Goal: Task Accomplishment & Management: Use online tool/utility

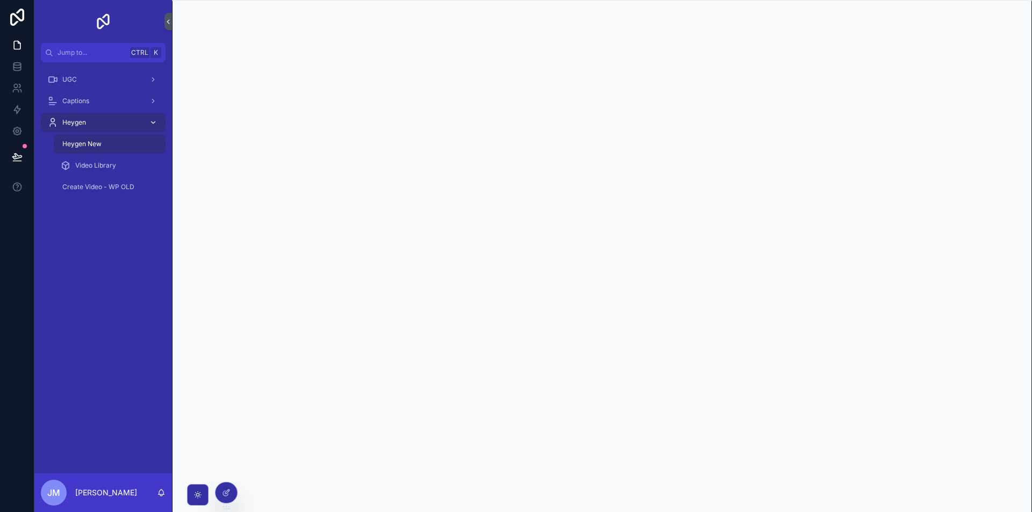
click at [85, 124] on span "Heygen" at bounding box center [74, 122] width 24 height 9
click at [110, 142] on div "Heygen New" at bounding box center [109, 143] width 99 height 17
click at [105, 167] on span "Video Library" at bounding box center [95, 165] width 41 height 9
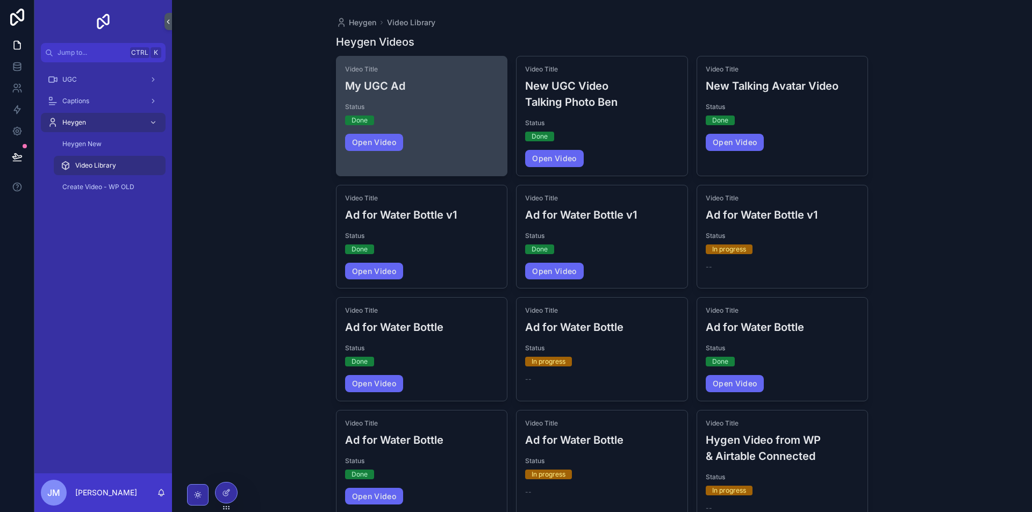
click at [470, 127] on div "Video Title My UGC Ad Status Done Open Video" at bounding box center [421, 107] width 171 height 103
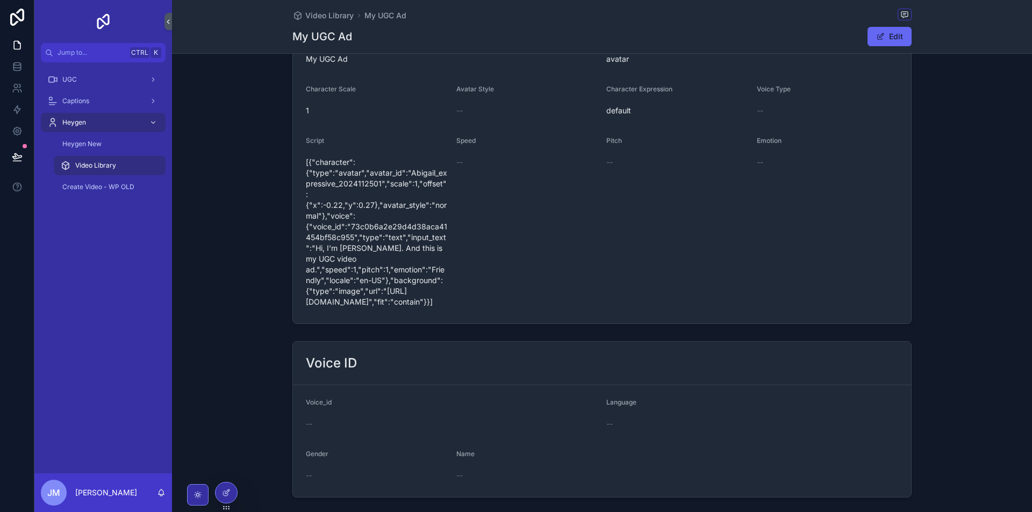
scroll to position [448, 0]
drag, startPoint x: 443, startPoint y: 301, endPoint x: 293, endPoint y: 160, distance: 206.0
click at [293, 160] on form "Video Title My UGC Ad Character Type avatar Character Scale 1 Avatar Style -- C…" at bounding box center [602, 168] width 618 height 303
click at [484, 214] on div "Speed --" at bounding box center [527, 220] width 142 height 174
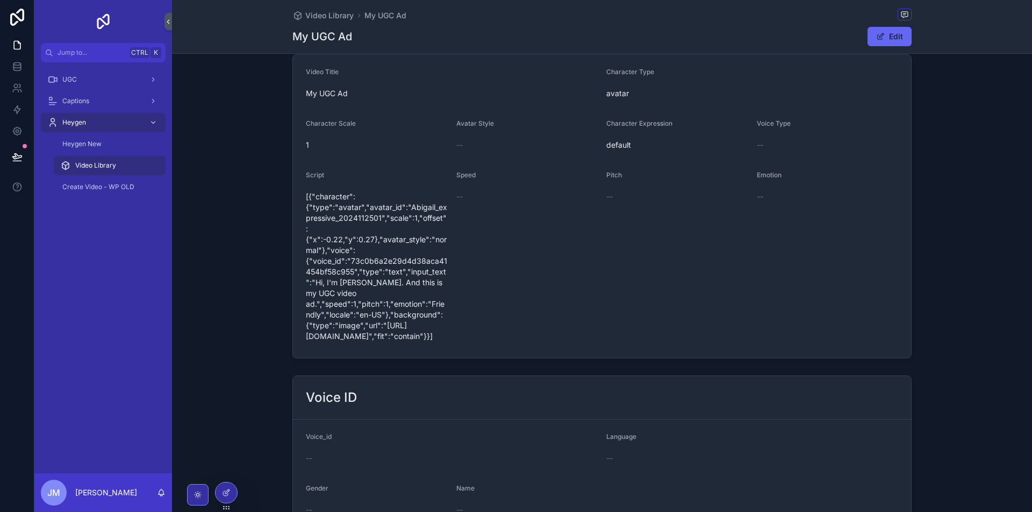
scroll to position [358, 0]
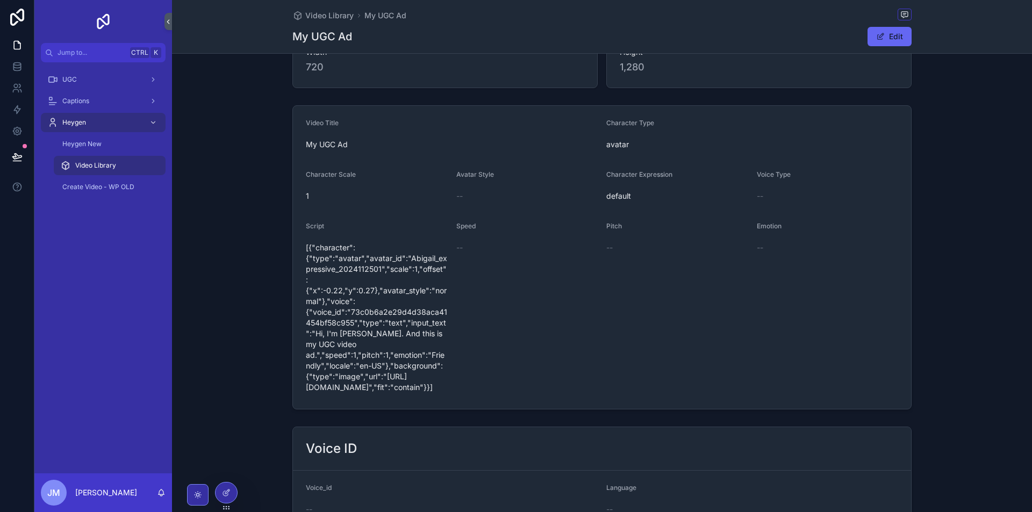
drag, startPoint x: 647, startPoint y: 198, endPoint x: 671, endPoint y: 205, distance: 24.7
click at [671, 205] on form "Video Title My UGC Ad Character Type avatar Character Scale 1 Avatar Style -- C…" at bounding box center [602, 257] width 618 height 303
drag, startPoint x: 887, startPoint y: 257, endPoint x: 663, endPoint y: 240, distance: 225.3
click at [664, 231] on form "Video Title My UGC Ad Character Type avatar Character Scale 1 Avatar Style -- C…" at bounding box center [602, 257] width 618 height 303
click at [790, 319] on div "Emotion --" at bounding box center [828, 309] width 142 height 174
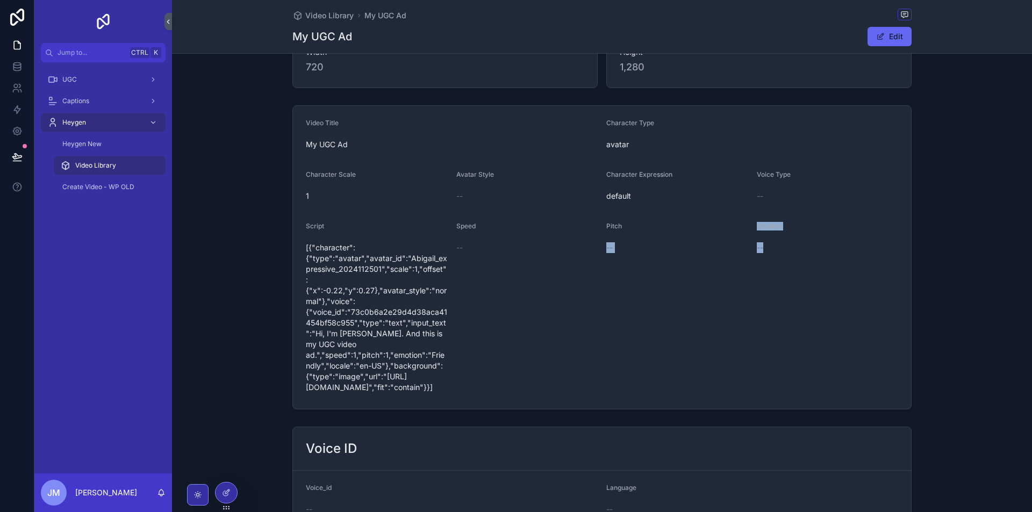
click at [802, 240] on div "--" at bounding box center [828, 247] width 142 height 17
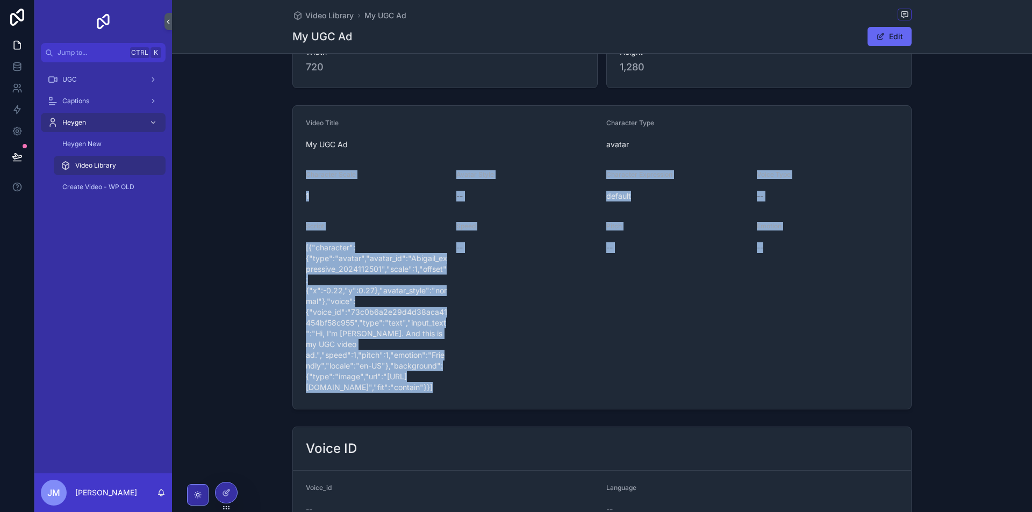
drag, startPoint x: 820, startPoint y: 254, endPoint x: 616, endPoint y: 269, distance: 204.7
click at [294, 163] on form "Video Title My UGC Ad Character Type avatar Character Scale 1 Avatar Style -- C…" at bounding box center [602, 257] width 618 height 303
click at [744, 297] on div "Pitch --" at bounding box center [677, 309] width 142 height 174
click at [775, 218] on form "Video Title My UGC Ad Character Type avatar Character Scale 1 Avatar Style -- C…" at bounding box center [602, 257] width 618 height 303
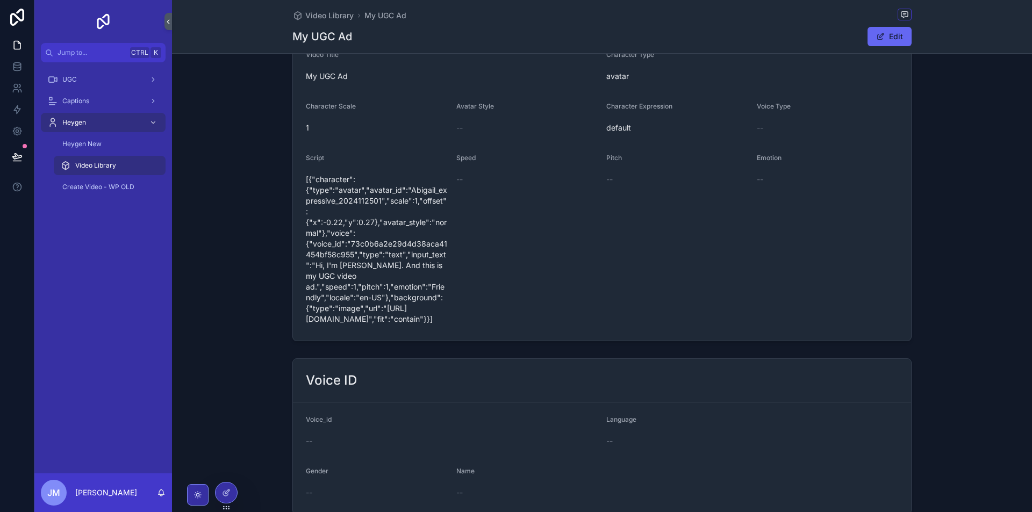
scroll to position [234, 0]
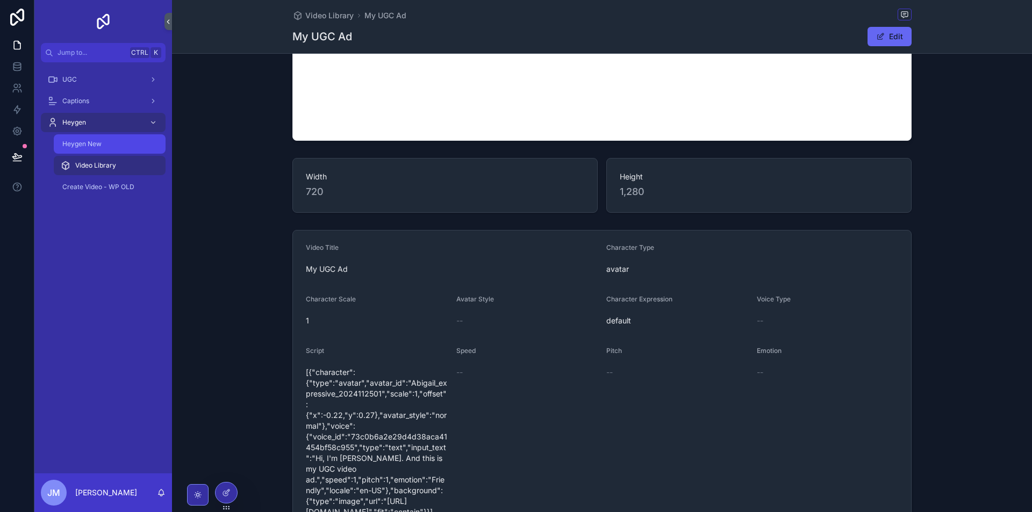
click at [102, 143] on div "Heygen New" at bounding box center [109, 143] width 99 height 17
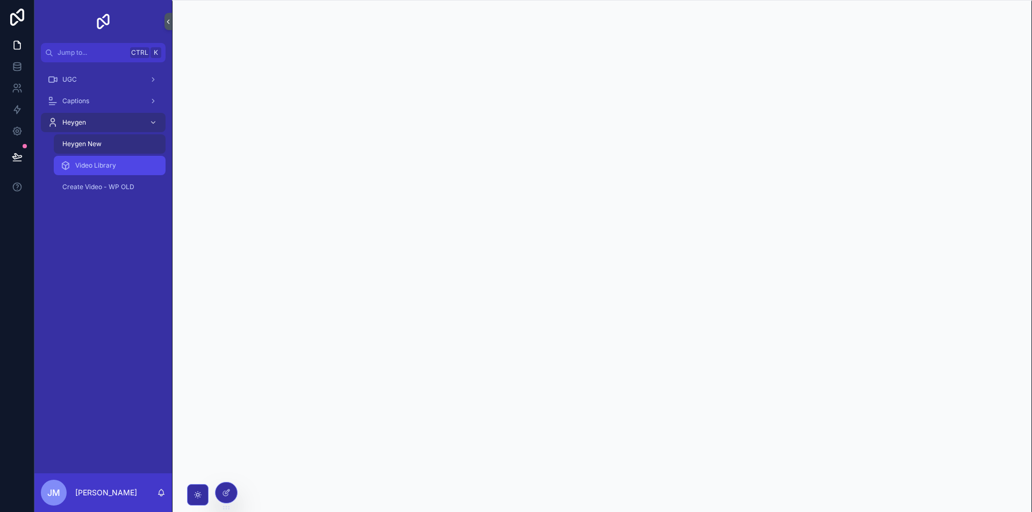
click at [131, 162] on div "Video Library" at bounding box center [109, 165] width 99 height 17
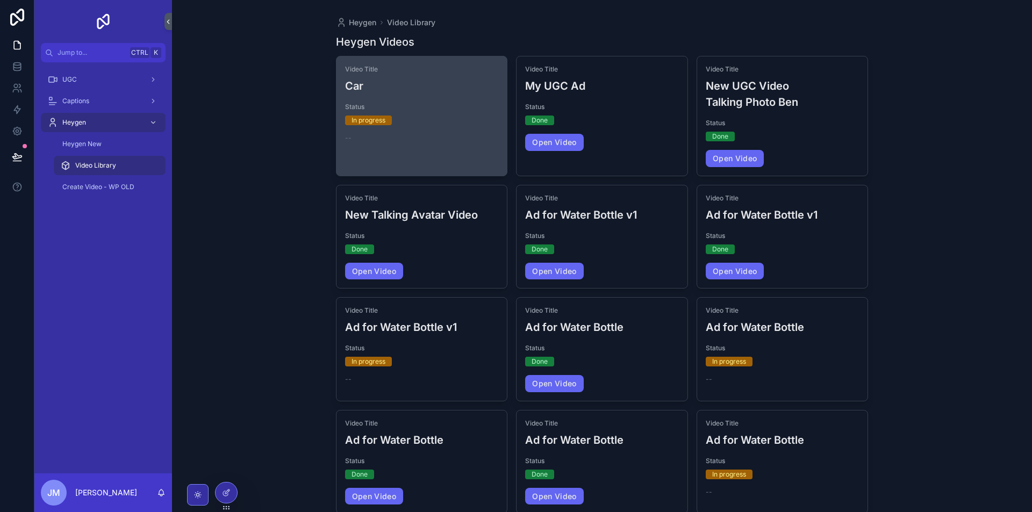
click at [431, 121] on div "In progress" at bounding box center [422, 121] width 154 height 10
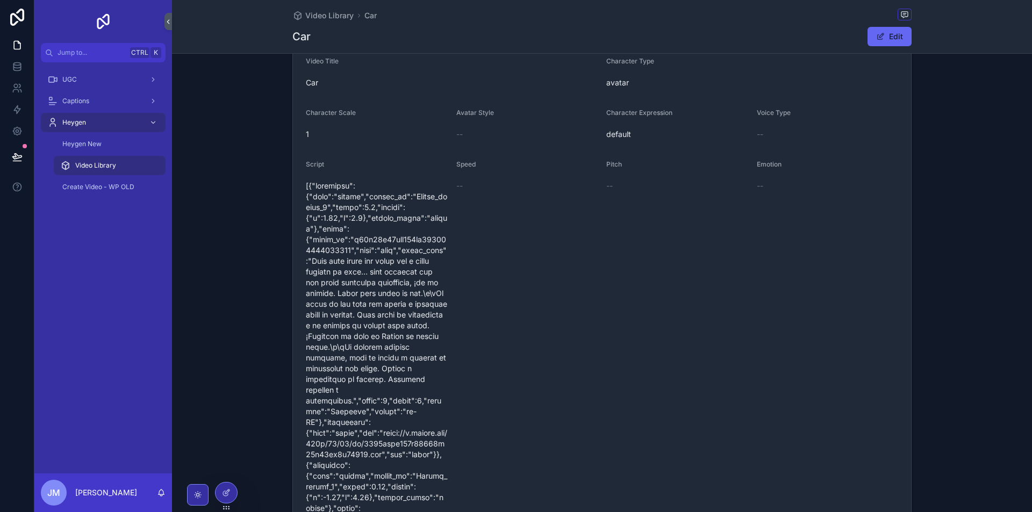
scroll to position [524, 0]
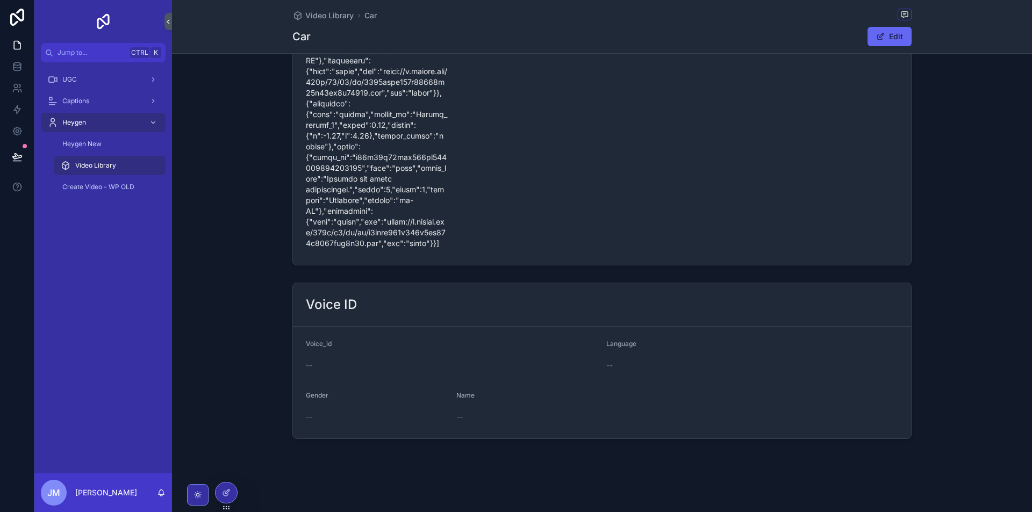
click at [118, 154] on div "Heygen New" at bounding box center [109, 143] width 125 height 21
click at [119, 170] on div "Video Library" at bounding box center [109, 165] width 99 height 17
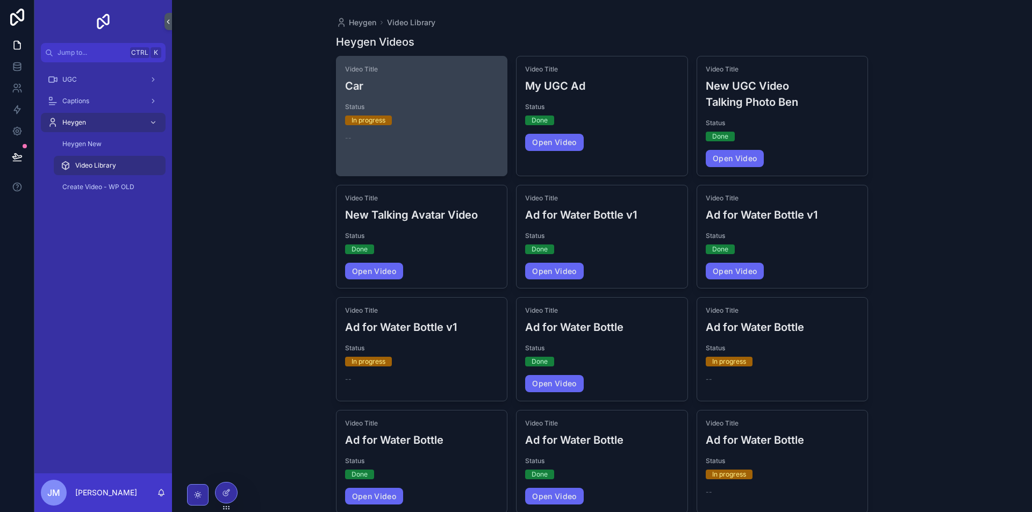
click at [449, 127] on div "Video Title Car Status In progress --" at bounding box center [421, 103] width 171 height 95
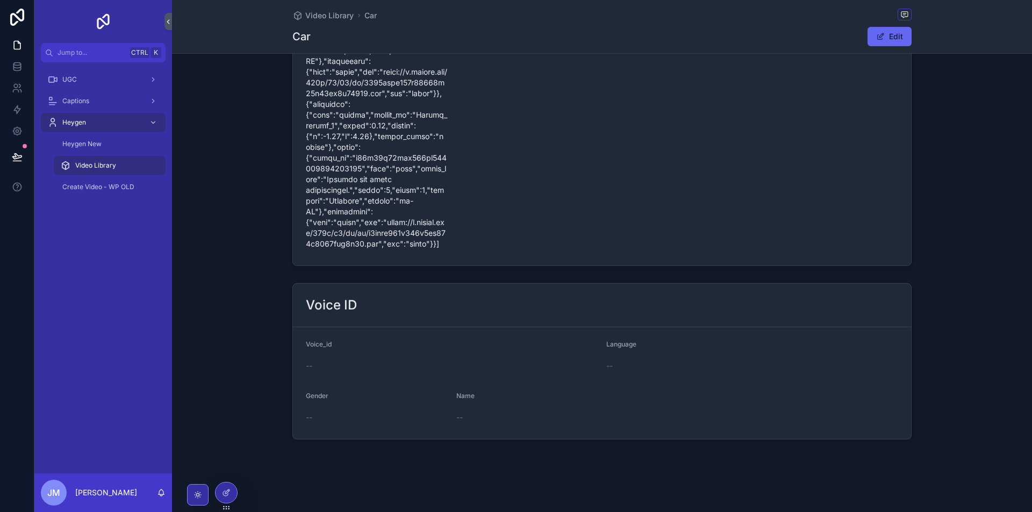
scroll to position [524, 0]
click at [78, 81] on div "UGC" at bounding box center [103, 79] width 112 height 17
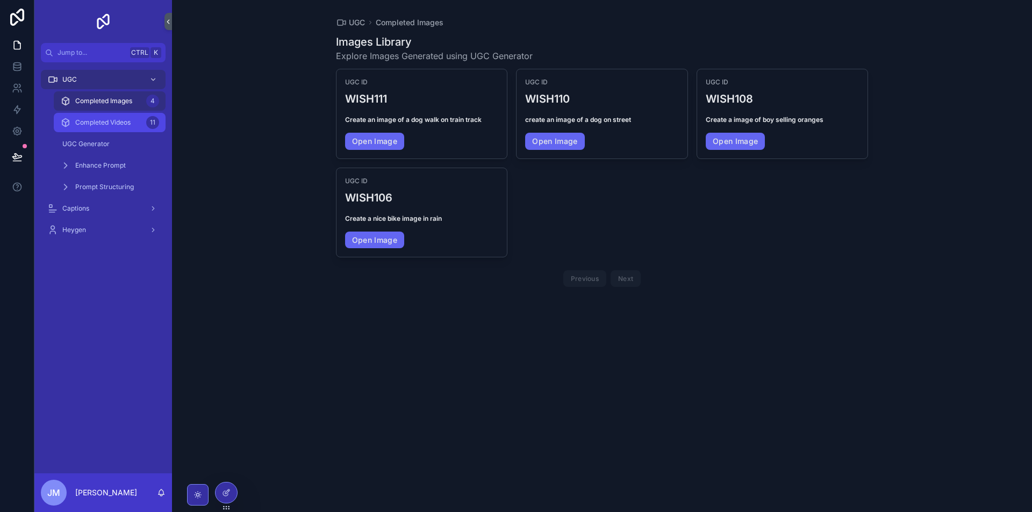
click at [120, 120] on span "Completed Videos" at bounding box center [102, 122] width 55 height 9
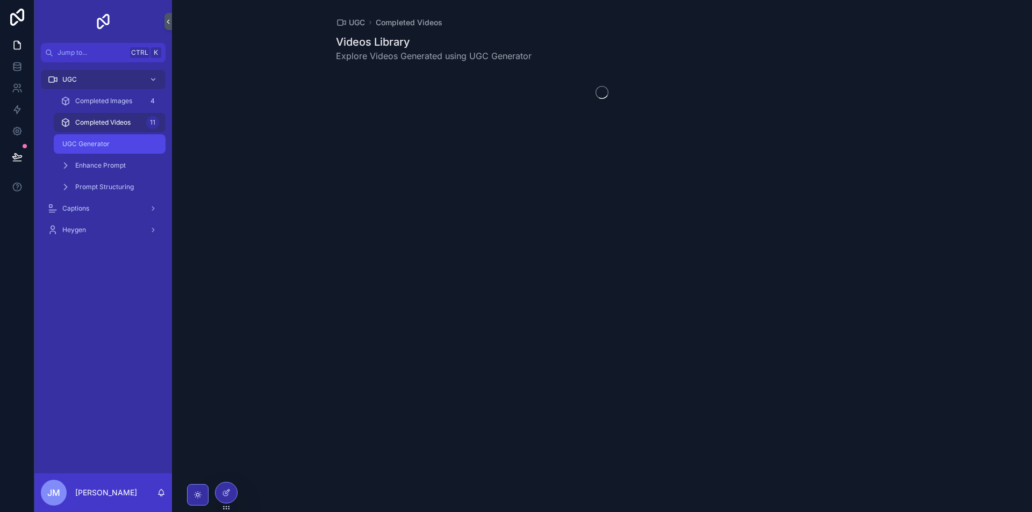
click at [116, 144] on div "UGC Generator" at bounding box center [109, 143] width 99 height 17
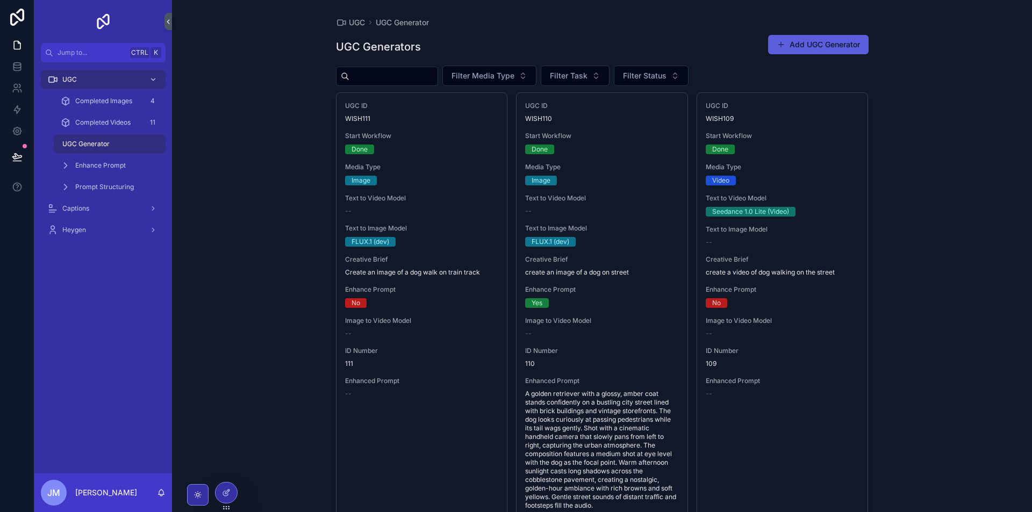
click at [801, 45] on button "Add UGC Generator" at bounding box center [818, 44] width 100 height 19
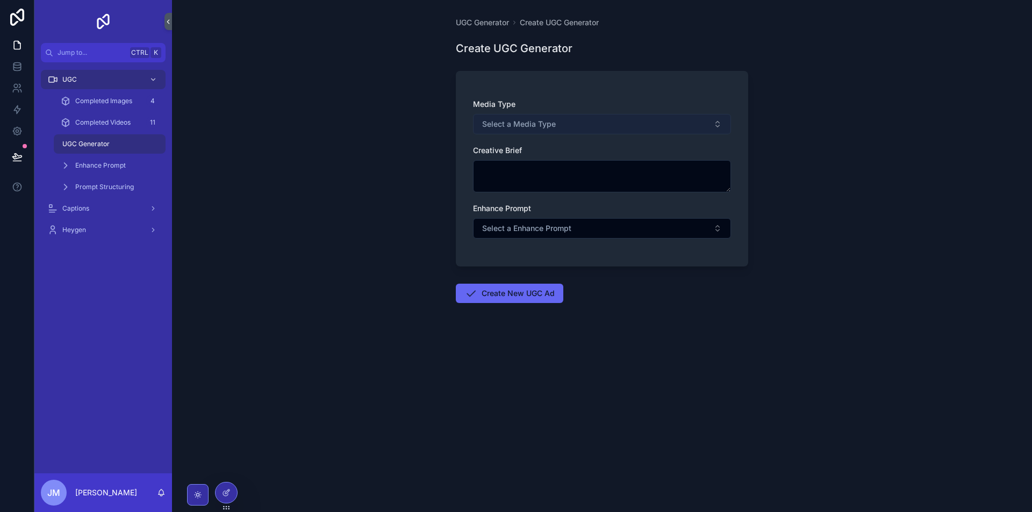
click at [592, 132] on button "Select a Media Type" at bounding box center [602, 124] width 258 height 20
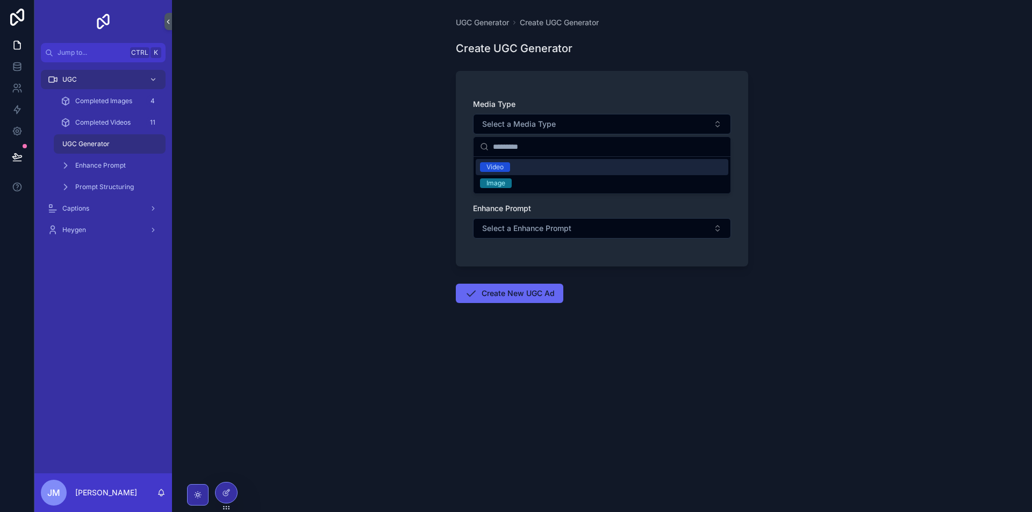
click at [549, 167] on div "Video" at bounding box center [602, 167] width 253 height 16
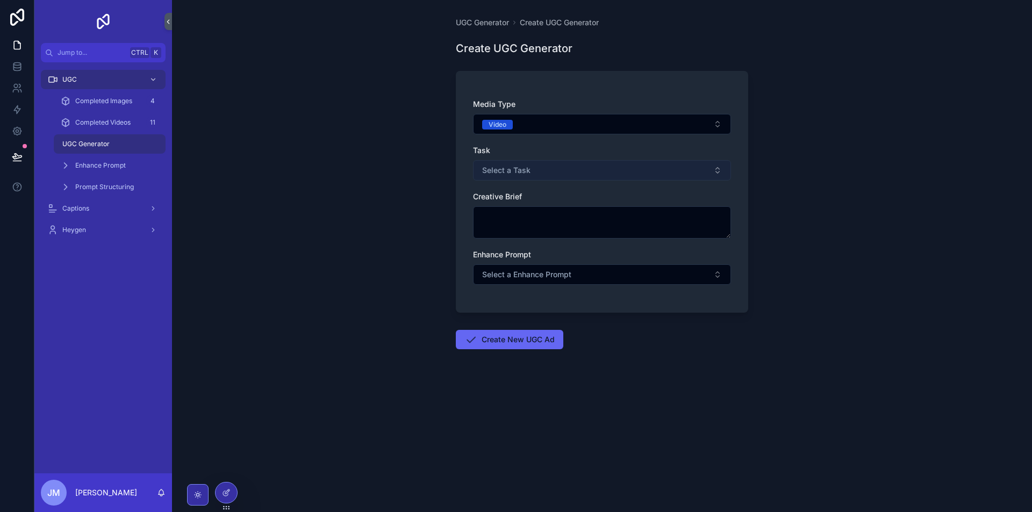
click at [572, 170] on button "Select a Task" at bounding box center [602, 170] width 258 height 20
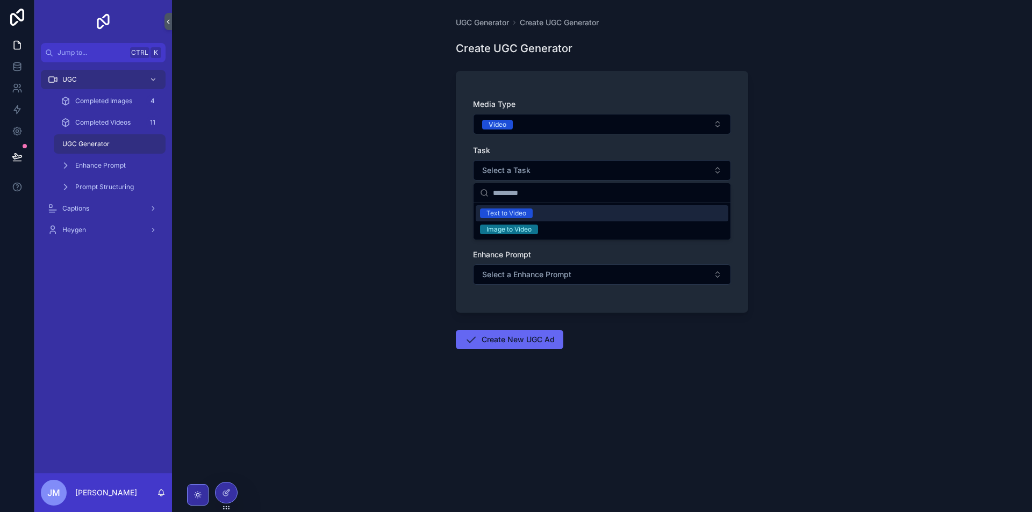
click at [534, 215] on div "Text to Video" at bounding box center [602, 213] width 253 height 16
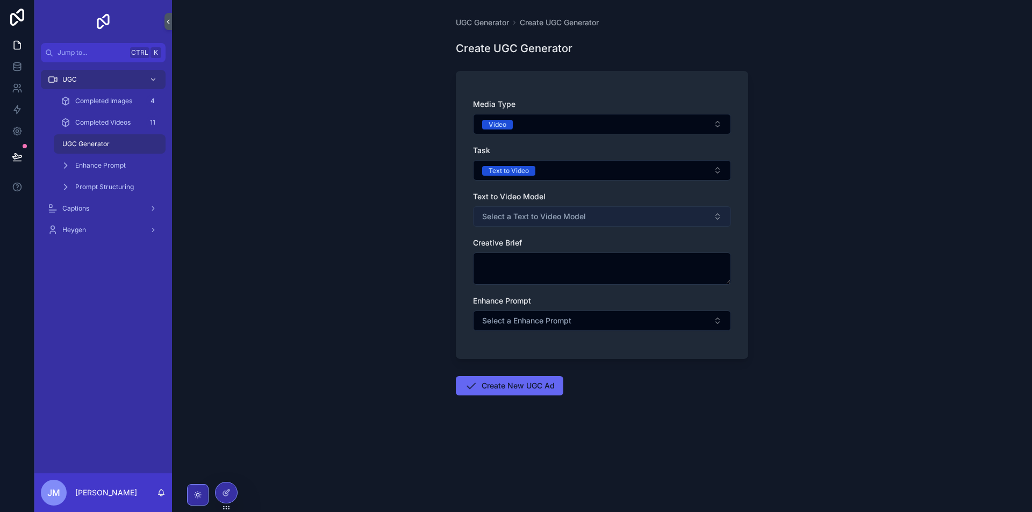
click at [564, 218] on span "Select a Text to Video Model" at bounding box center [534, 216] width 104 height 11
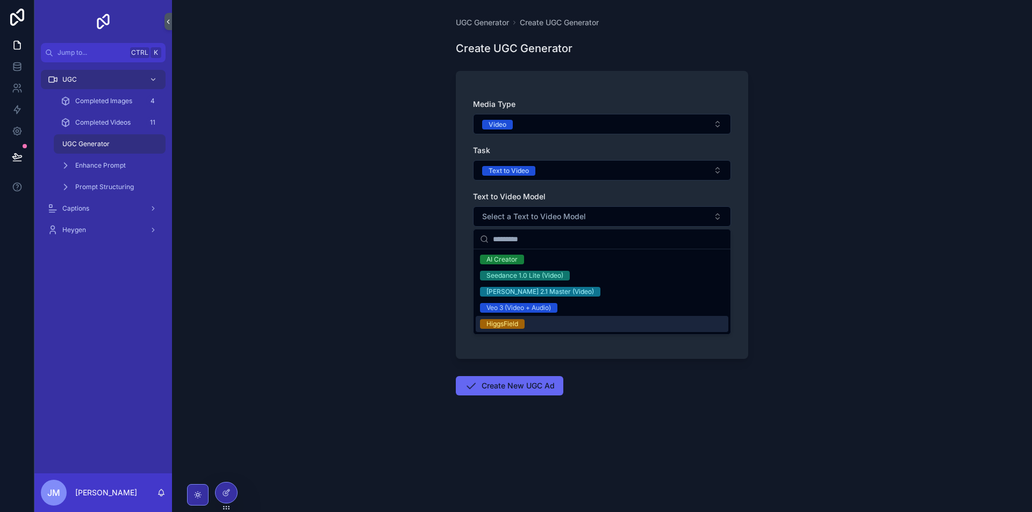
click at [550, 323] on div "HiggsField" at bounding box center [602, 324] width 253 height 16
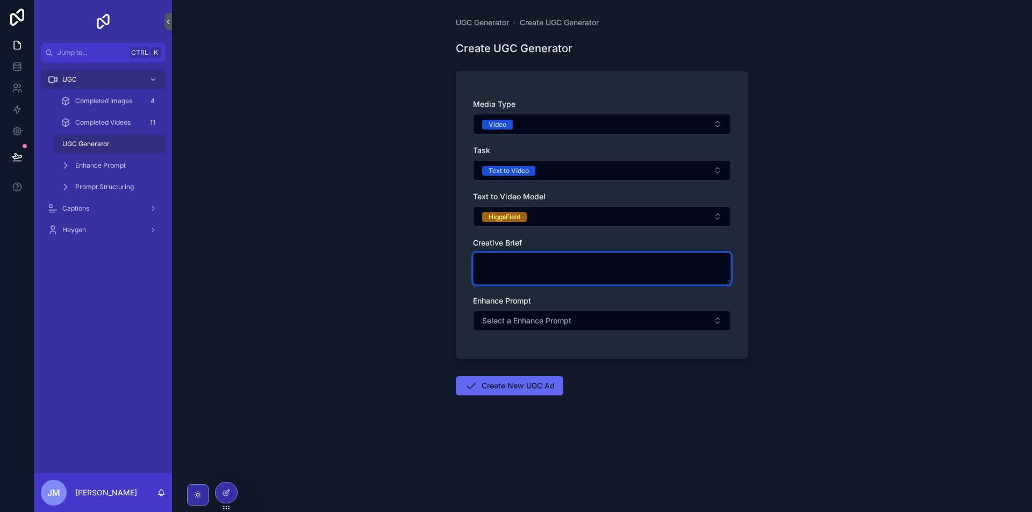
click at [558, 265] on textarea "scrollable content" at bounding box center [602, 269] width 258 height 32
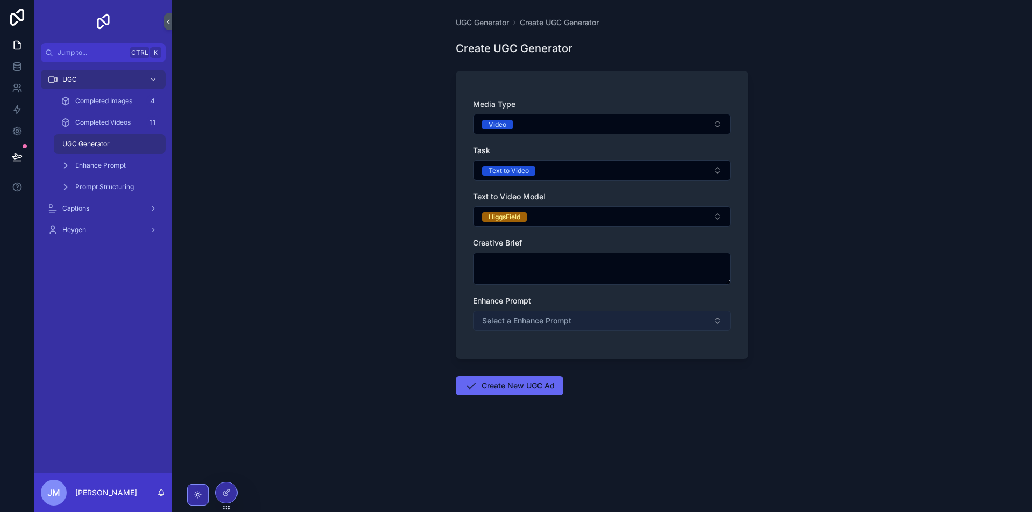
click at [552, 315] on button "Select a Enhance Prompt" at bounding box center [602, 321] width 258 height 20
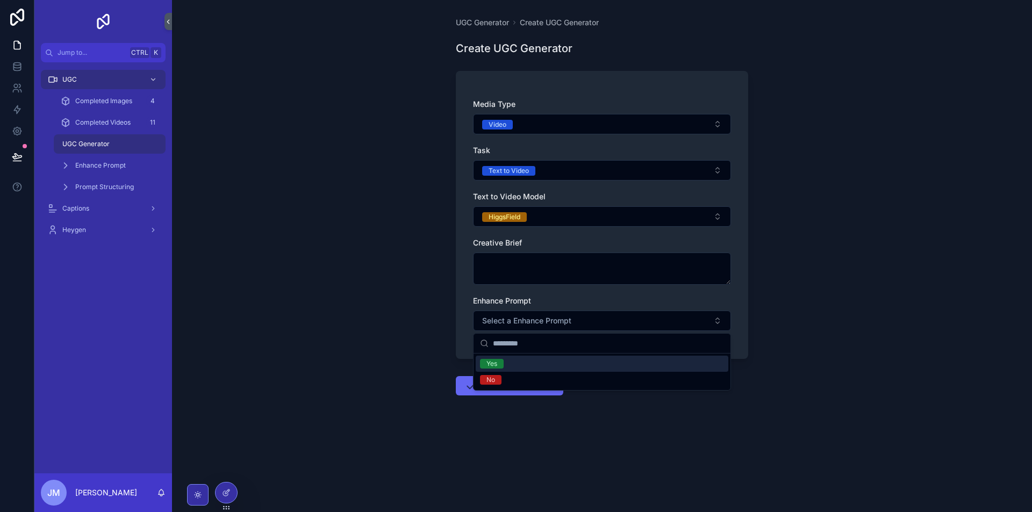
click at [528, 365] on div "Yes" at bounding box center [602, 364] width 253 height 16
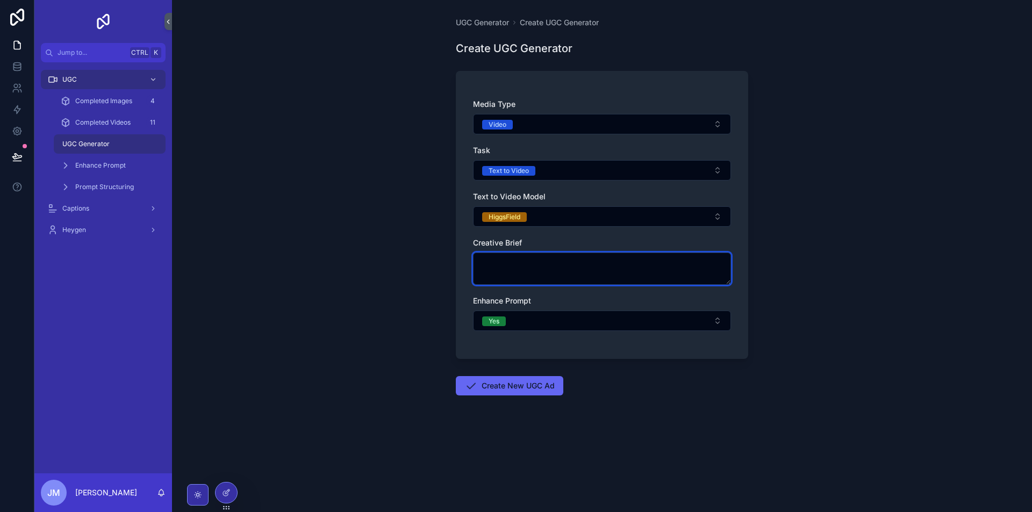
click at [545, 267] on textarea "scrollable content" at bounding box center [602, 269] width 258 height 32
paste textarea "**********"
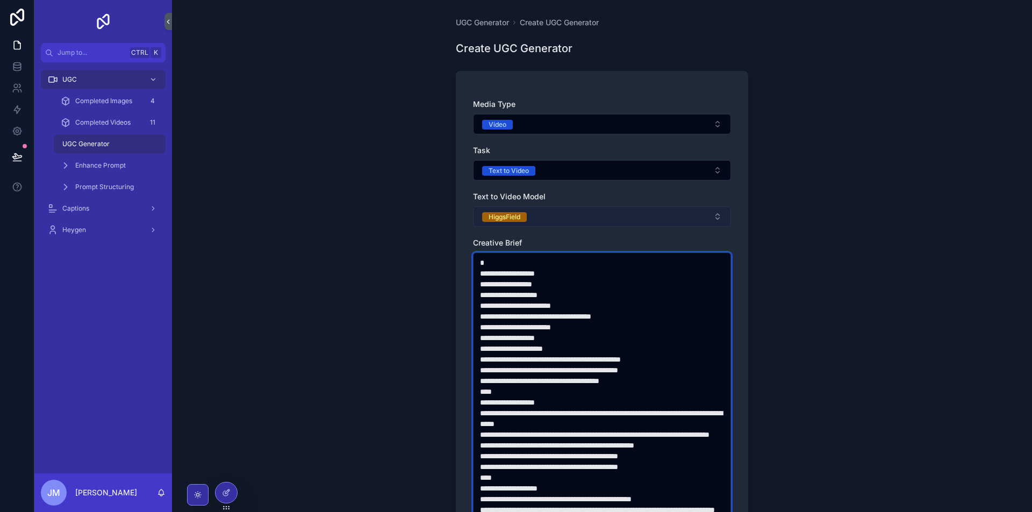
type textarea "**********"
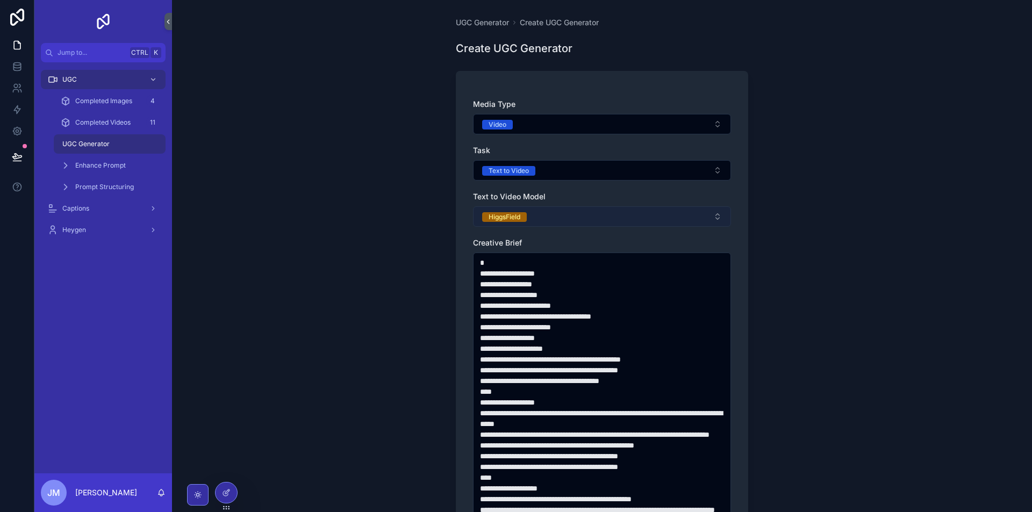
click at [594, 221] on button "HiggsField" at bounding box center [602, 216] width 258 height 20
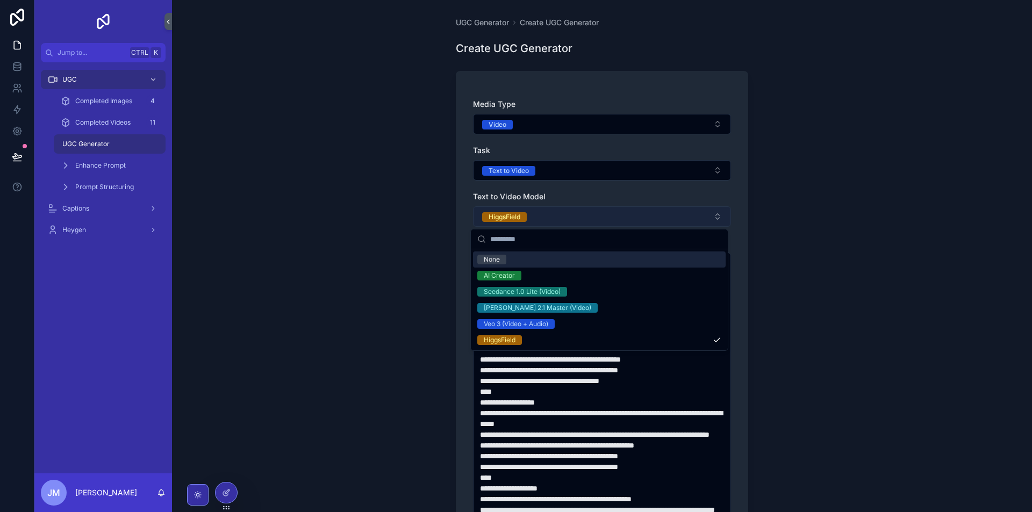
click at [594, 221] on button "HiggsField" at bounding box center [602, 216] width 258 height 20
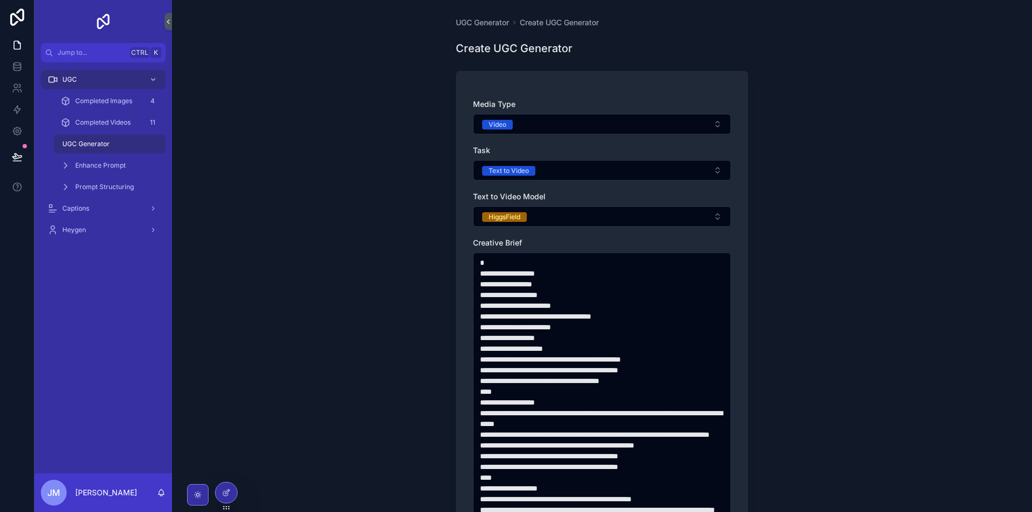
scroll to position [252, 0]
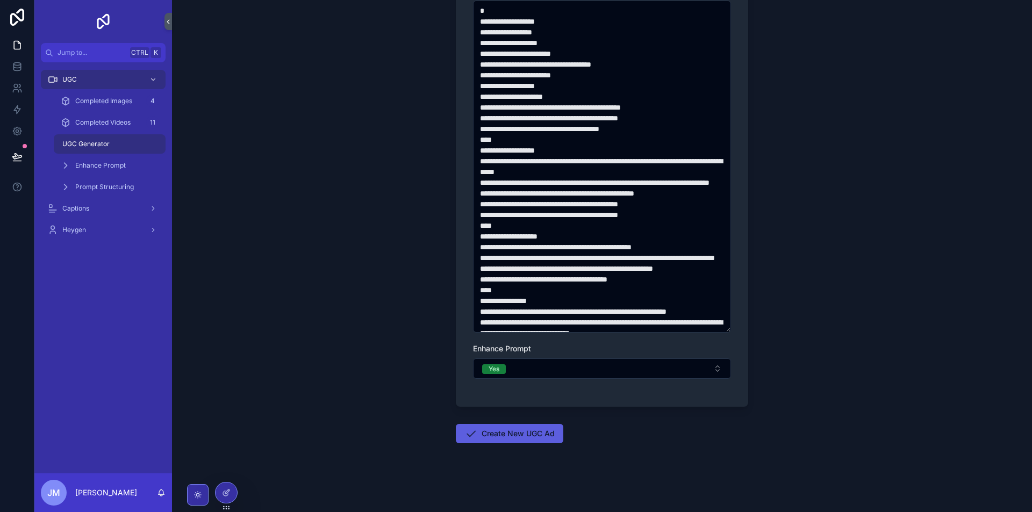
click at [523, 434] on button "Create New UGC Ad" at bounding box center [509, 433] width 107 height 19
click at [100, 165] on span "Enhance Prompt" at bounding box center [100, 165] width 51 height 9
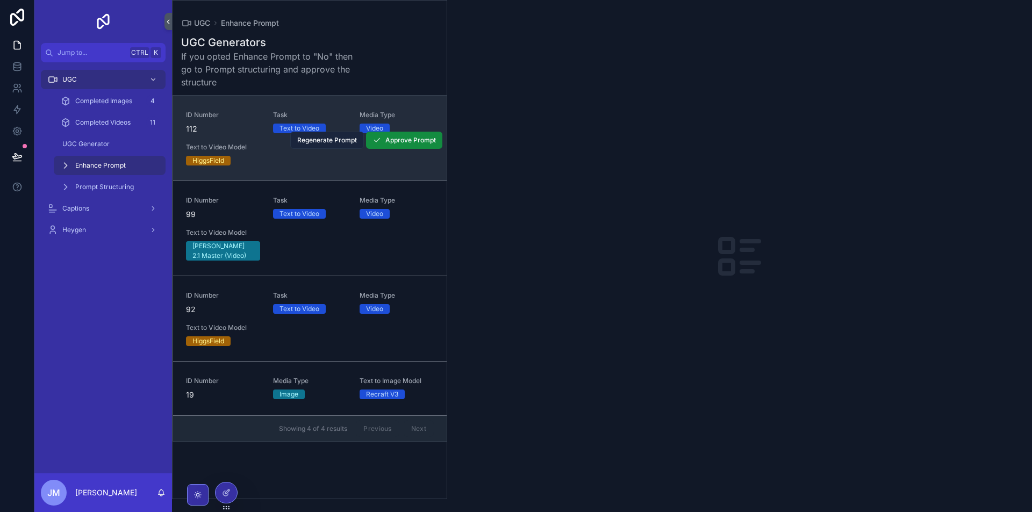
click at [310, 146] on button "Regenerate Prompt" at bounding box center [327, 140] width 74 height 17
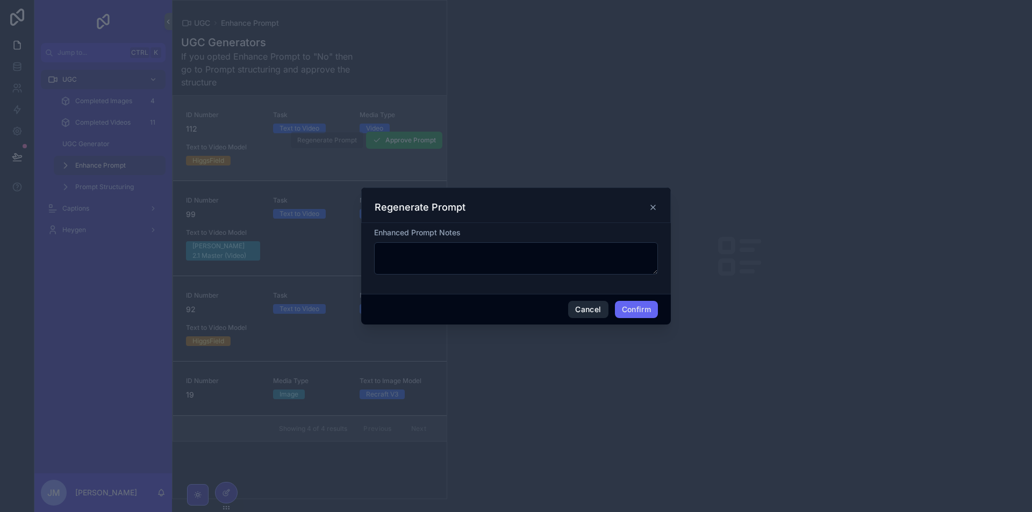
click at [597, 303] on button "Cancel" at bounding box center [588, 309] width 40 height 17
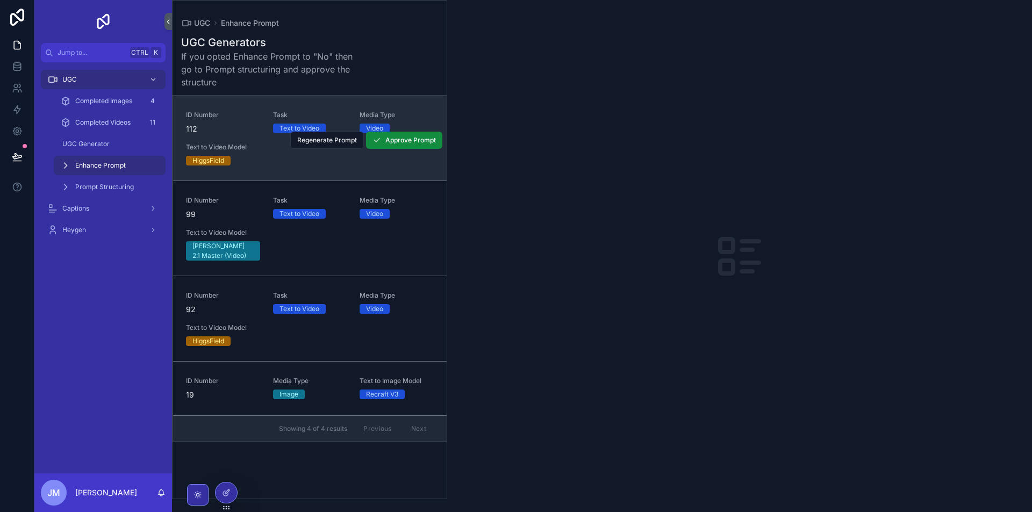
click at [275, 159] on div "ID Number 112 Task Text to Video Media Type Video Text to Video Model HiggsField" at bounding box center [310, 138] width 248 height 55
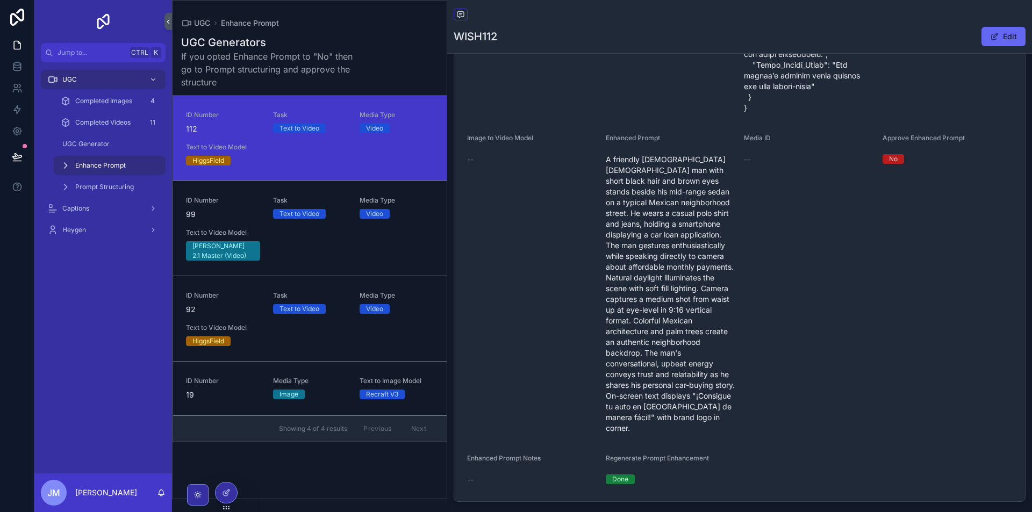
scroll to position [627, 0]
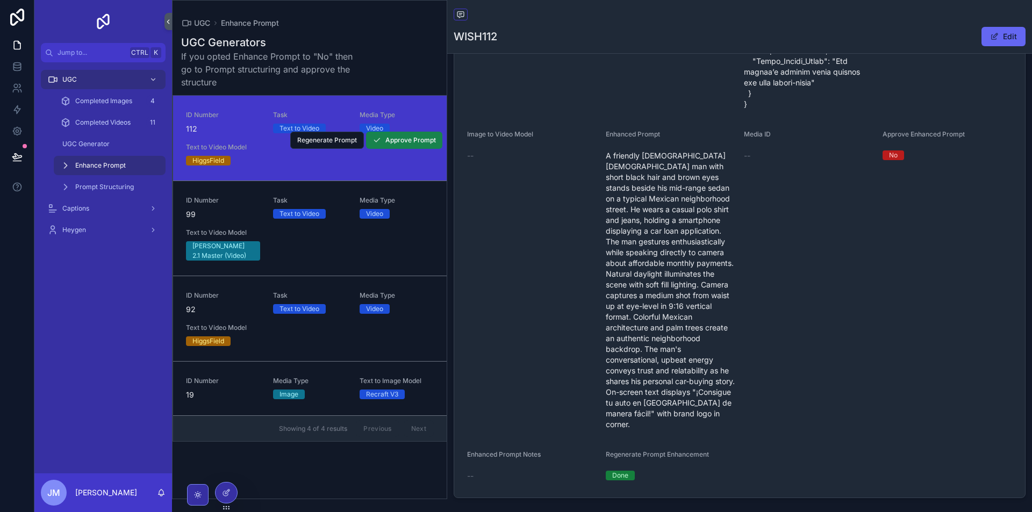
click at [415, 139] on span "Approve Prompt" at bounding box center [410, 140] width 51 height 9
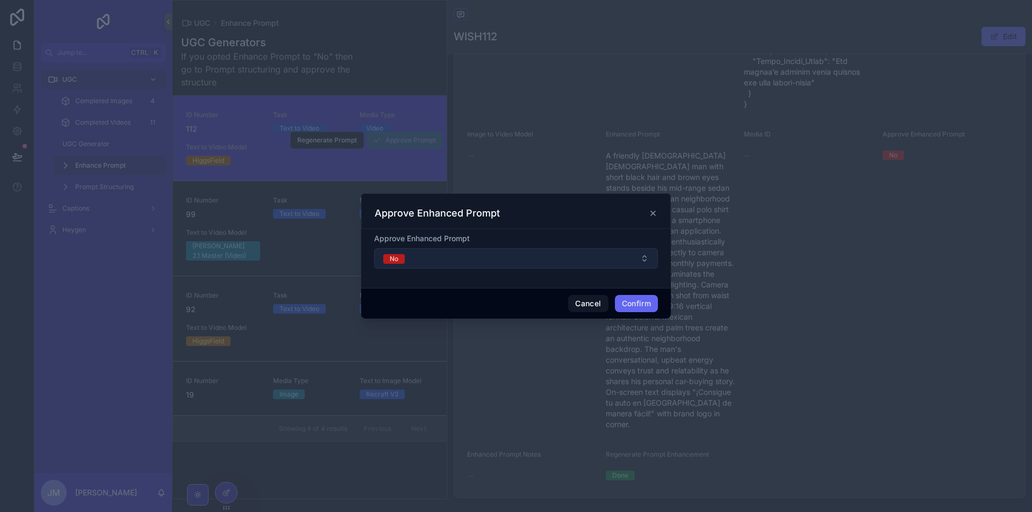
click at [522, 251] on button "No" at bounding box center [516, 258] width 284 height 20
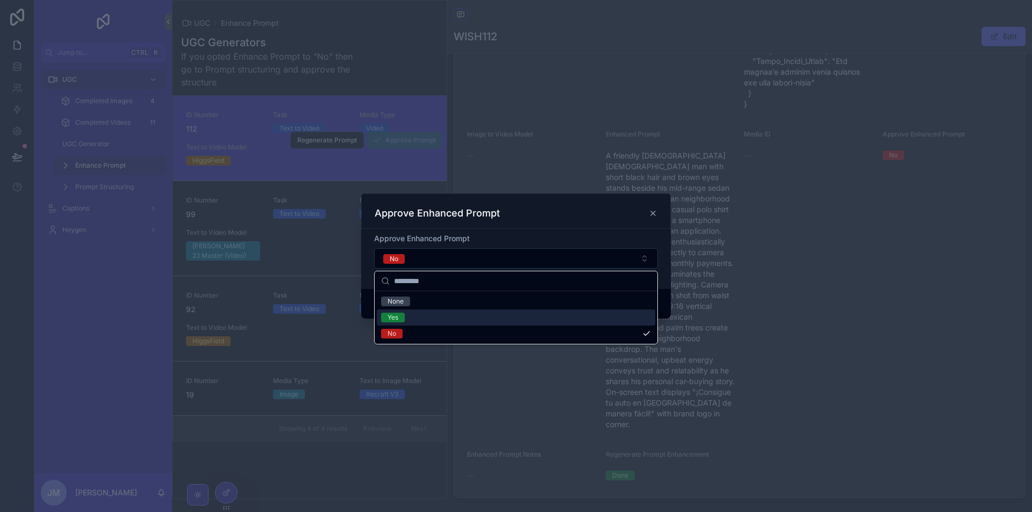
click at [466, 318] on div "Yes" at bounding box center [516, 318] width 278 height 16
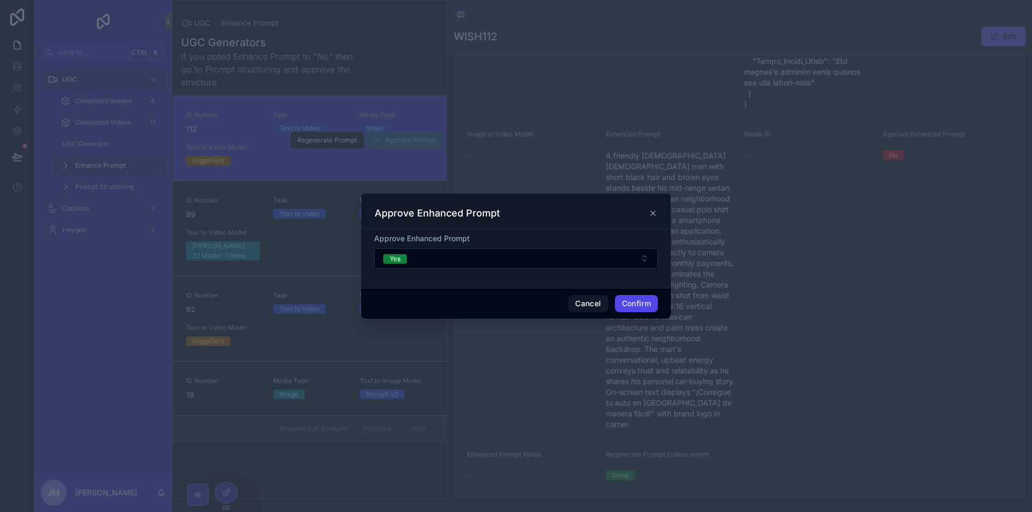
click at [641, 306] on button "Confirm" at bounding box center [636, 303] width 43 height 17
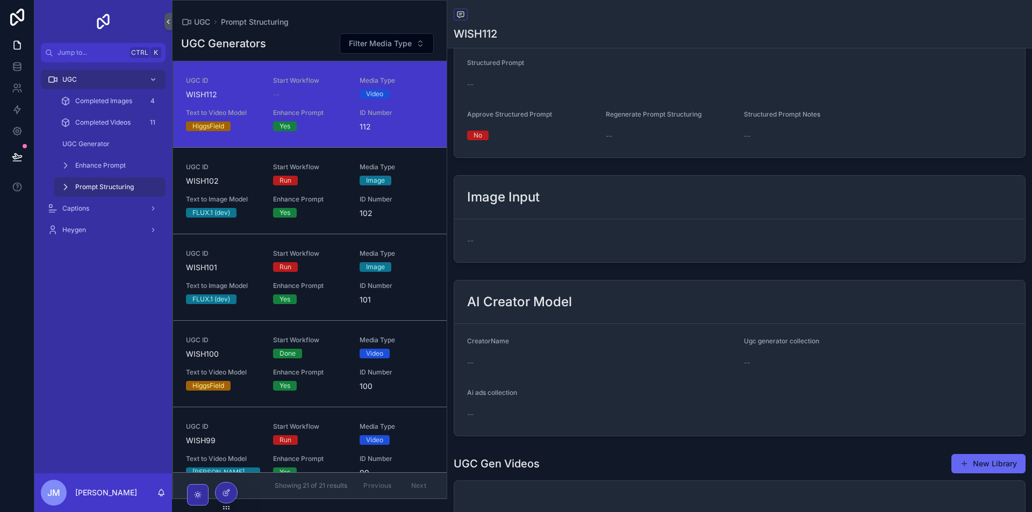
scroll to position [889, 0]
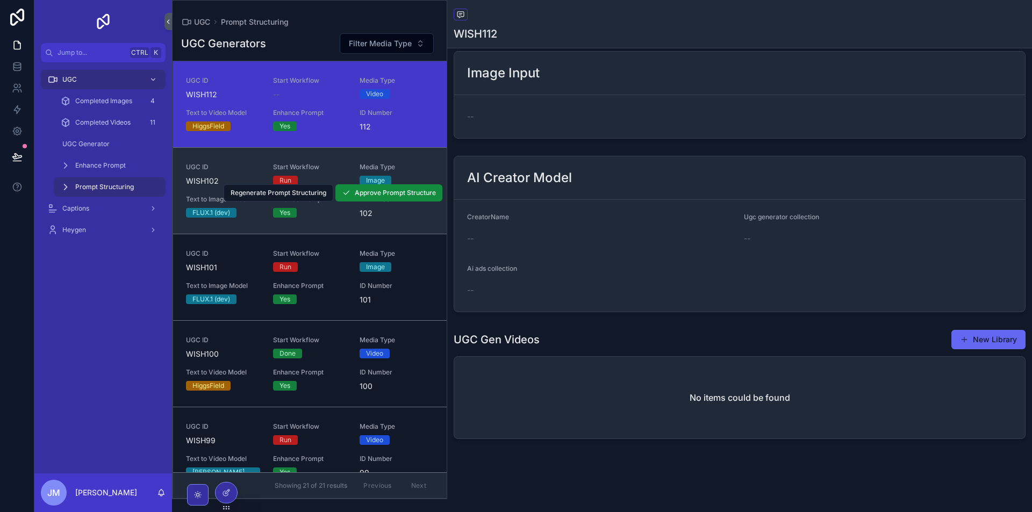
click at [338, 227] on link "UGC ID WISH102 Start Workflow Run Media Type Image Text to Image Model FLUX.1 (…" at bounding box center [310, 190] width 274 height 87
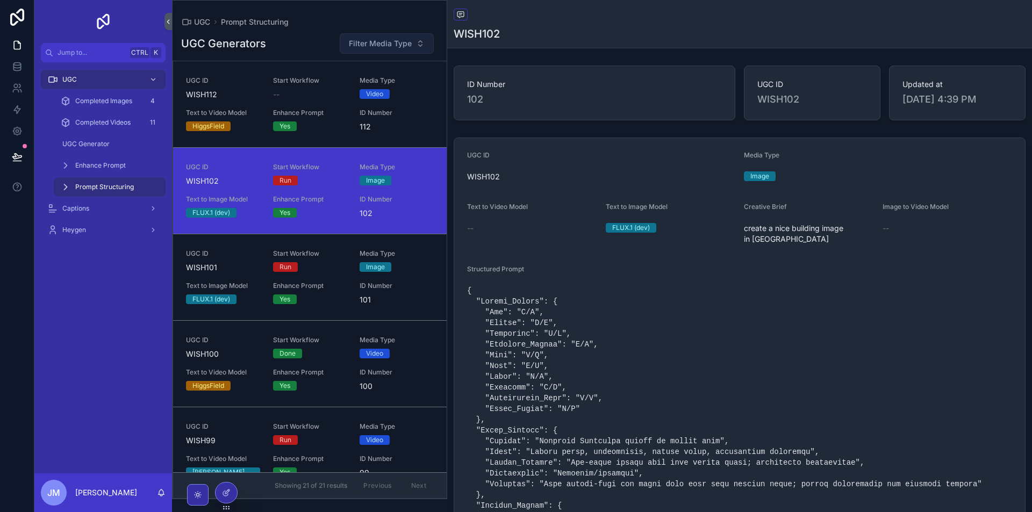
click at [409, 42] on span "Filter Media Type" at bounding box center [380, 43] width 63 height 11
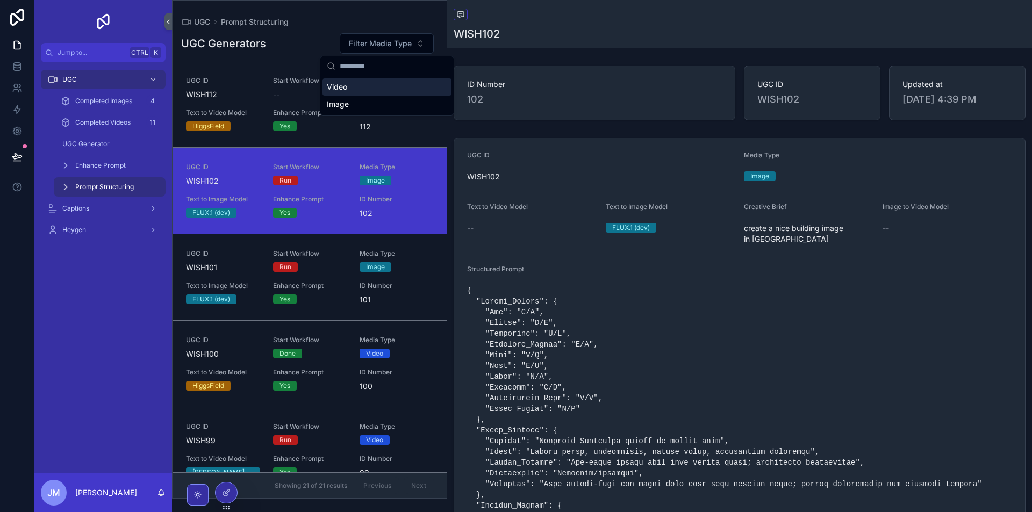
click at [397, 90] on div "Video" at bounding box center [386, 86] width 129 height 17
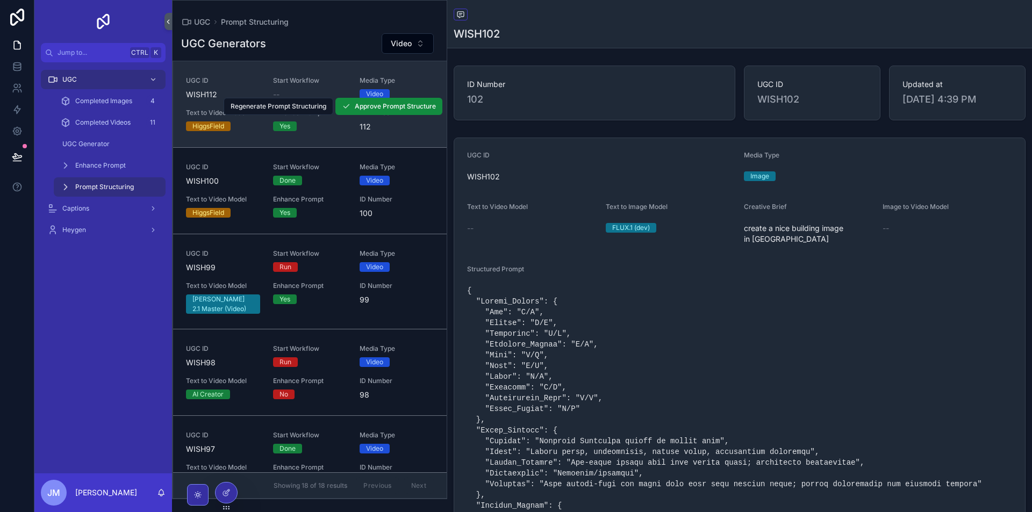
click at [322, 141] on link "UGC ID WISH112 Start Workflow -- Media Type Video Text to Video Model HiggsFiel…" at bounding box center [310, 104] width 274 height 86
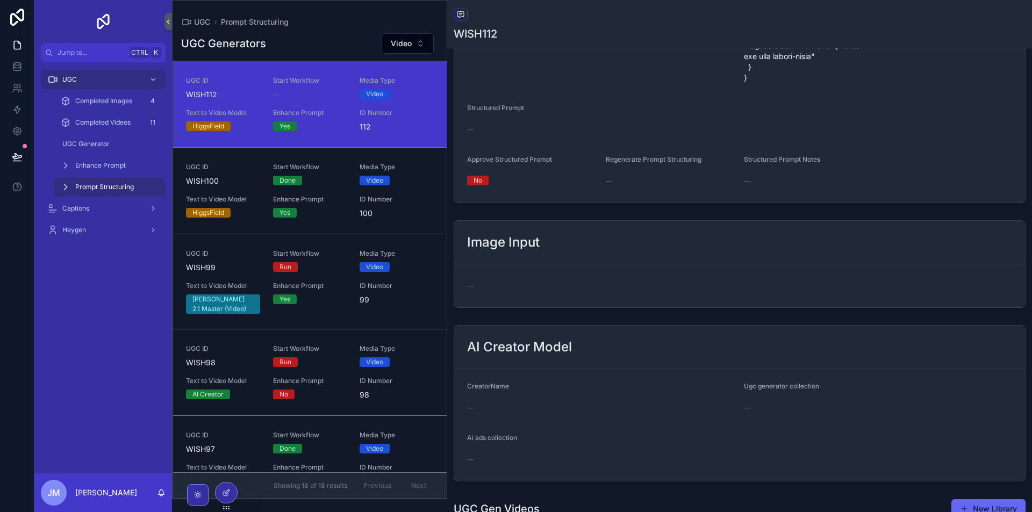
scroll to position [716, 0]
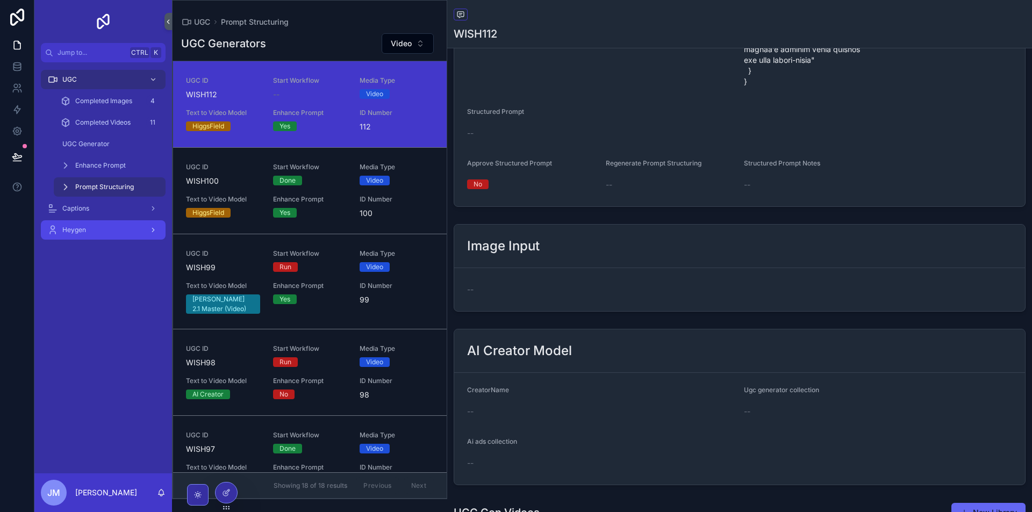
click at [93, 228] on div "Heygen" at bounding box center [103, 229] width 112 height 17
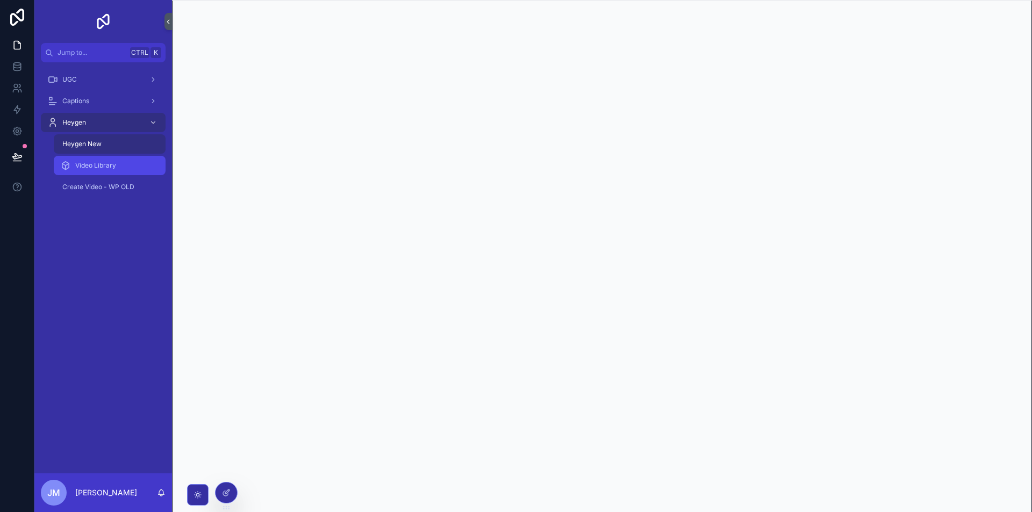
click at [97, 169] on span "Video Library" at bounding box center [95, 165] width 41 height 9
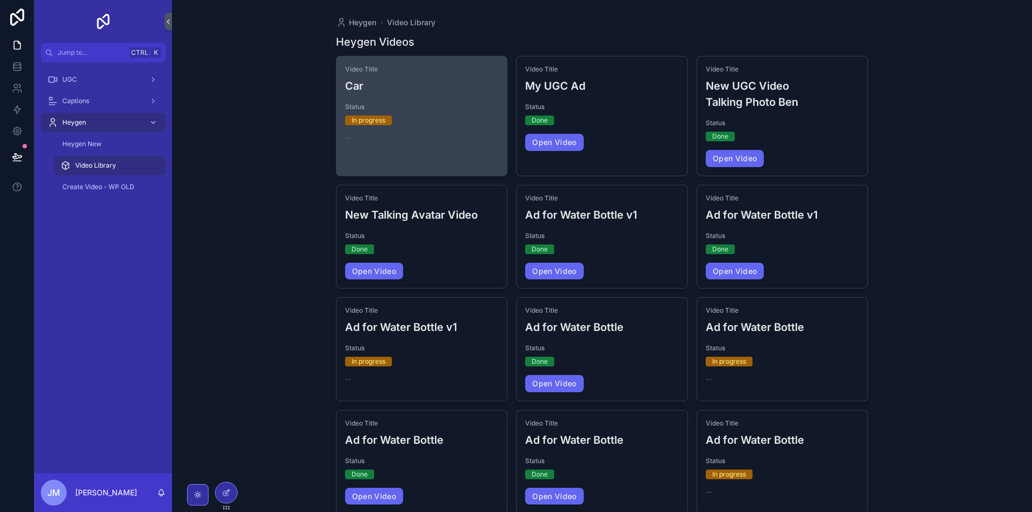
click at [451, 147] on div "Video Title Car Status In progress --" at bounding box center [421, 103] width 171 height 95
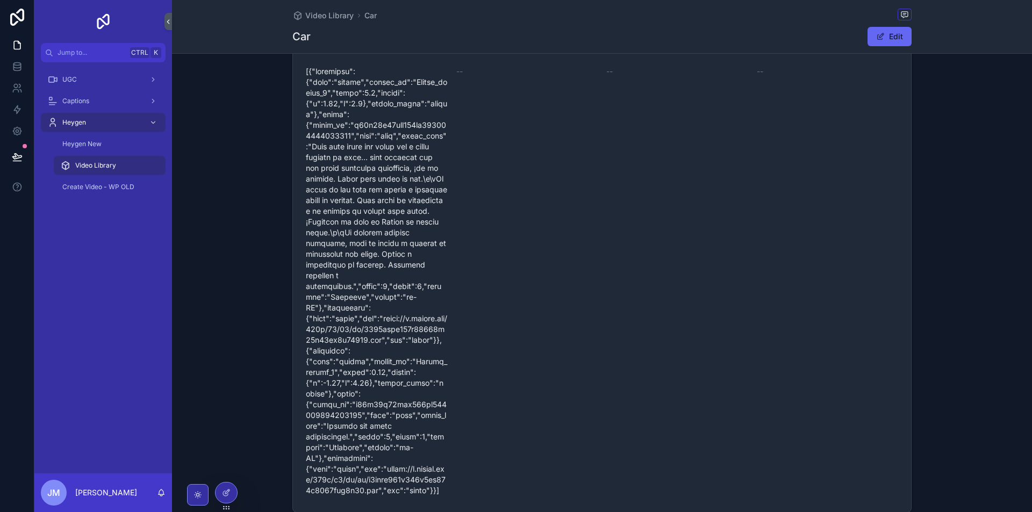
scroll to position [269, 0]
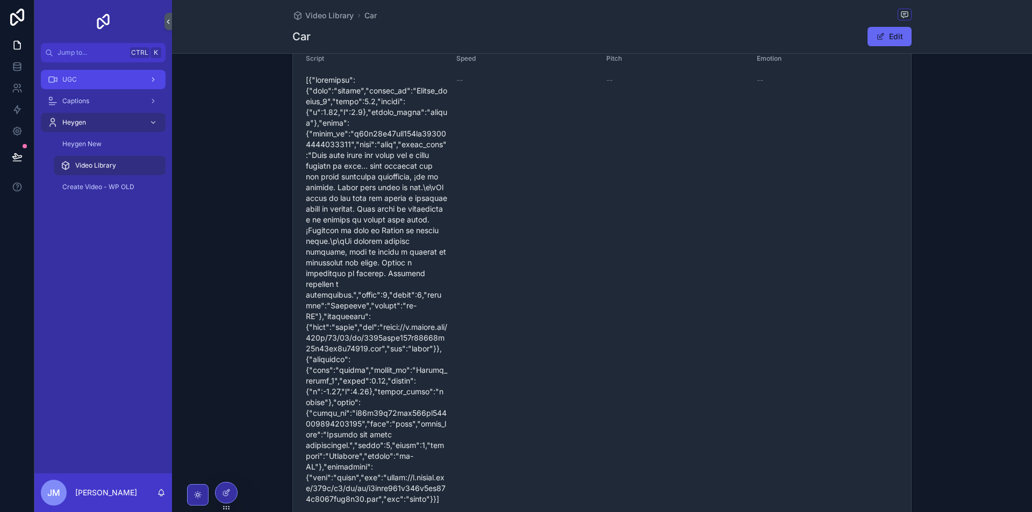
click at [92, 74] on div "UGC" at bounding box center [103, 79] width 112 height 17
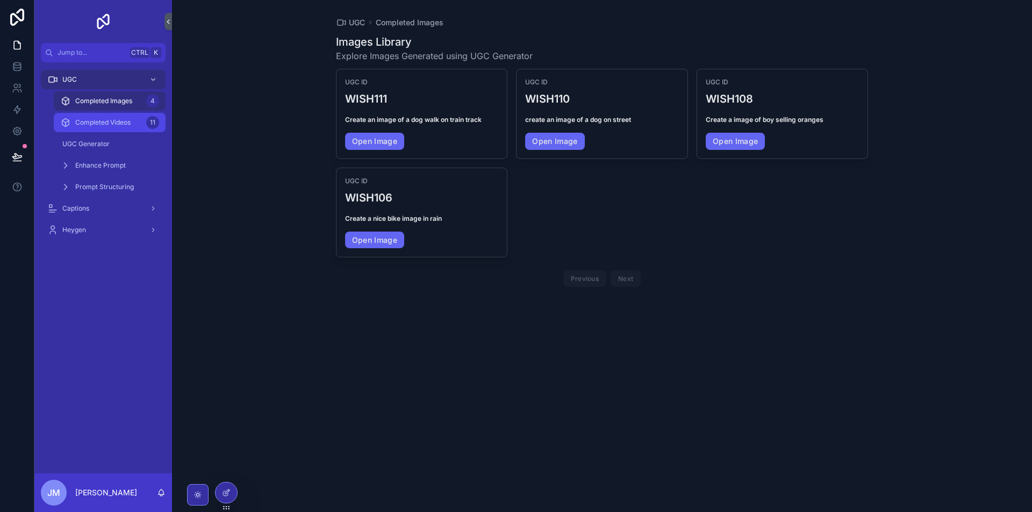
click at [116, 127] on div "Completed Videos 11" at bounding box center [109, 122] width 99 height 17
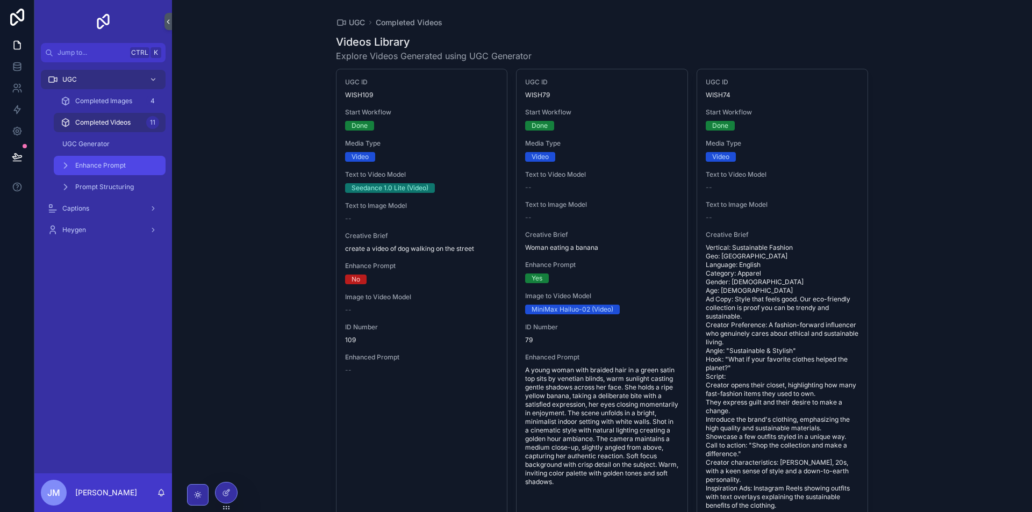
click at [127, 164] on div "Enhance Prompt" at bounding box center [109, 165] width 99 height 17
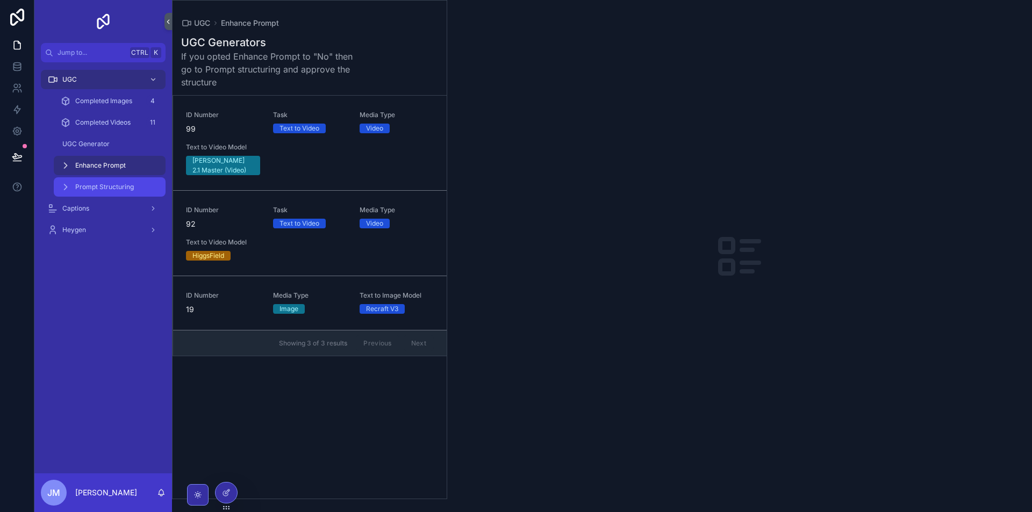
click at [100, 183] on span "Prompt Structuring" at bounding box center [104, 187] width 59 height 9
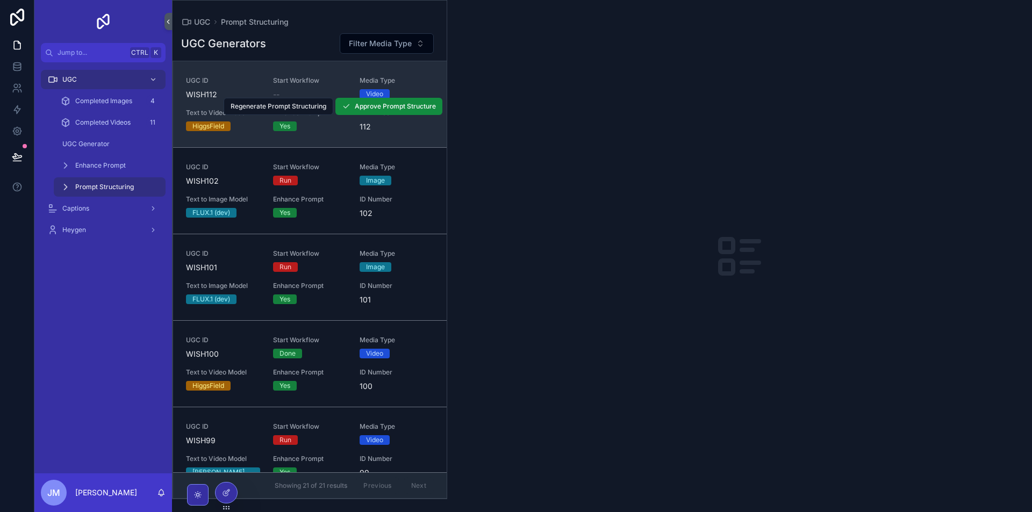
click at [365, 139] on link "UGC ID WISH112 Start Workflow -- Media Type Video Text to Video Model HiggsFiel…" at bounding box center [310, 104] width 274 height 86
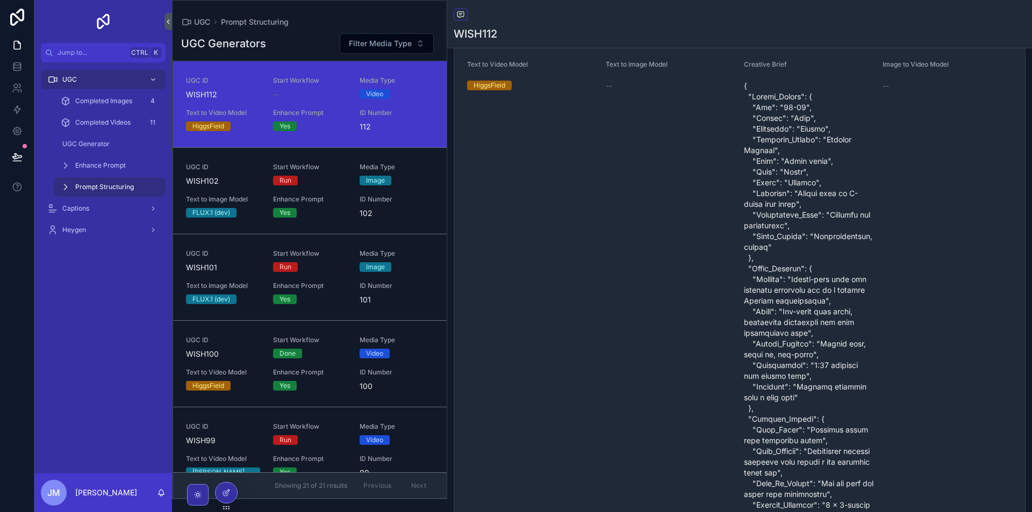
scroll to position [90, 0]
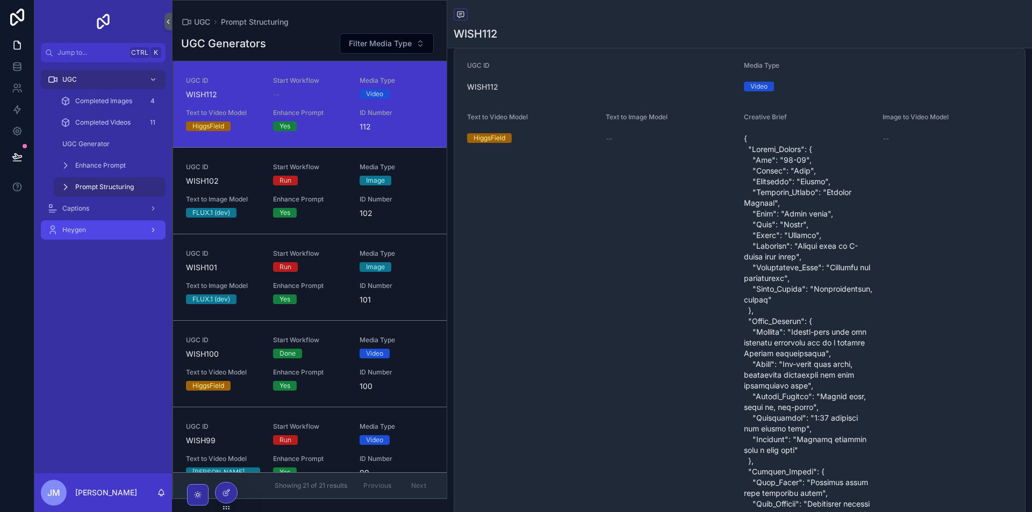
click at [117, 227] on div "Heygen" at bounding box center [103, 229] width 112 height 17
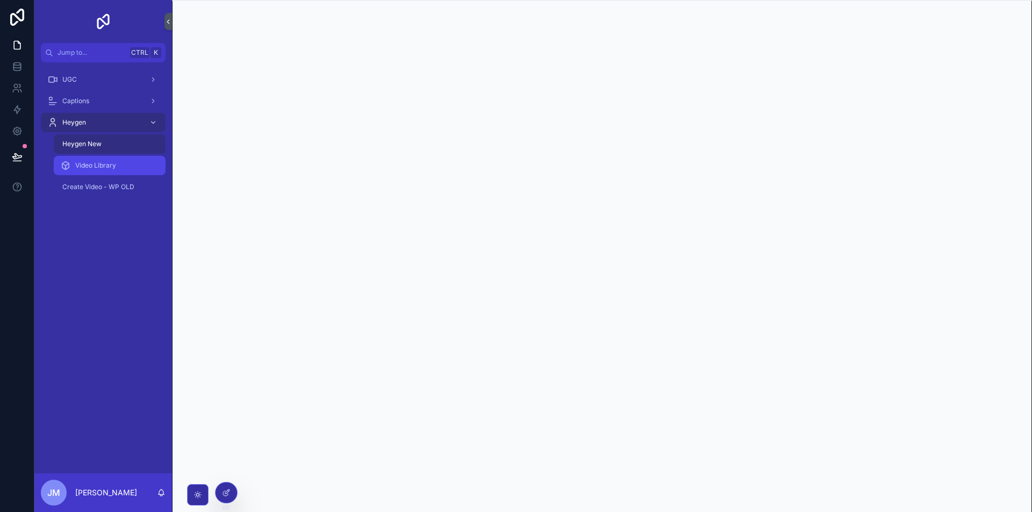
click at [123, 168] on div "Video Library" at bounding box center [109, 165] width 99 height 17
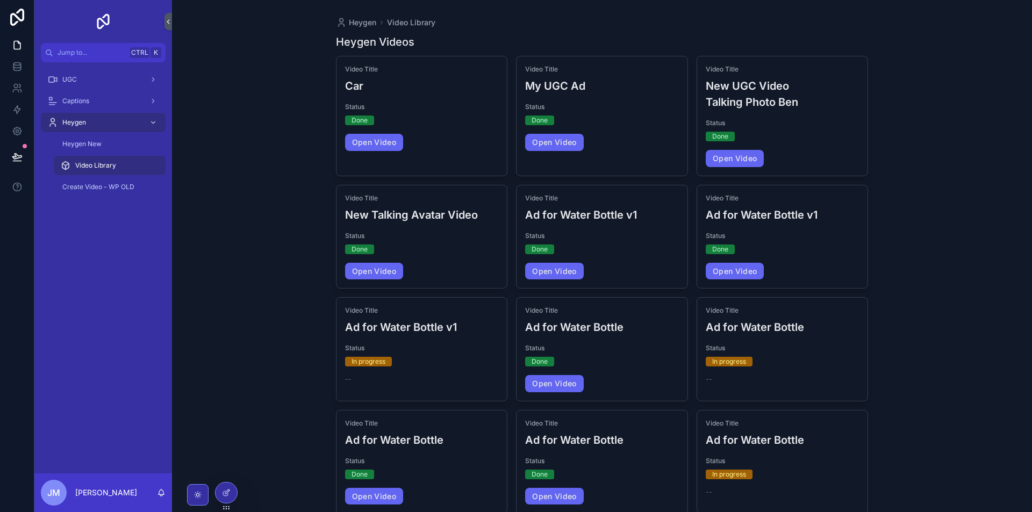
click at [453, 142] on span "Open Video" at bounding box center [422, 142] width 154 height 17
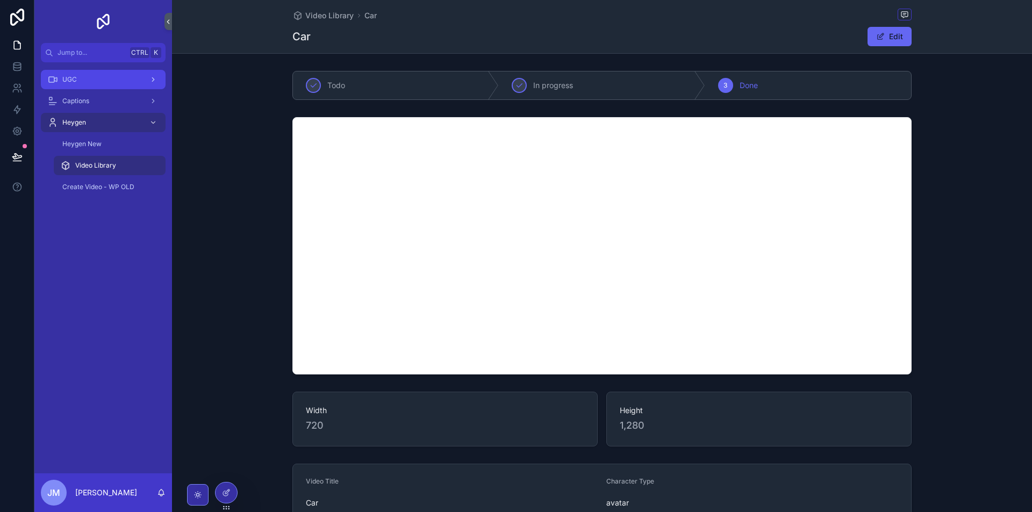
click at [95, 73] on div "UGC" at bounding box center [103, 79] width 112 height 17
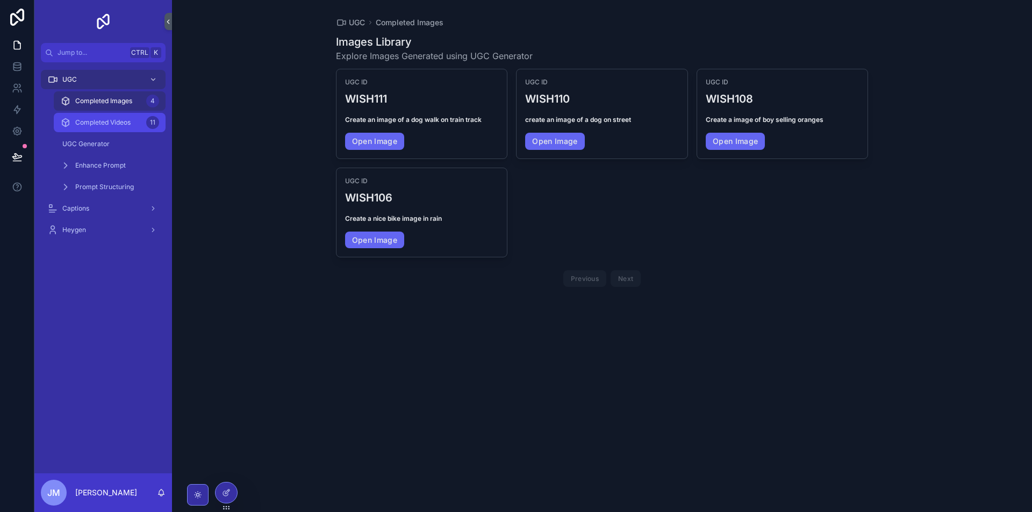
click at [119, 129] on div "Completed Videos 11" at bounding box center [109, 122] width 99 height 17
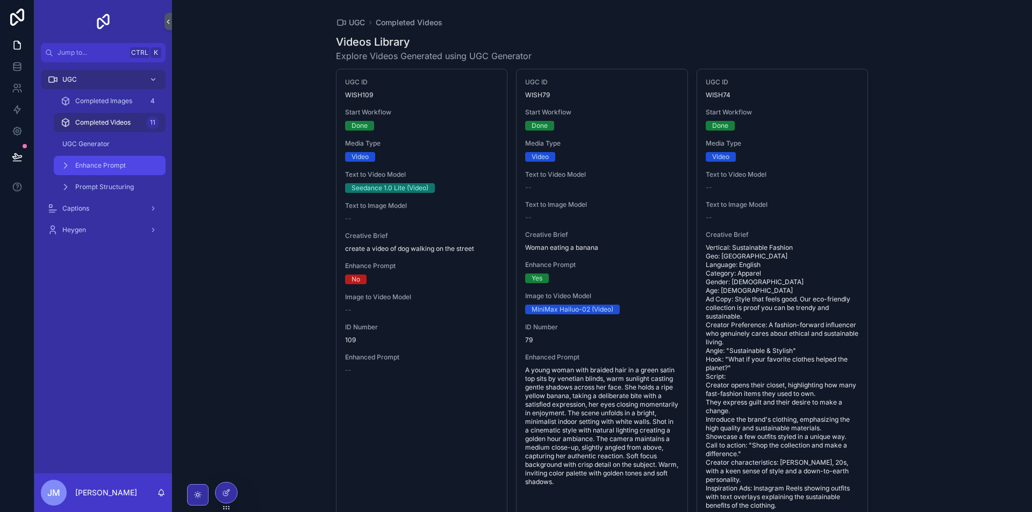
click at [128, 165] on div "Enhance Prompt" at bounding box center [109, 165] width 99 height 17
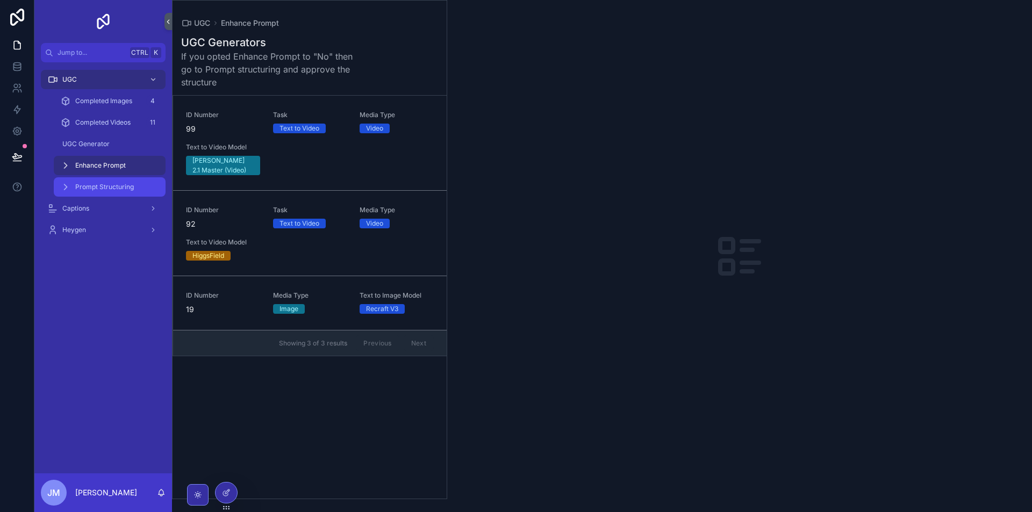
click at [132, 191] on div "Prompt Structuring" at bounding box center [109, 186] width 99 height 17
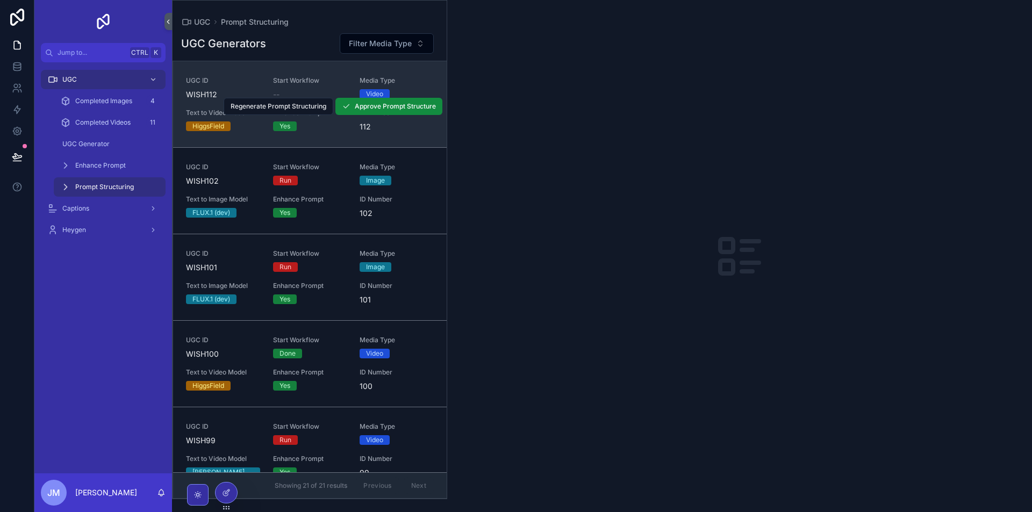
click at [356, 133] on link "UGC ID WISH112 Start Workflow -- Media Type Video Text to Video Model HiggsFiel…" at bounding box center [310, 104] width 274 height 86
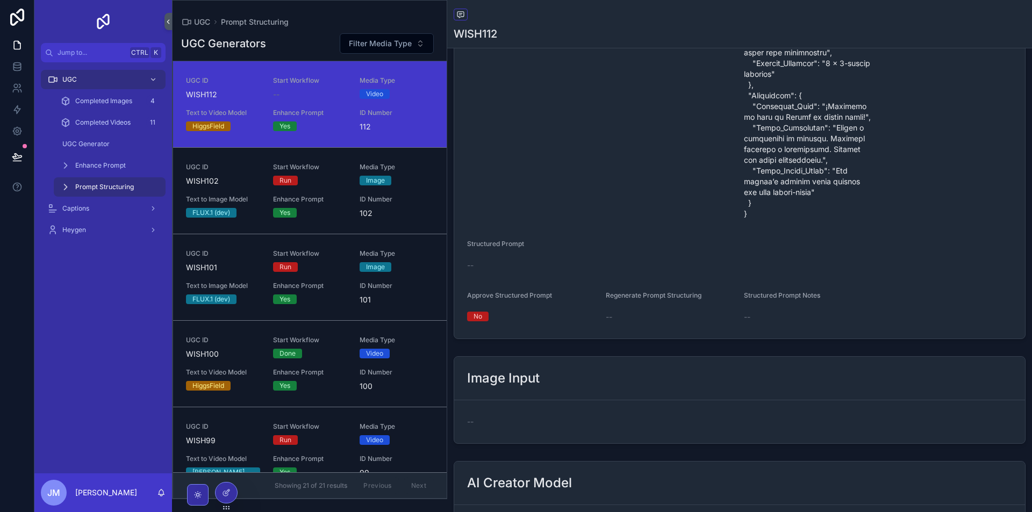
scroll to position [531, 0]
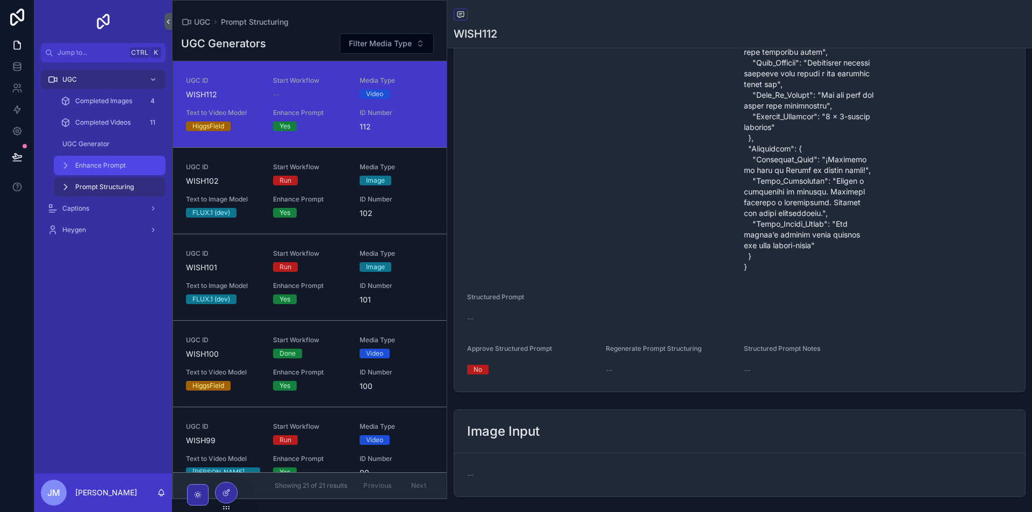
click at [109, 160] on div "Enhance Prompt" at bounding box center [109, 165] width 99 height 17
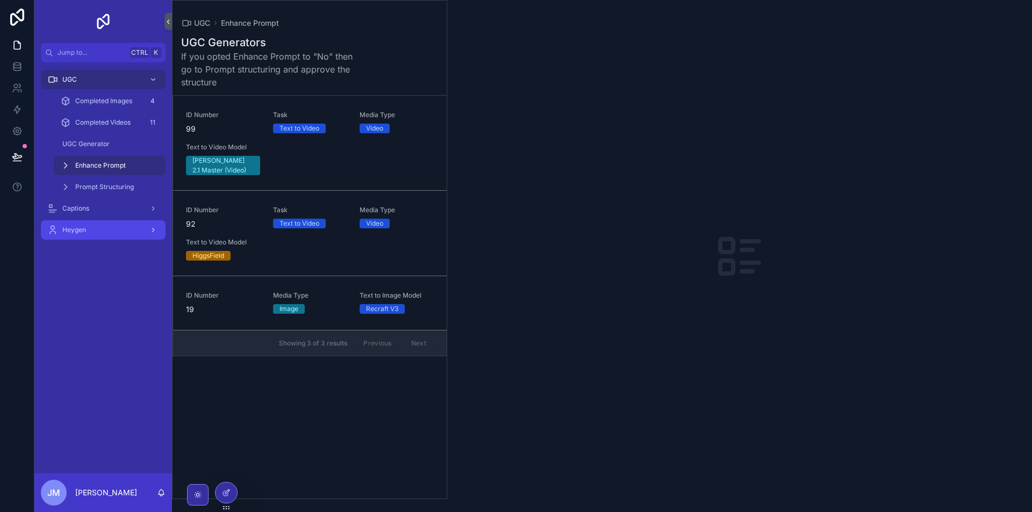
click at [103, 224] on div "Heygen" at bounding box center [103, 229] width 112 height 17
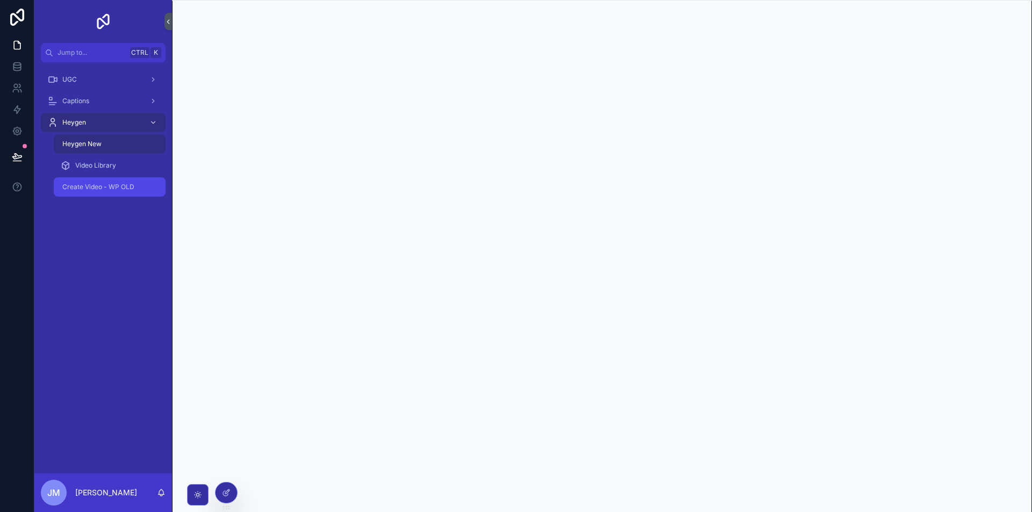
click at [106, 194] on div "Create Video - WP OLD" at bounding box center [109, 186] width 99 height 17
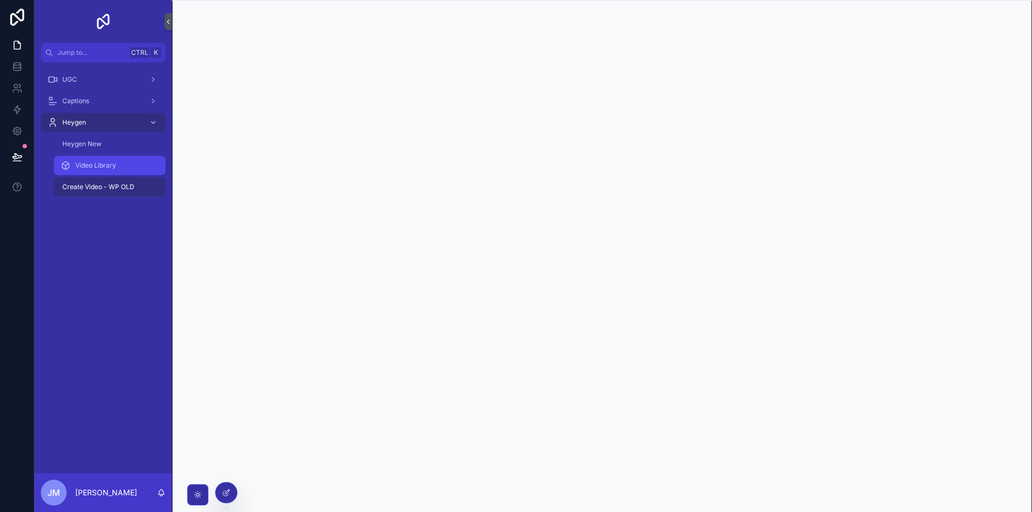
click at [109, 164] on span "Video Library" at bounding box center [95, 165] width 41 height 9
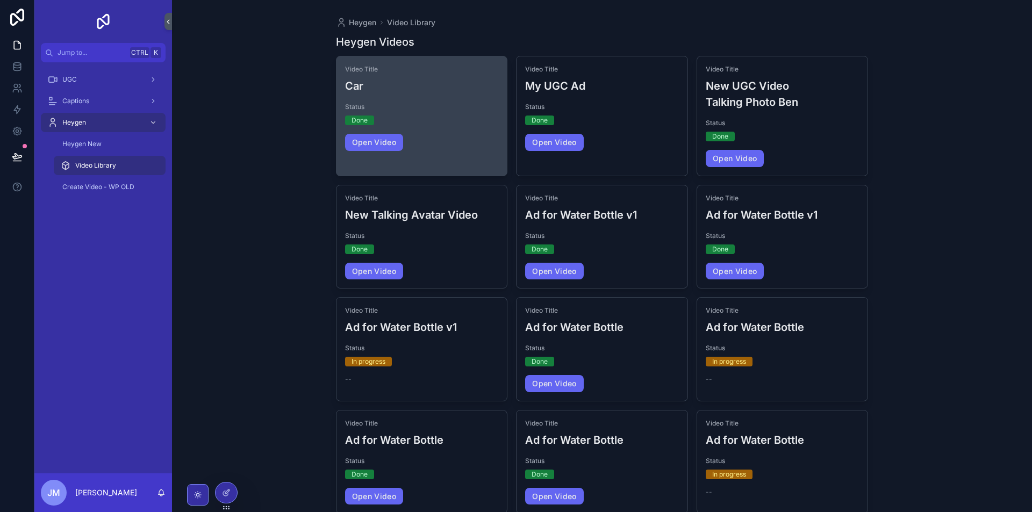
click at [438, 133] on div "Video Title Car Status Done Open Video" at bounding box center [421, 107] width 171 height 103
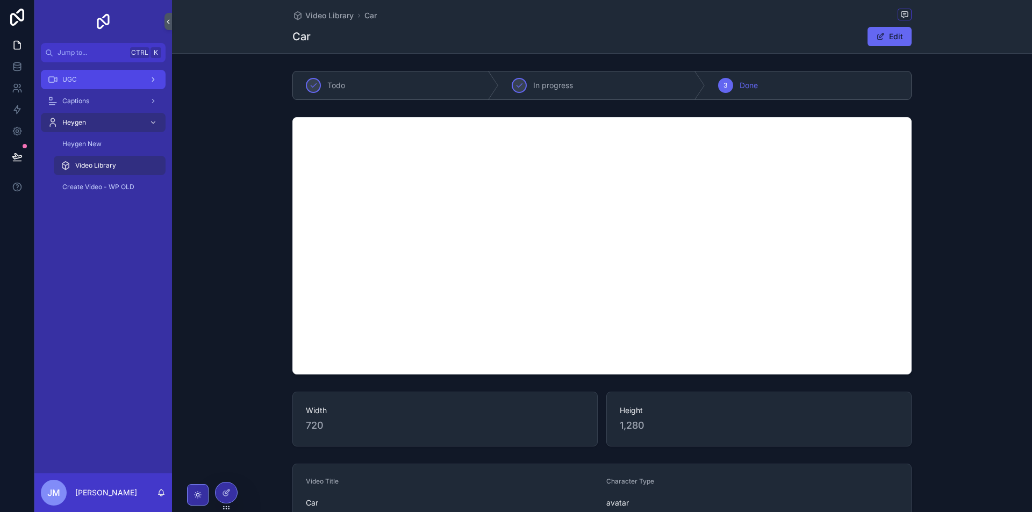
click at [111, 81] on div "UGC" at bounding box center [103, 79] width 112 height 17
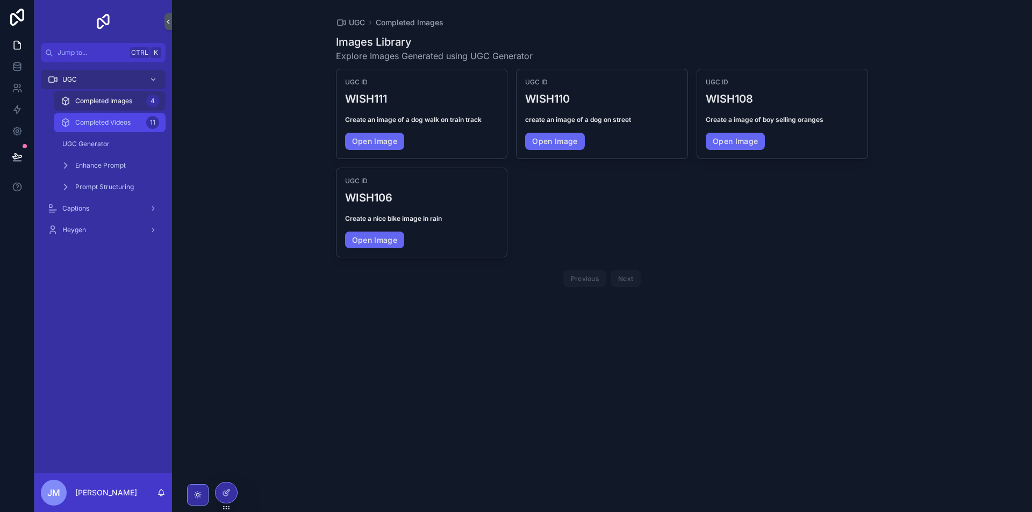
click at [106, 126] on span "Completed Videos" at bounding box center [102, 122] width 55 height 9
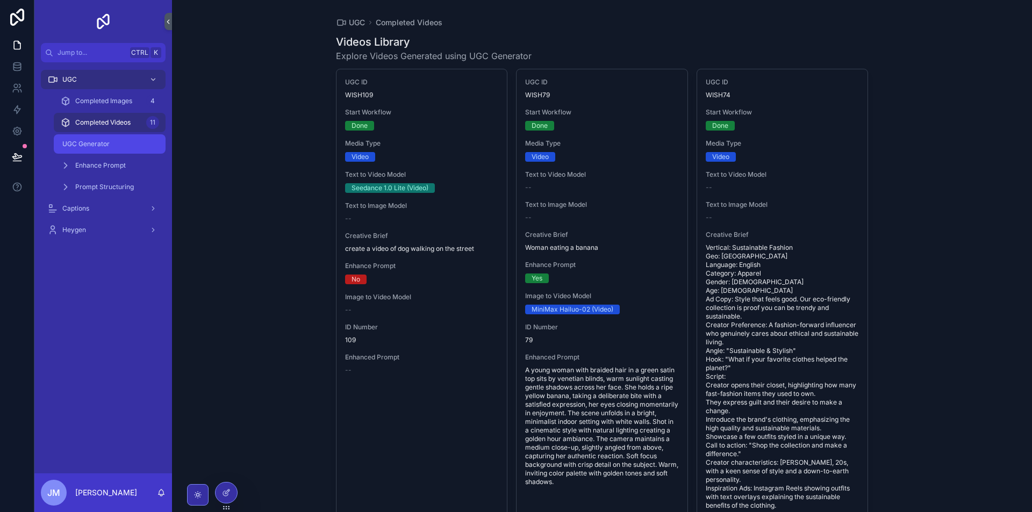
click at [105, 144] on span "UGC Generator" at bounding box center [85, 144] width 47 height 9
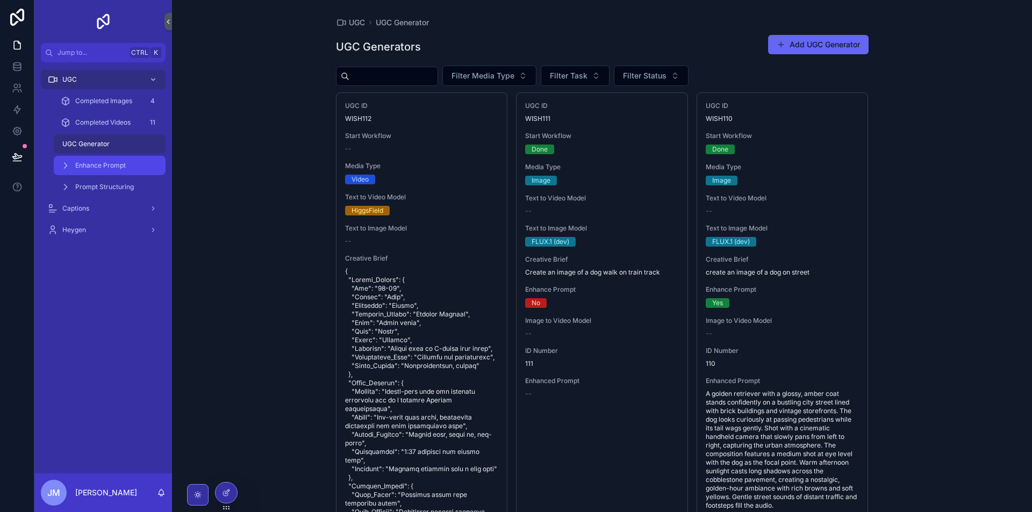
click at [126, 161] on div "Enhance Prompt" at bounding box center [109, 165] width 99 height 17
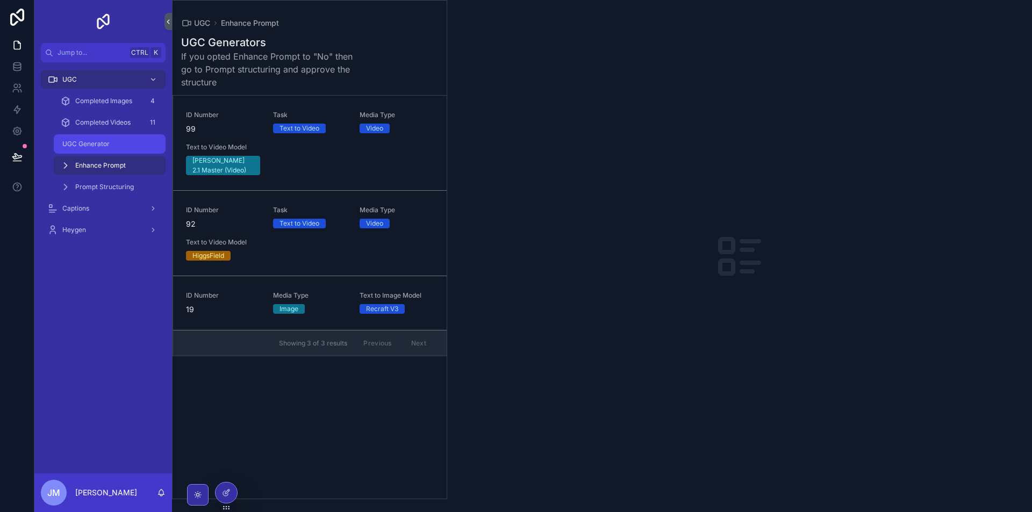
click at [114, 139] on div "UGC Generator" at bounding box center [109, 143] width 99 height 17
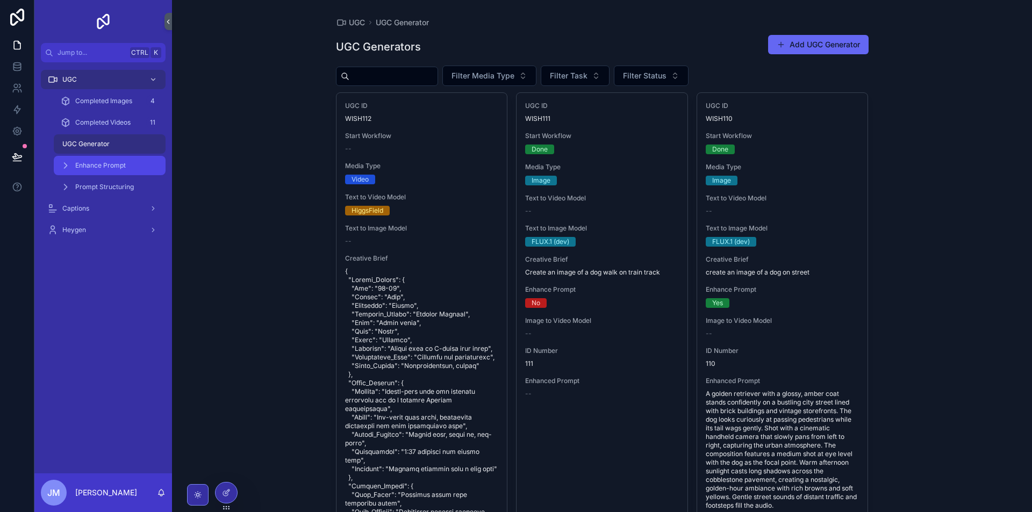
click at [111, 165] on span "Enhance Prompt" at bounding box center [100, 165] width 51 height 9
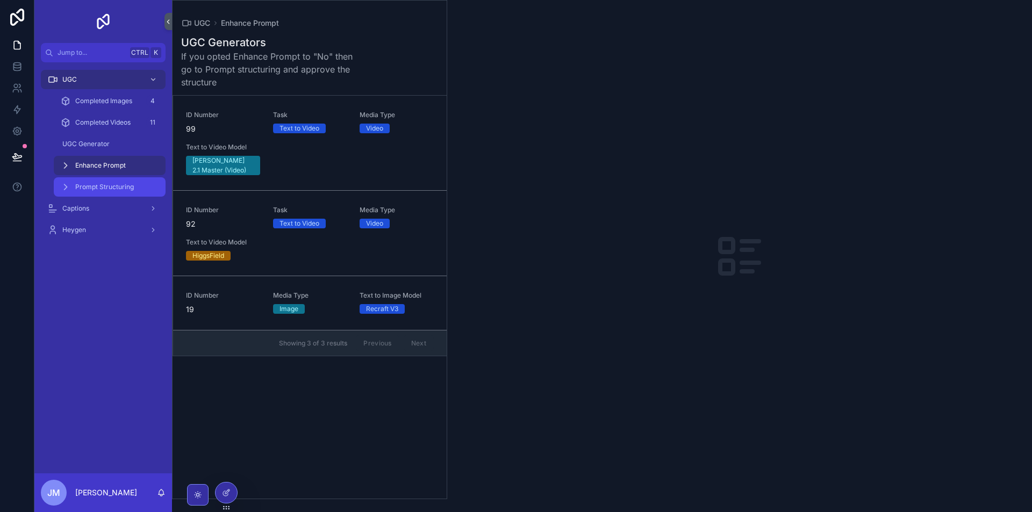
click at [123, 186] on span "Prompt Structuring" at bounding box center [104, 187] width 59 height 9
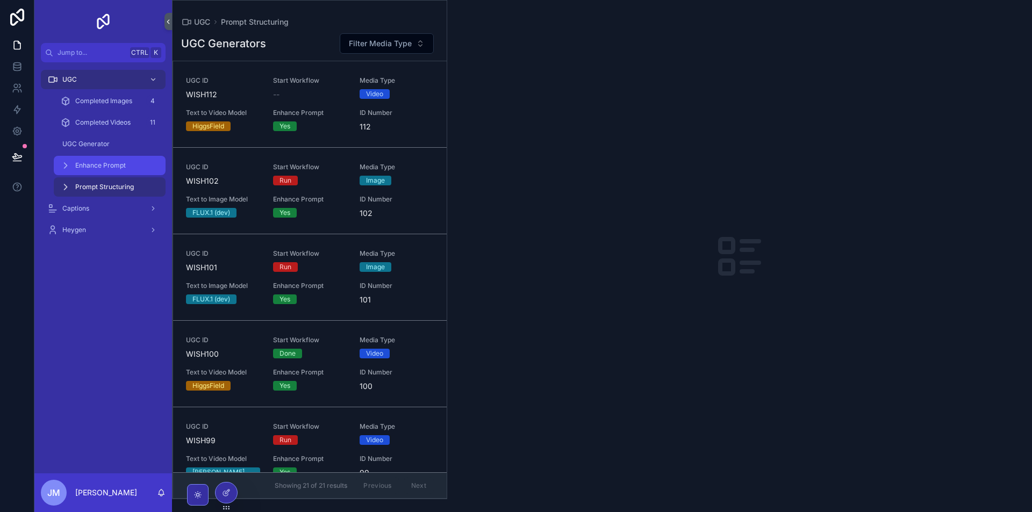
click at [120, 161] on div "Enhance Prompt" at bounding box center [109, 165] width 99 height 17
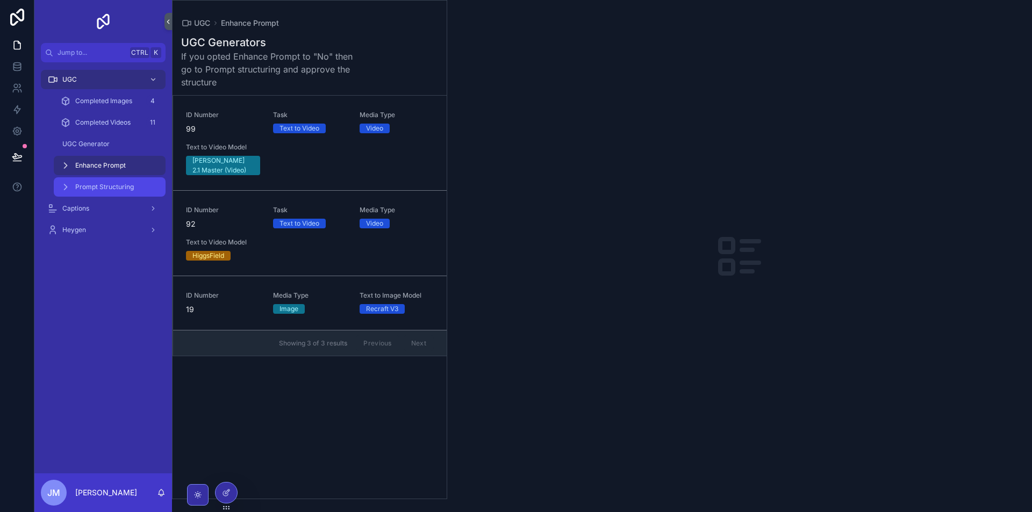
click at [125, 189] on span "Prompt Structuring" at bounding box center [104, 187] width 59 height 9
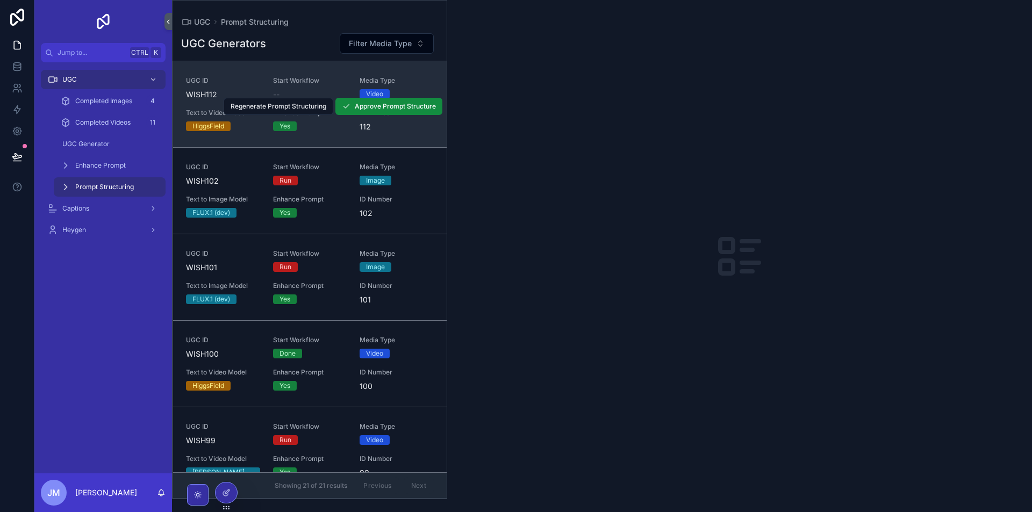
click at [246, 72] on link "UGC ID WISH112 Start Workflow -- Media Type Video Text to Video Model HiggsFiel…" at bounding box center [310, 104] width 274 height 86
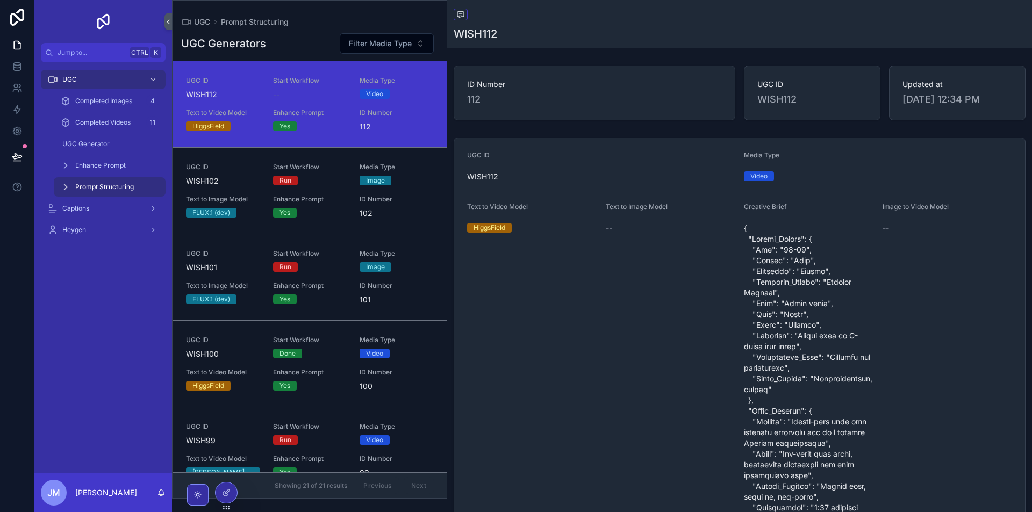
click at [486, 227] on div "HiggsField" at bounding box center [489, 228] width 32 height 10
click at [298, 107] on span "Regenerate Prompt Structuring" at bounding box center [279, 106] width 96 height 9
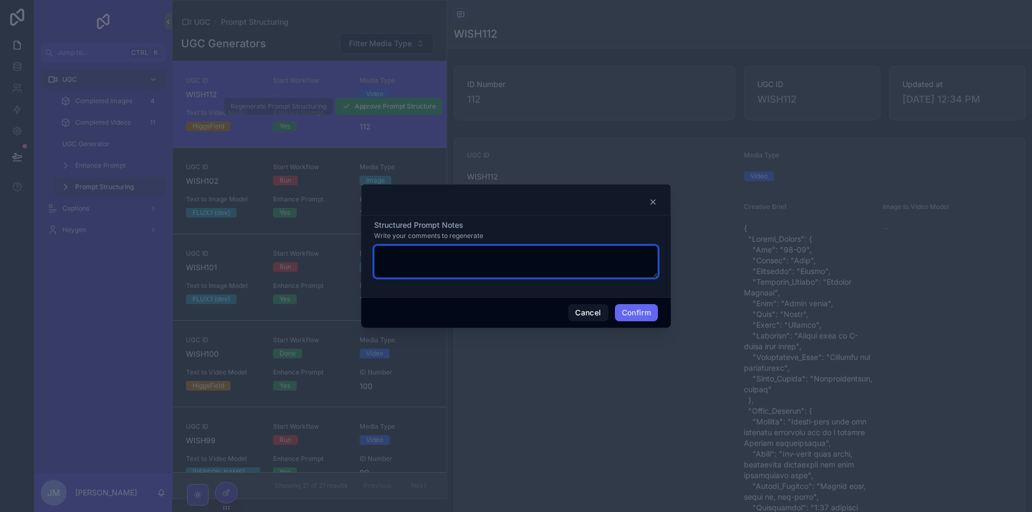
click at [495, 266] on textarea at bounding box center [516, 262] width 284 height 32
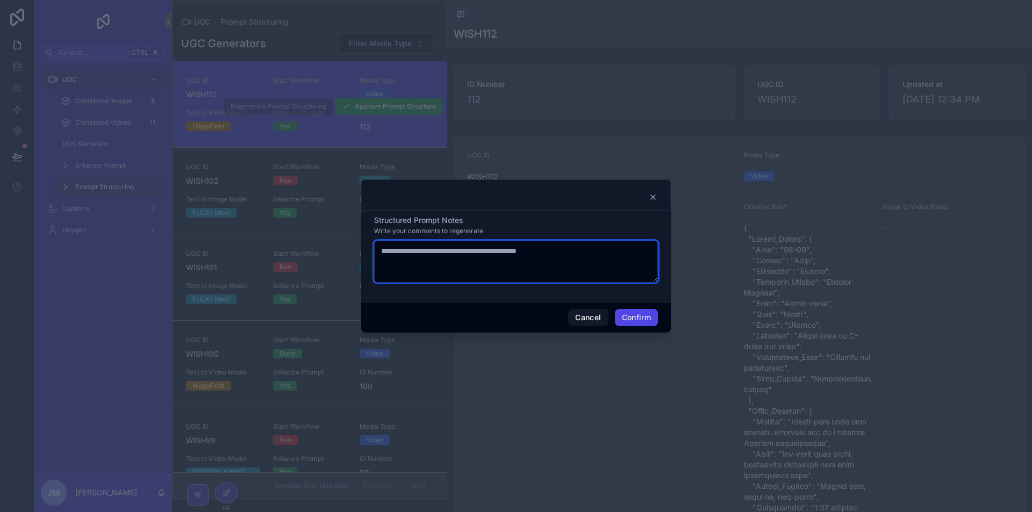
type textarea "**********"
click at [652, 320] on button "Confirm" at bounding box center [636, 317] width 43 height 17
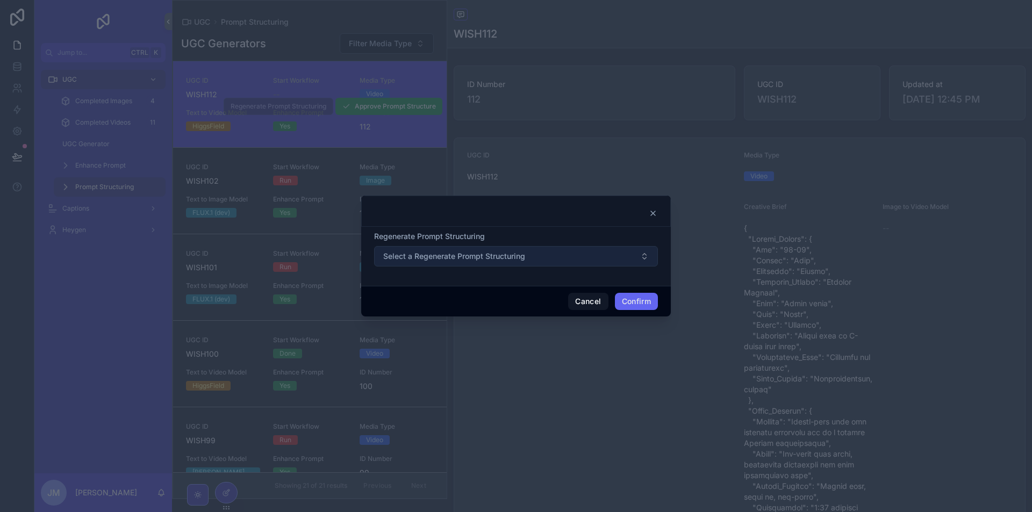
click at [541, 253] on button "Select a Regenerate Prompt Structuring" at bounding box center [516, 256] width 284 height 20
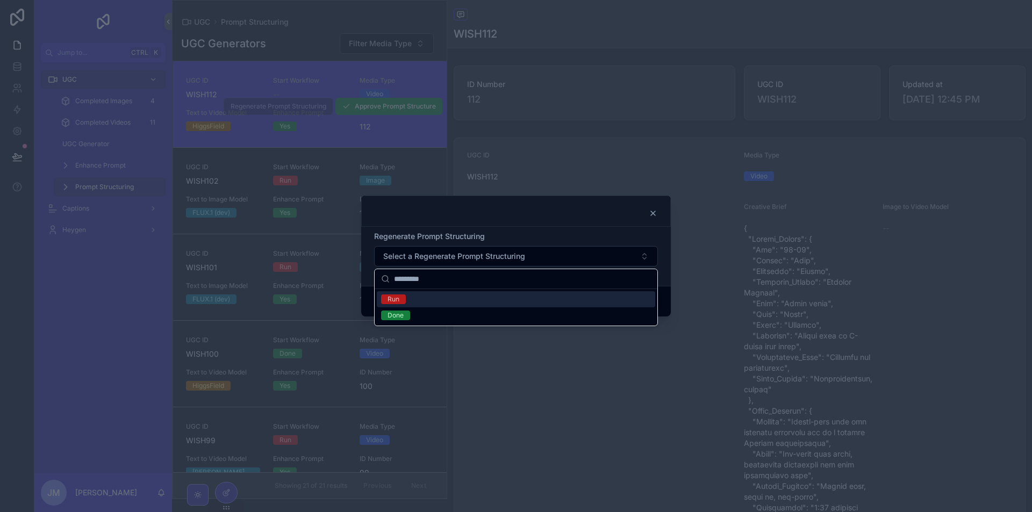
click at [465, 298] on div "Run" at bounding box center [516, 299] width 278 height 16
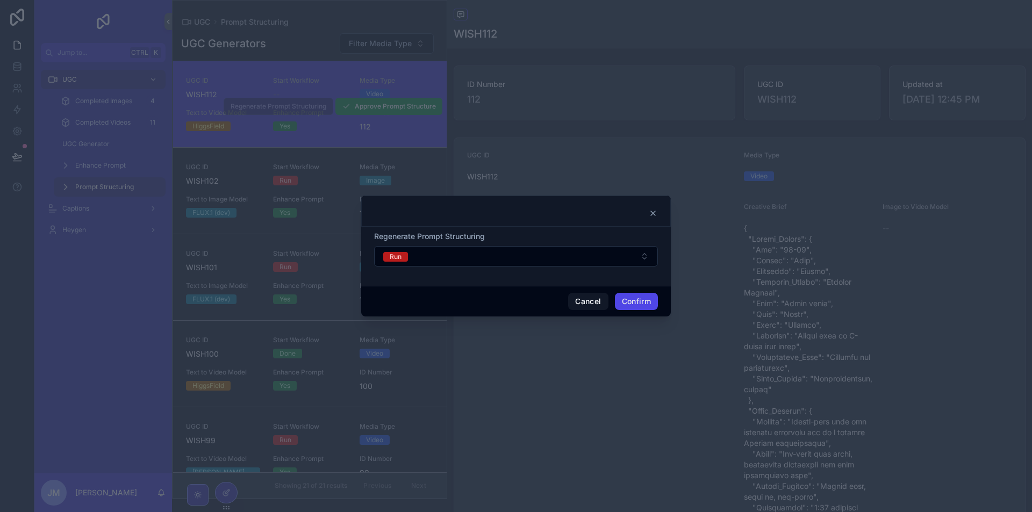
click at [636, 304] on button "Confirm" at bounding box center [636, 301] width 43 height 17
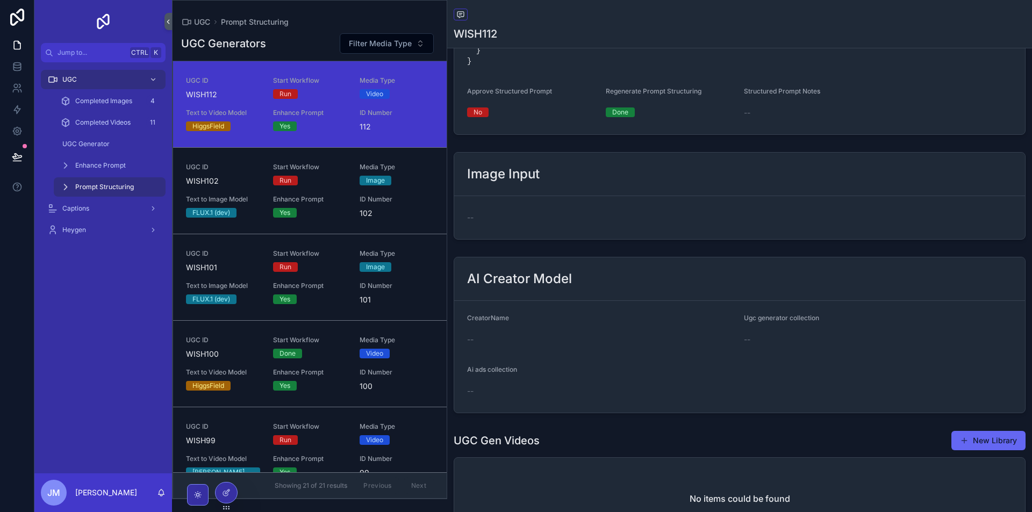
scroll to position [985, 0]
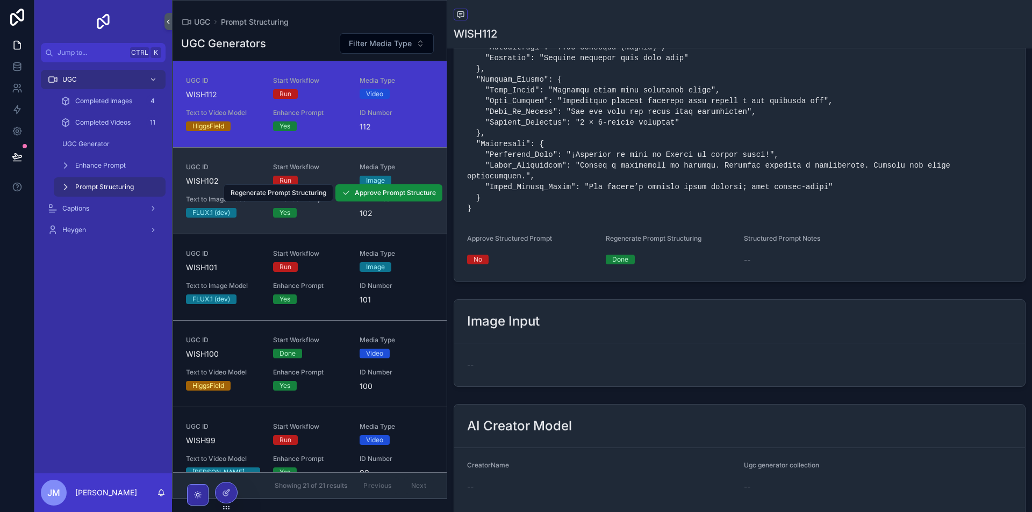
click at [356, 229] on link "UGC ID WISH102 Start Workflow Run Media Type Image Text to Image Model FLUX.1 (…" at bounding box center [310, 190] width 274 height 87
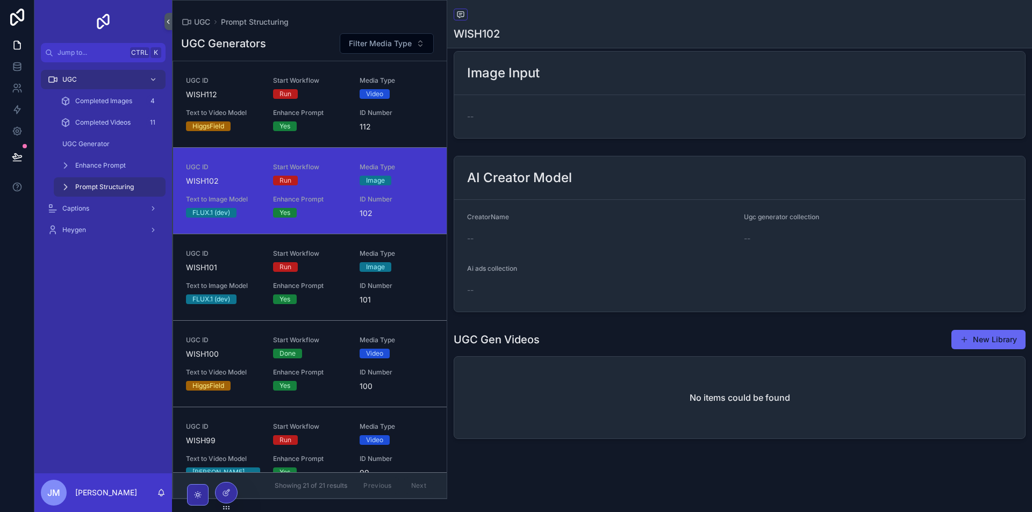
scroll to position [653, 0]
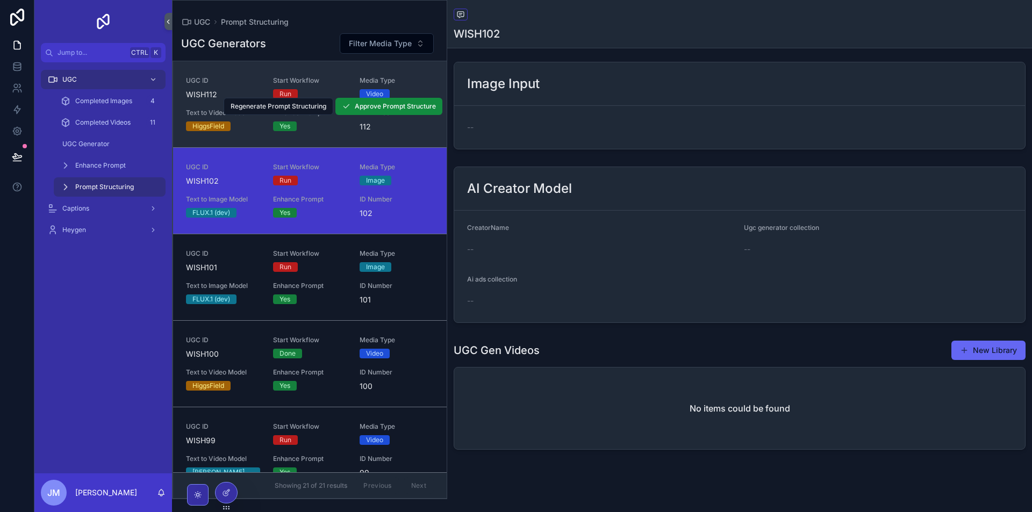
click at [314, 127] on div "Yes" at bounding box center [310, 126] width 74 height 10
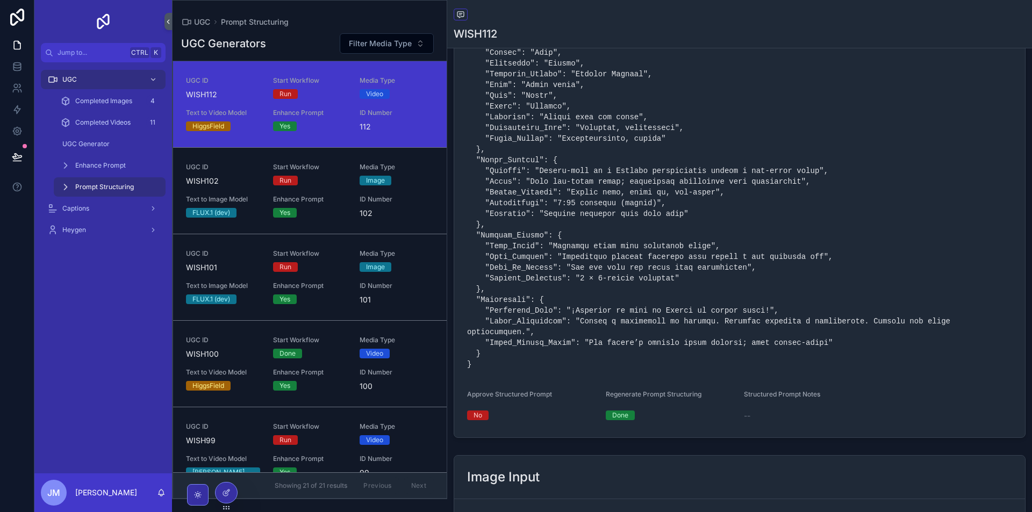
scroll to position [775, 0]
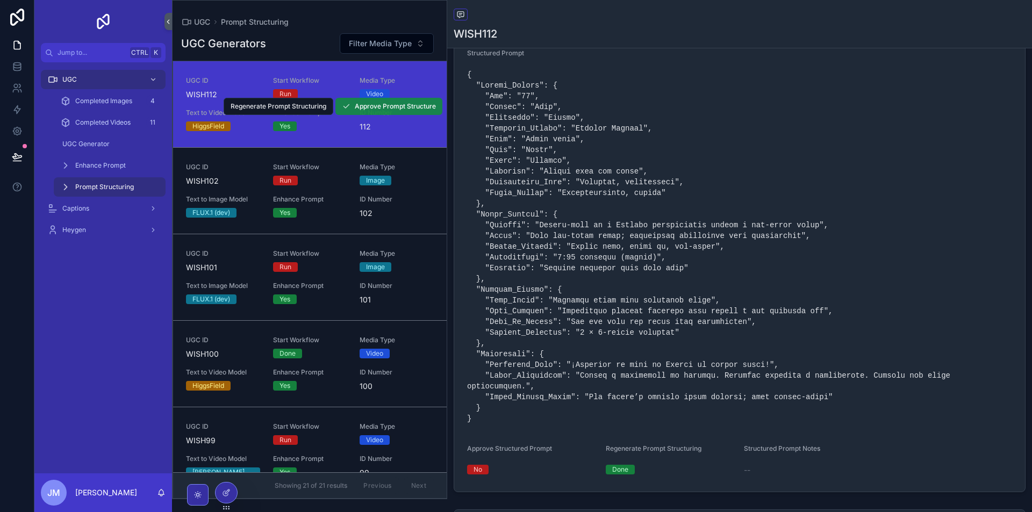
click at [398, 102] on span "Approve Prompt Structure" at bounding box center [395, 106] width 81 height 9
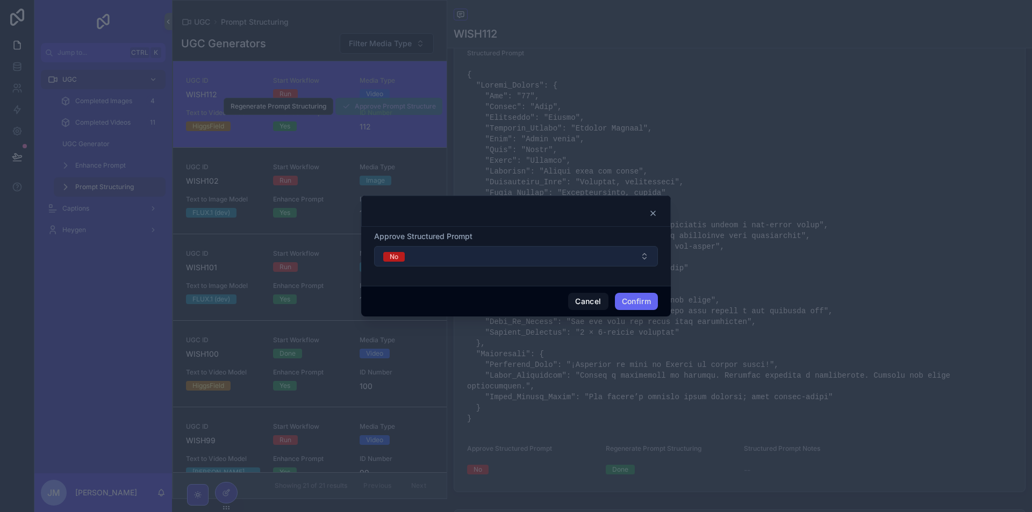
click at [529, 260] on button "No" at bounding box center [516, 256] width 284 height 20
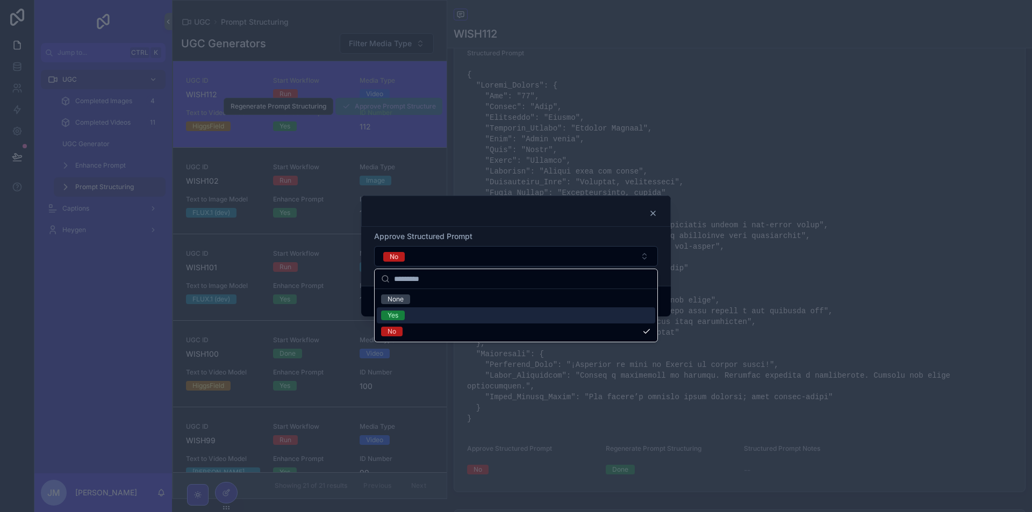
click at [478, 316] on div "Yes" at bounding box center [516, 315] width 278 height 16
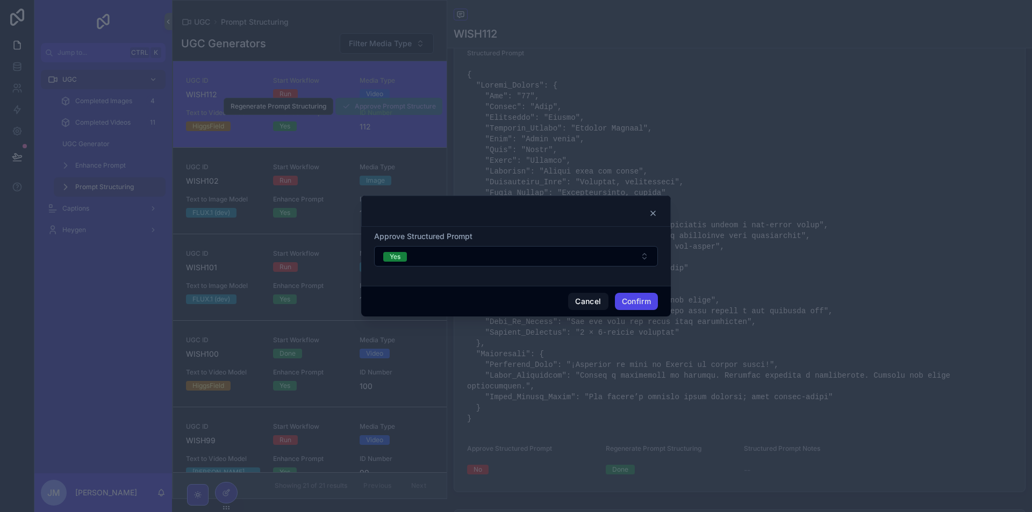
click at [634, 304] on button "Confirm" at bounding box center [636, 301] width 43 height 17
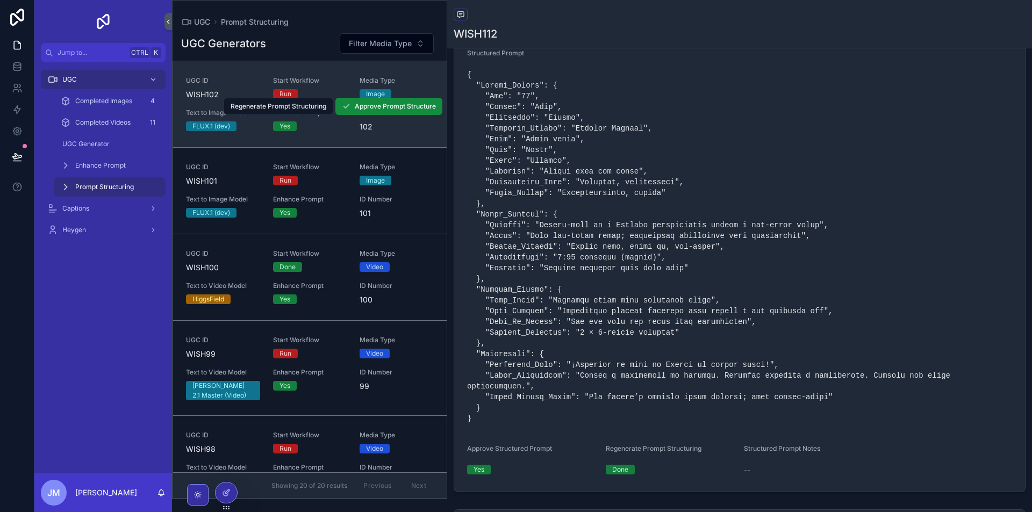
click at [334, 133] on link "UGC ID WISH102 Start Workflow Run Media Type Image Text to Image Model FLUX.1 (…" at bounding box center [310, 104] width 274 height 86
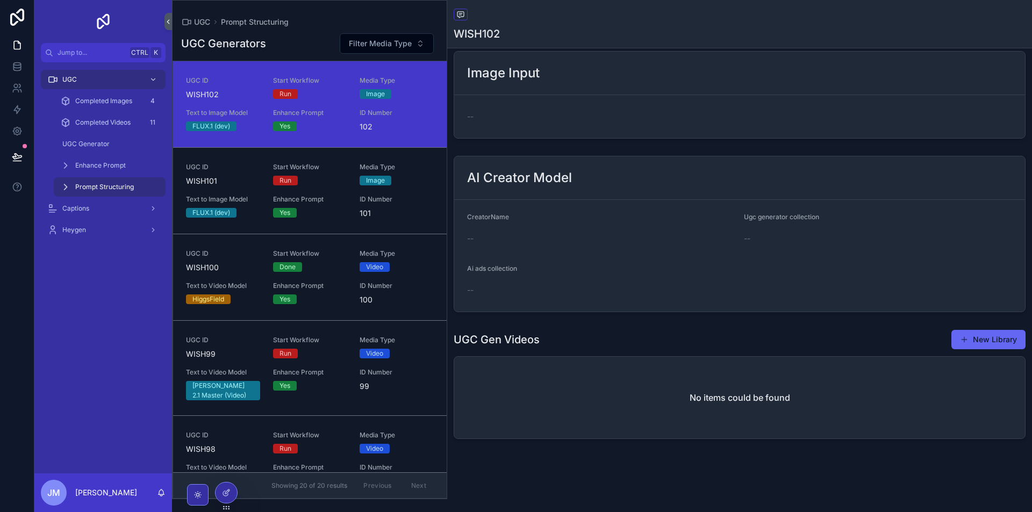
scroll to position [653, 0]
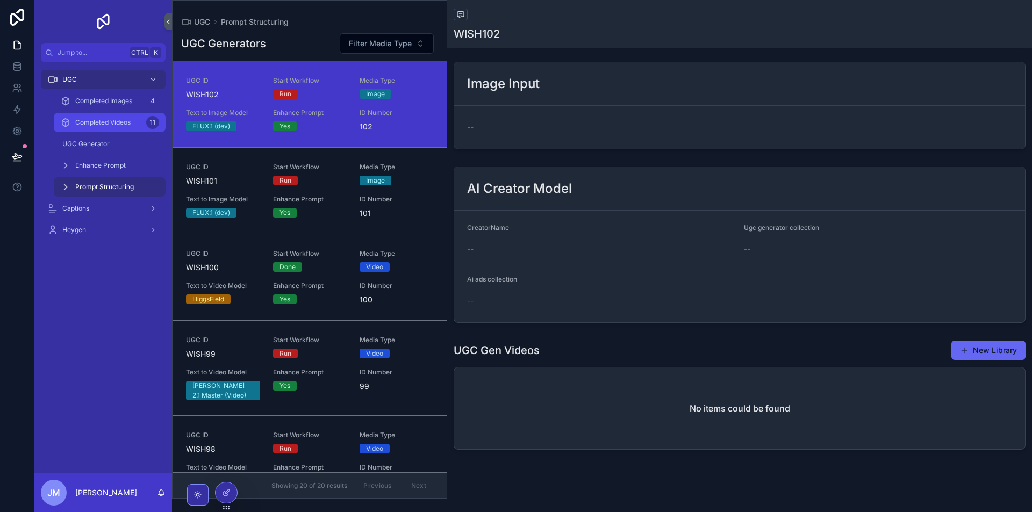
click at [107, 126] on span "Completed Videos" at bounding box center [102, 122] width 55 height 9
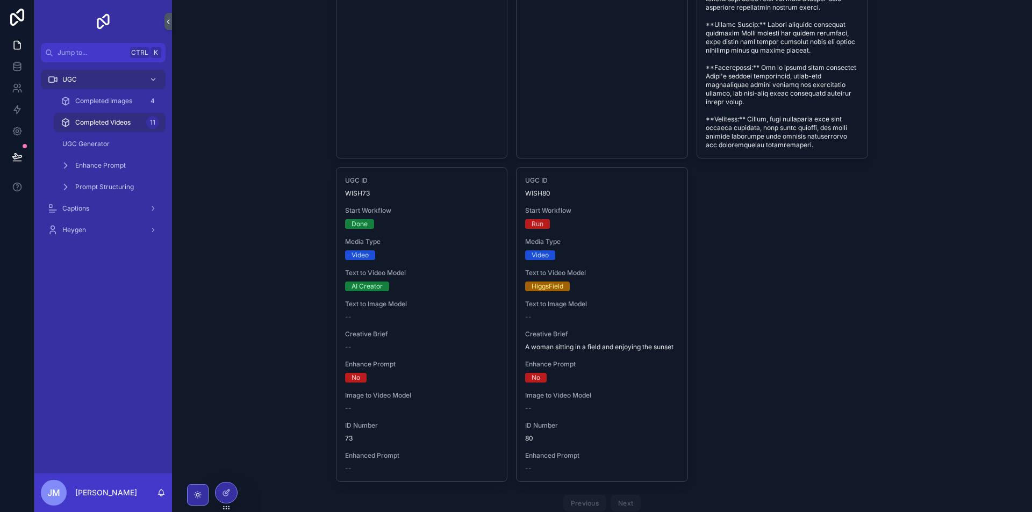
scroll to position [2269, 0]
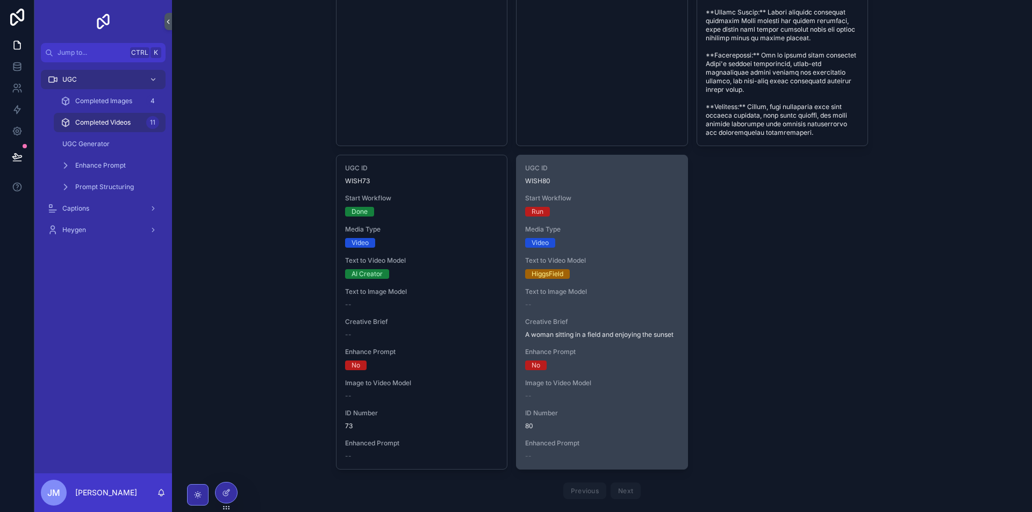
click at [643, 392] on div "--" at bounding box center [602, 396] width 154 height 9
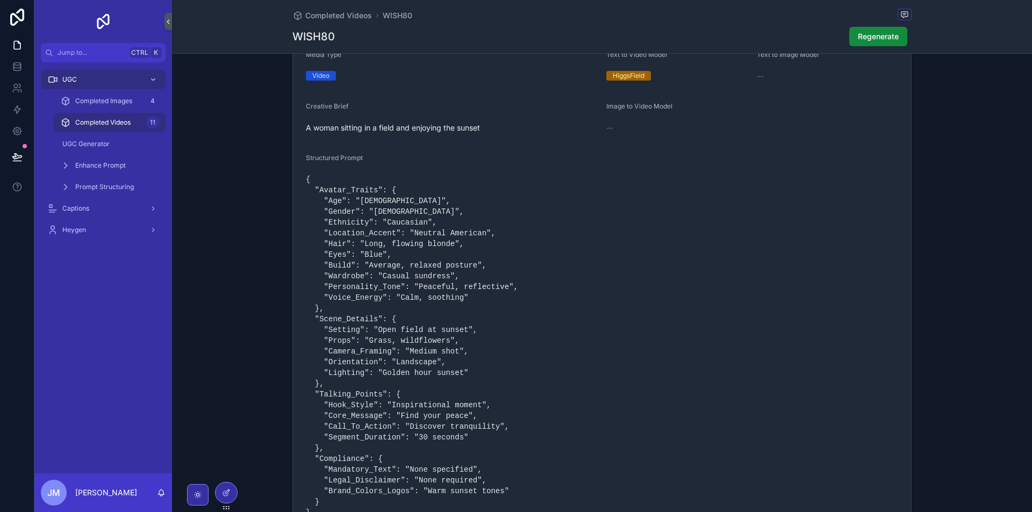
scroll to position [434, 0]
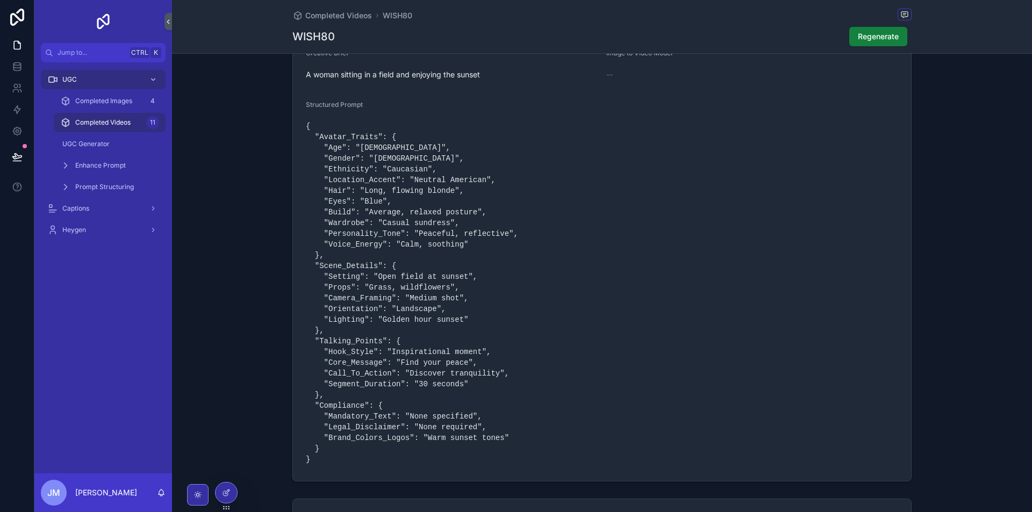
click at [882, 42] on button "Regenerate" at bounding box center [878, 36] width 58 height 19
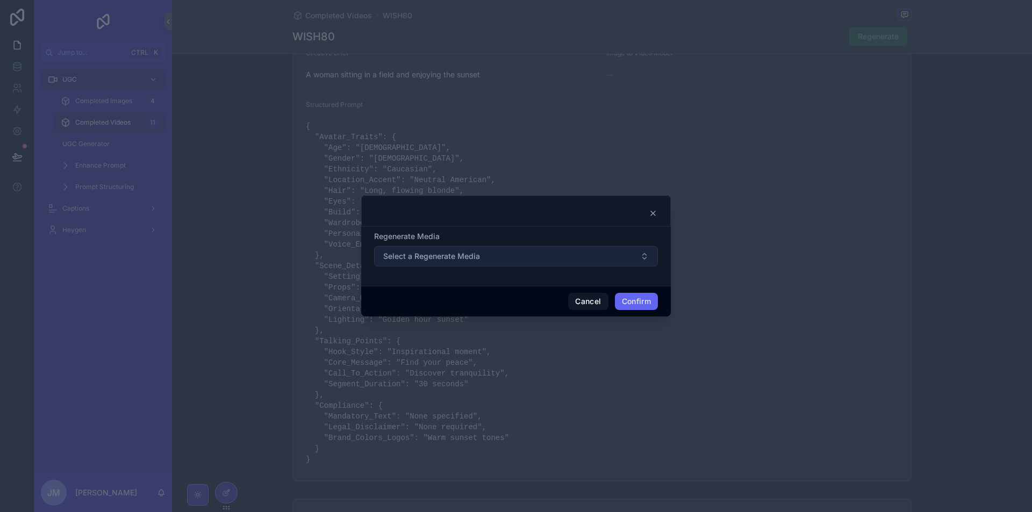
click at [565, 257] on button "Select a Regenerate Media" at bounding box center [516, 256] width 284 height 20
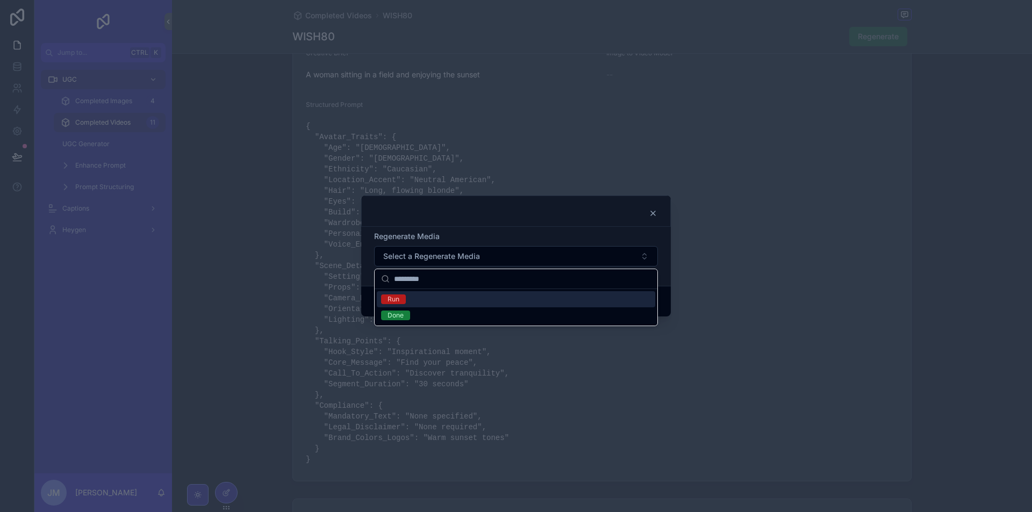
click at [490, 293] on div "Run" at bounding box center [516, 299] width 278 height 16
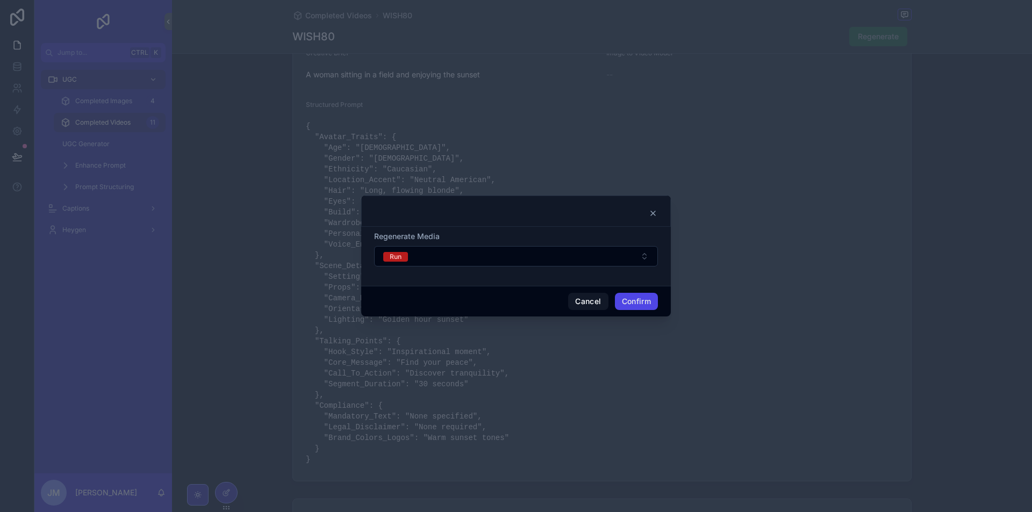
click at [640, 303] on button "Confirm" at bounding box center [636, 301] width 43 height 17
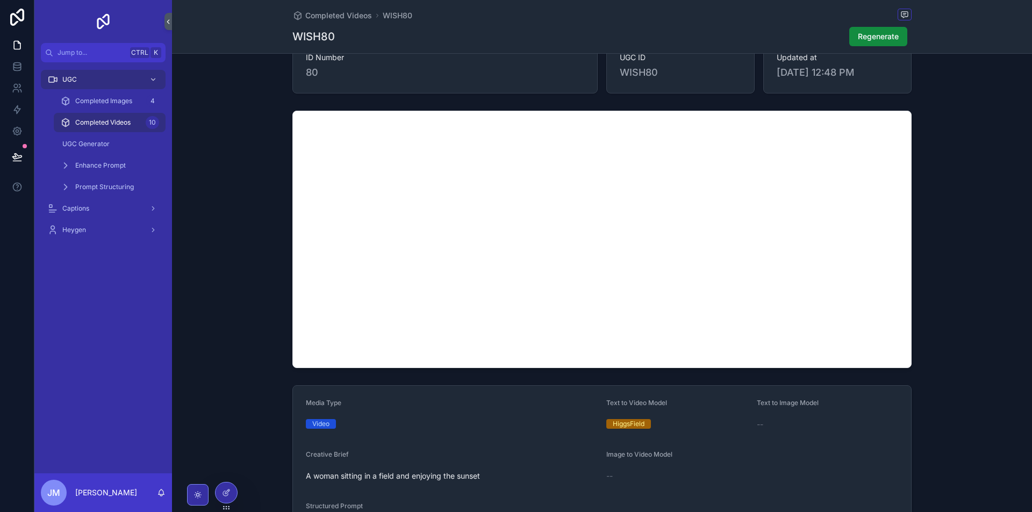
scroll to position [0, 0]
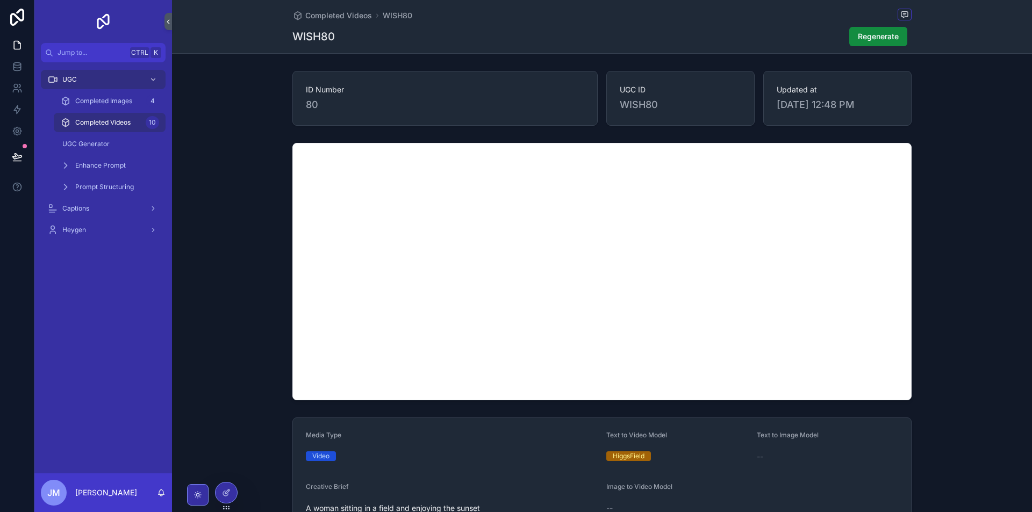
click at [103, 125] on span "Completed Videos" at bounding box center [102, 122] width 55 height 9
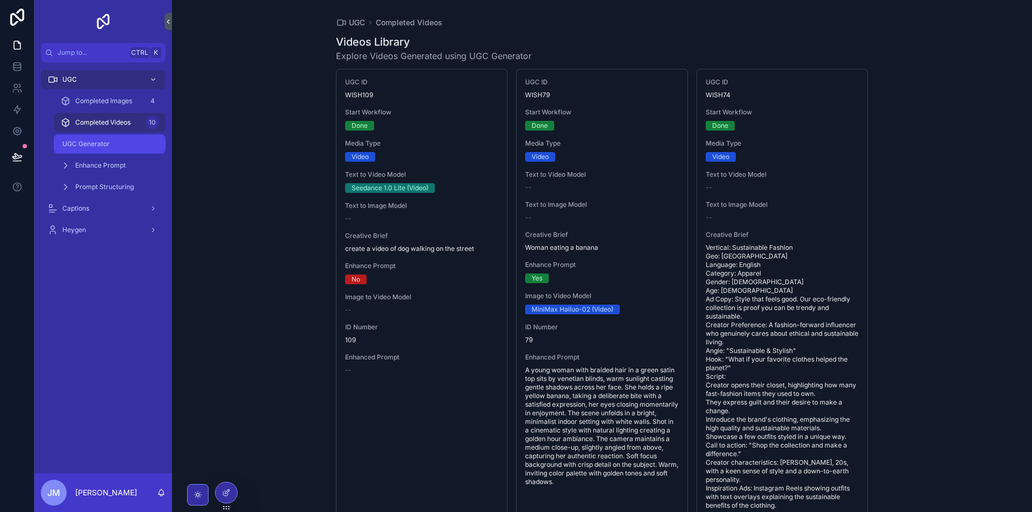
click at [124, 141] on div "UGC Generator" at bounding box center [109, 143] width 99 height 17
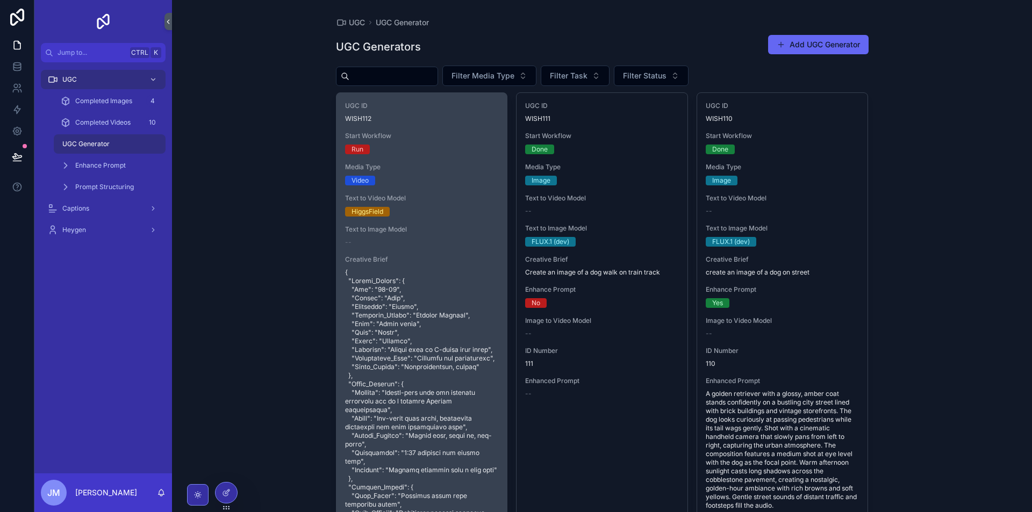
click at [451, 221] on div "UGC ID WISH112 Start Workflow Run Media Type Video Text to Video Model HiggsFie…" at bounding box center [421, 512] width 171 height 838
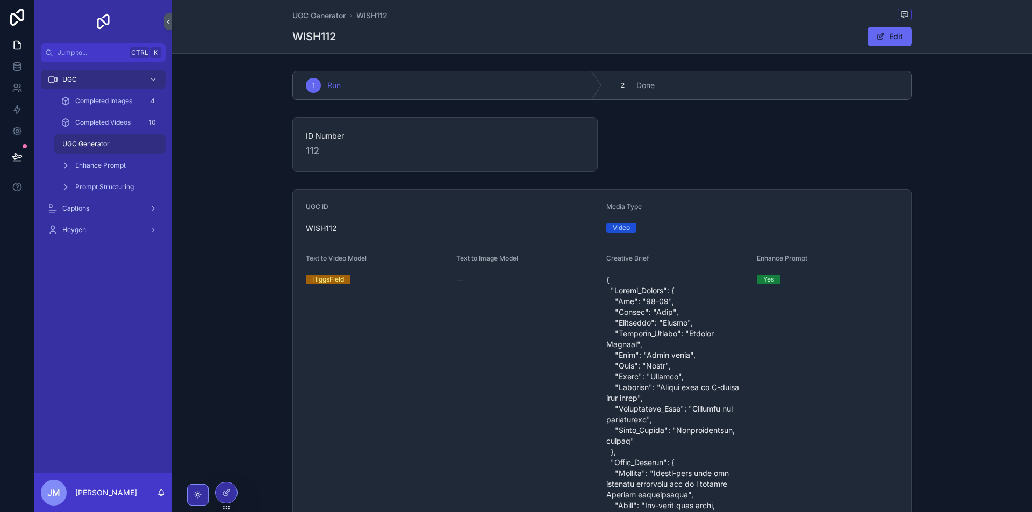
click at [872, 131] on div "ID Number 112" at bounding box center [601, 144] width 619 height 55
click at [84, 74] on div "UGC" at bounding box center [103, 79] width 112 height 17
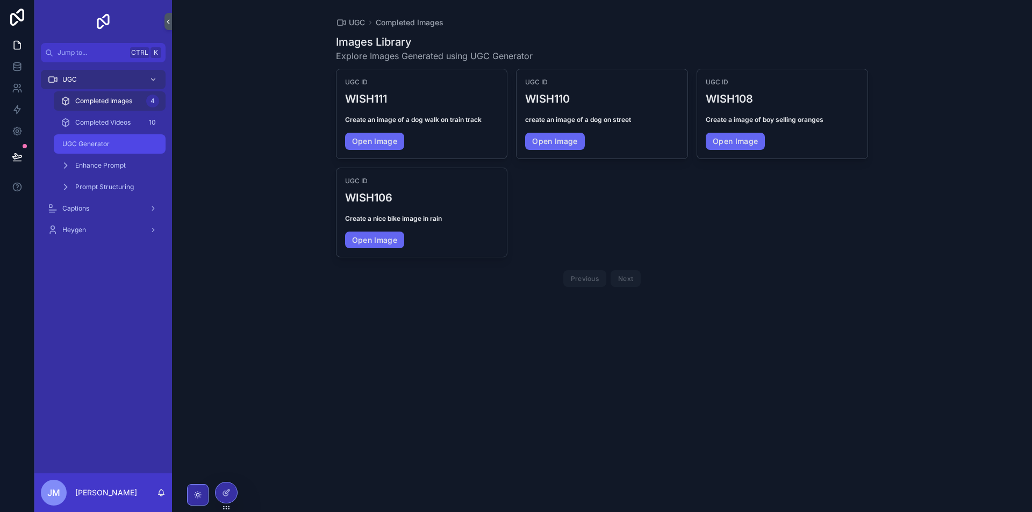
click at [111, 136] on div "UGC Generator" at bounding box center [109, 143] width 99 height 17
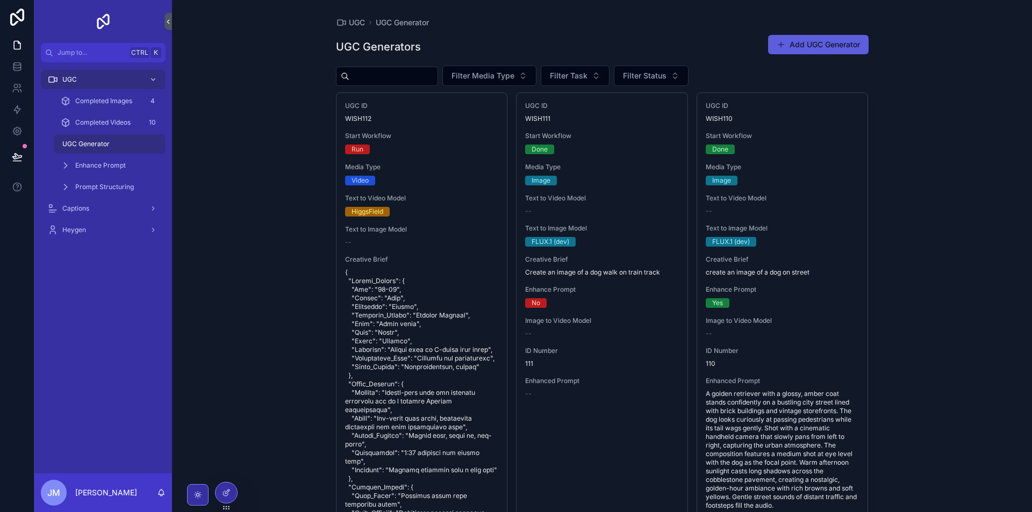
click at [788, 44] on button "Add UGC Generator" at bounding box center [818, 44] width 100 height 19
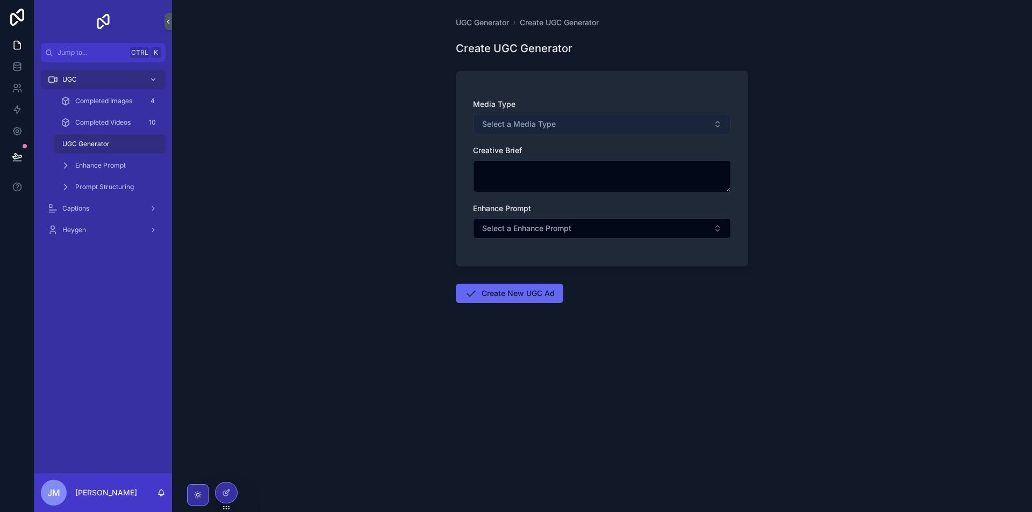
click at [585, 131] on button "Select a Media Type" at bounding box center [602, 124] width 258 height 20
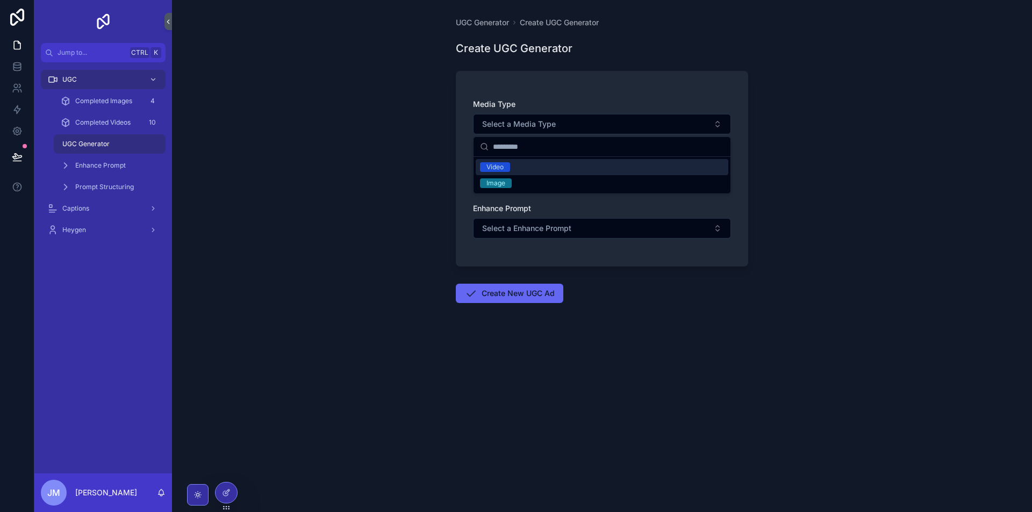
click at [515, 170] on div "Video" at bounding box center [602, 167] width 253 height 16
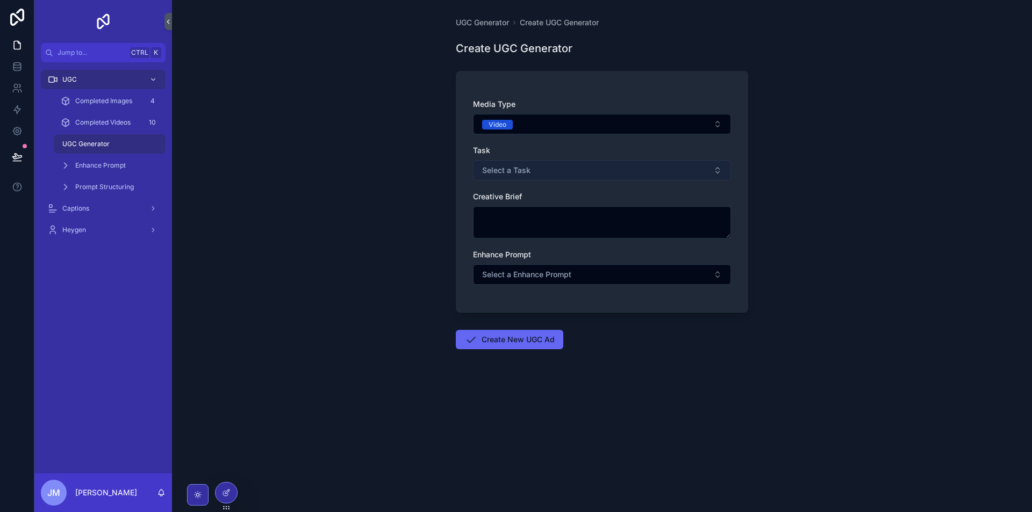
click at [562, 171] on button "Select a Task" at bounding box center [602, 170] width 258 height 20
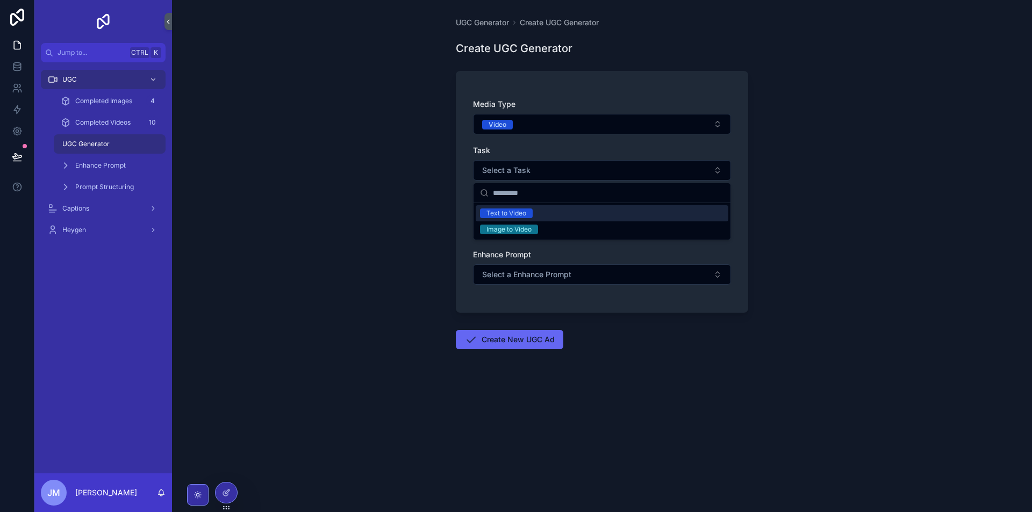
click at [555, 213] on div "Text to Video" at bounding box center [602, 213] width 253 height 16
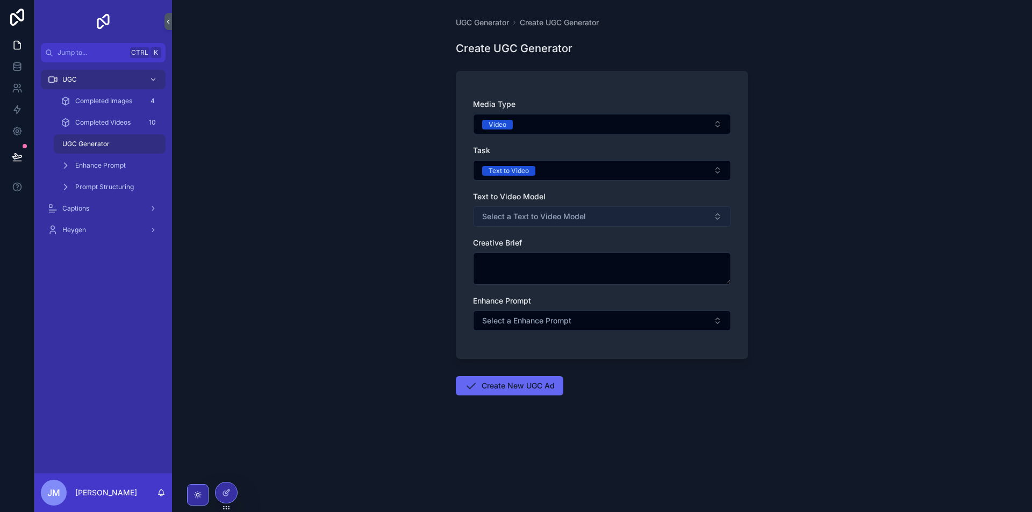
click at [584, 219] on span "Select a Text to Video Model" at bounding box center [534, 216] width 104 height 11
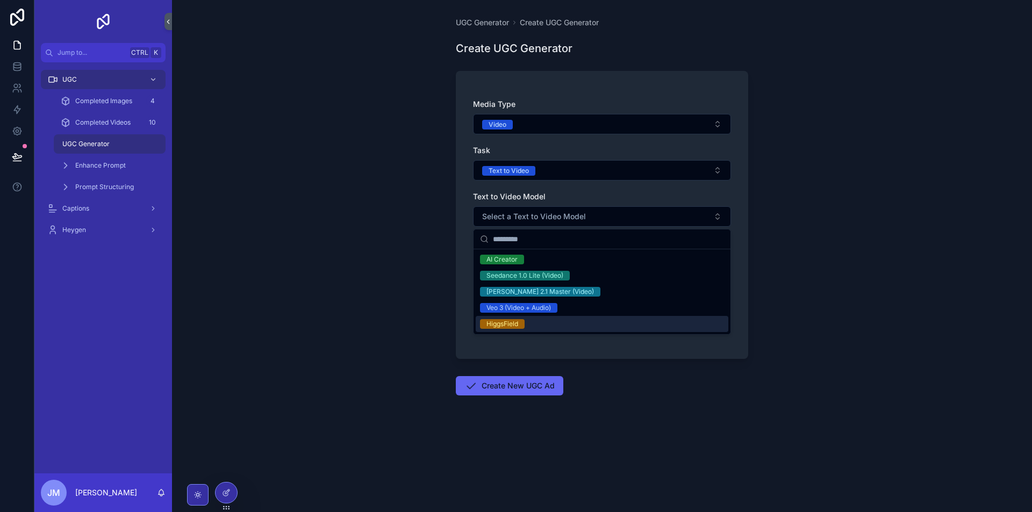
click at [549, 325] on div "HiggsField" at bounding box center [602, 324] width 253 height 16
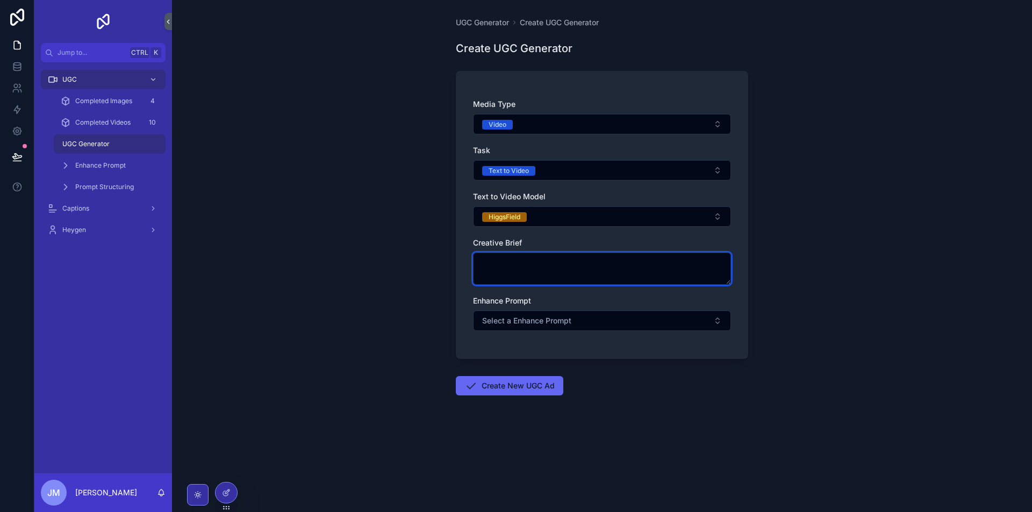
click at [552, 271] on textarea "scrollable content" at bounding box center [602, 269] width 258 height 32
paste textarea "**********"
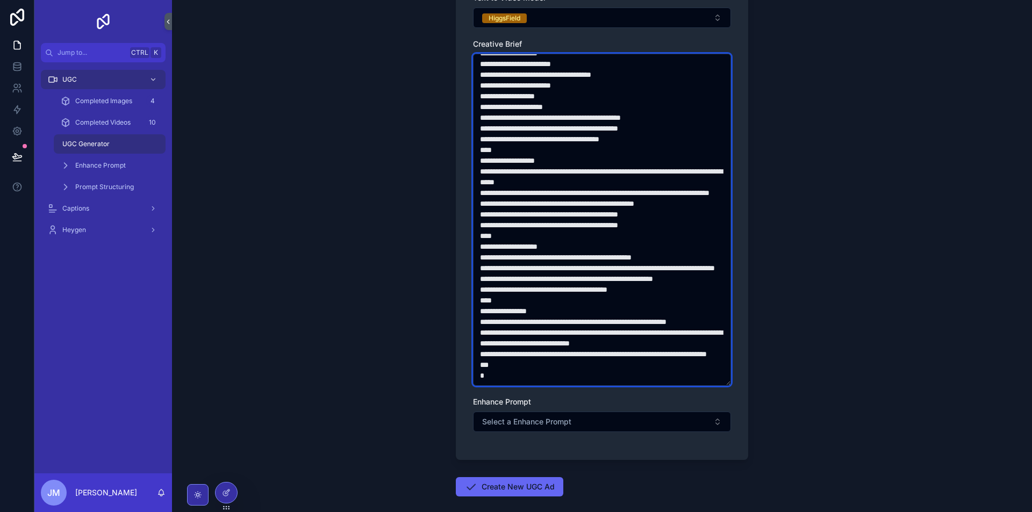
scroll to position [252, 0]
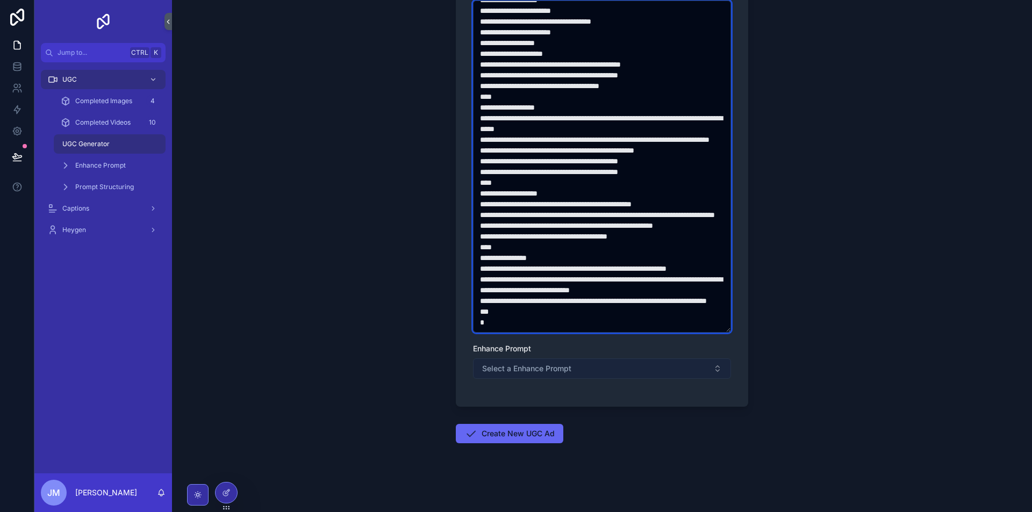
type textarea "**********"
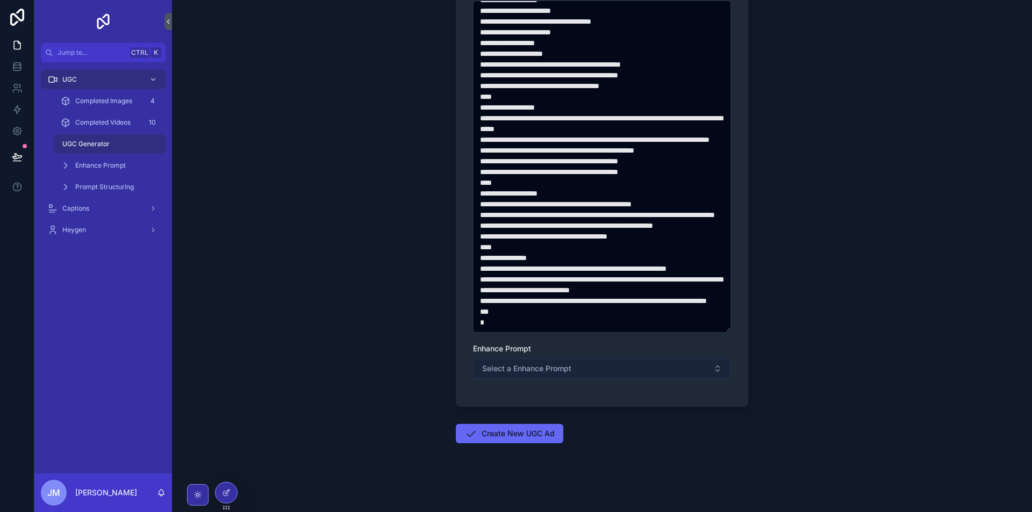
click at [628, 370] on button "Select a Enhance Prompt" at bounding box center [602, 368] width 258 height 20
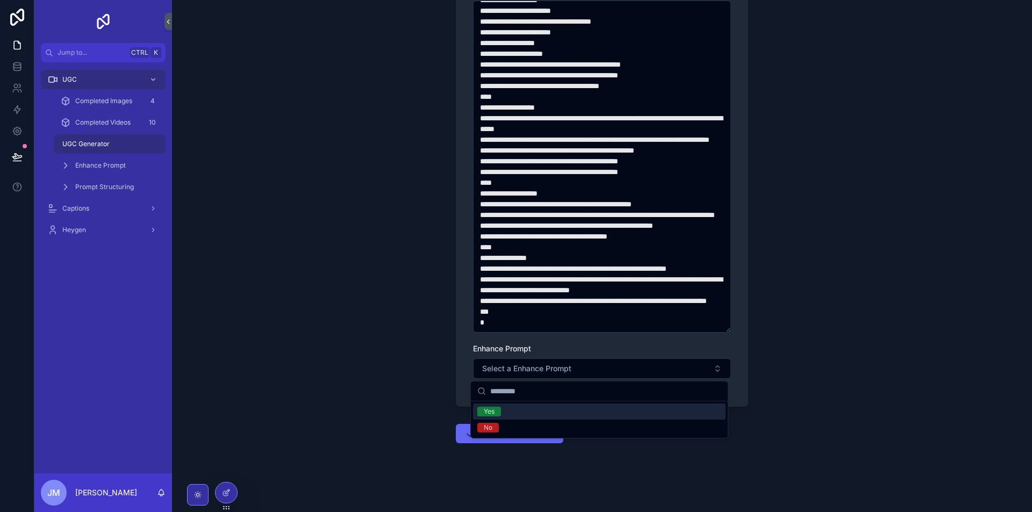
click at [573, 411] on div "Yes" at bounding box center [599, 412] width 253 height 16
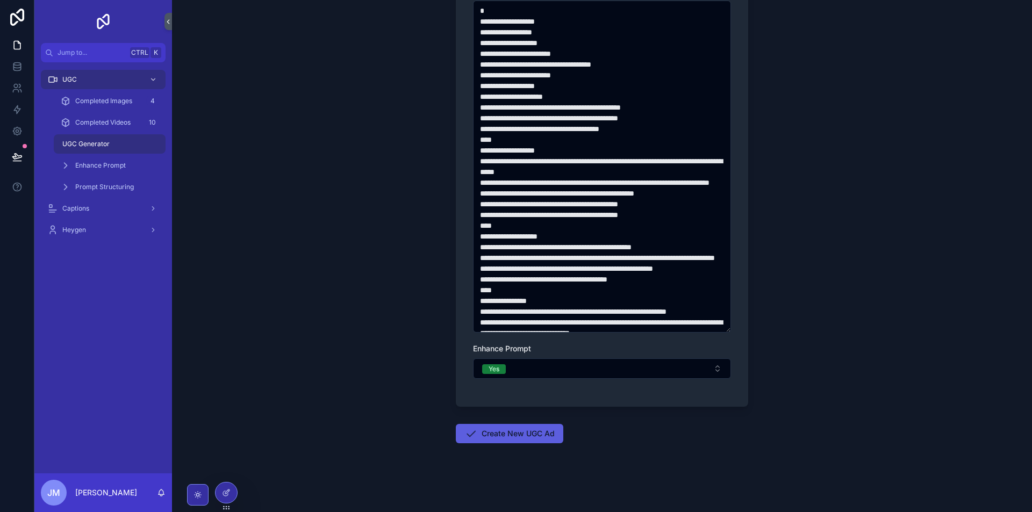
click at [546, 434] on button "Create New UGC Ad" at bounding box center [509, 433] width 107 height 19
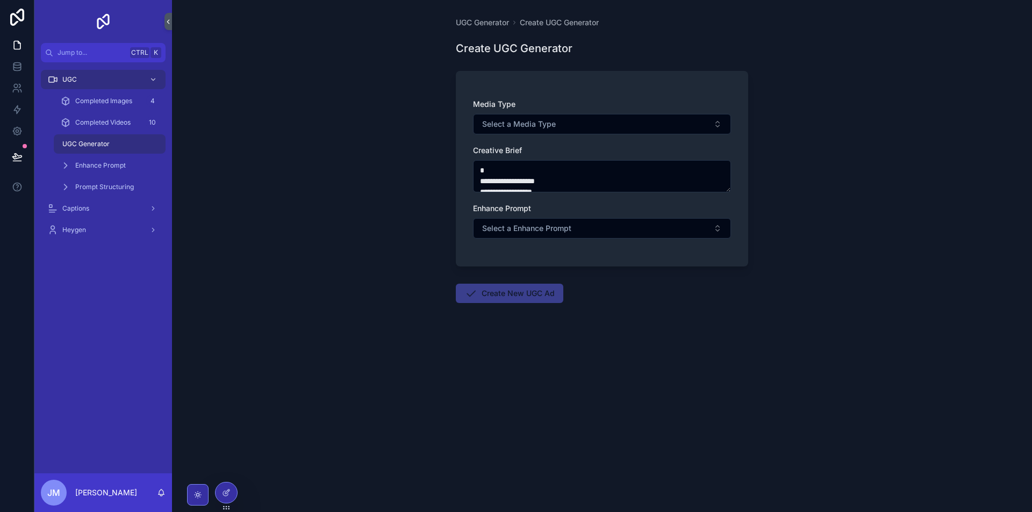
scroll to position [0, 0]
click at [120, 167] on span "Enhance Prompt" at bounding box center [100, 165] width 51 height 9
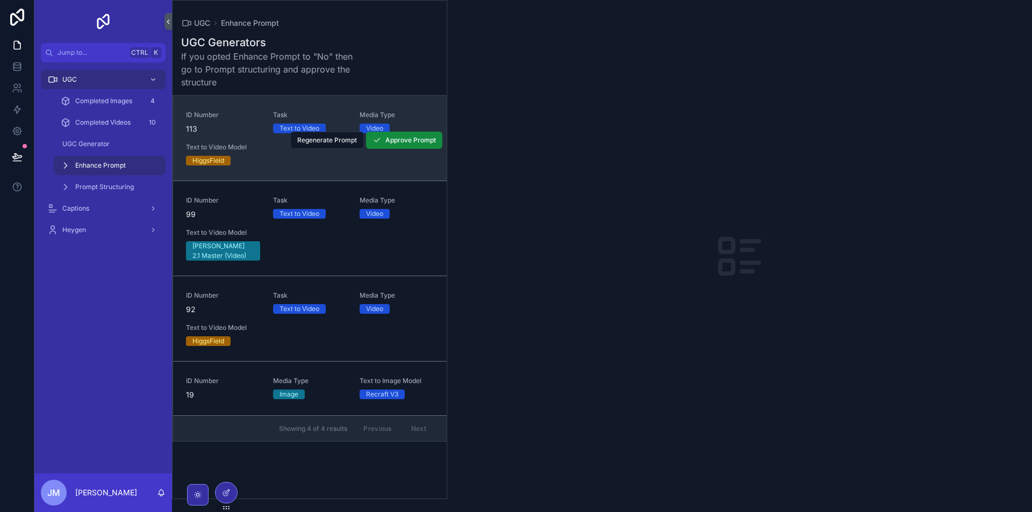
click at [291, 155] on div "ID Number 113 Task Text to Video Media Type Video Text to Video Model HiggsField" at bounding box center [310, 138] width 248 height 55
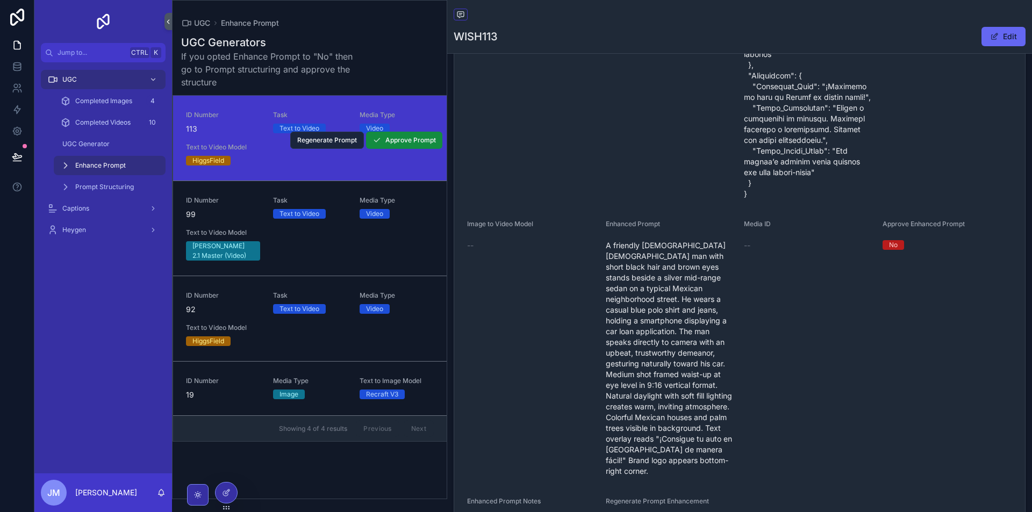
click at [325, 140] on span "Regenerate Prompt" at bounding box center [327, 140] width 60 height 9
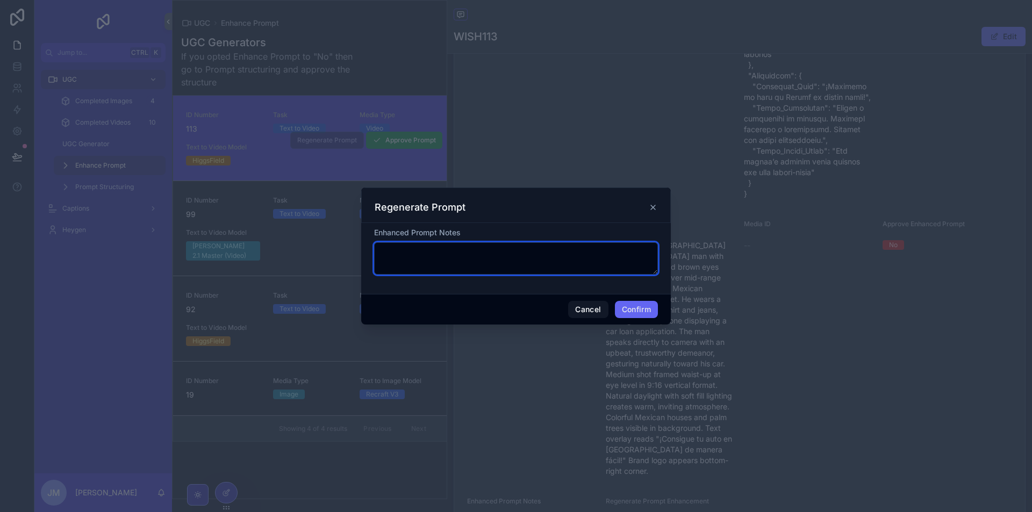
click at [518, 255] on textarea at bounding box center [516, 258] width 284 height 32
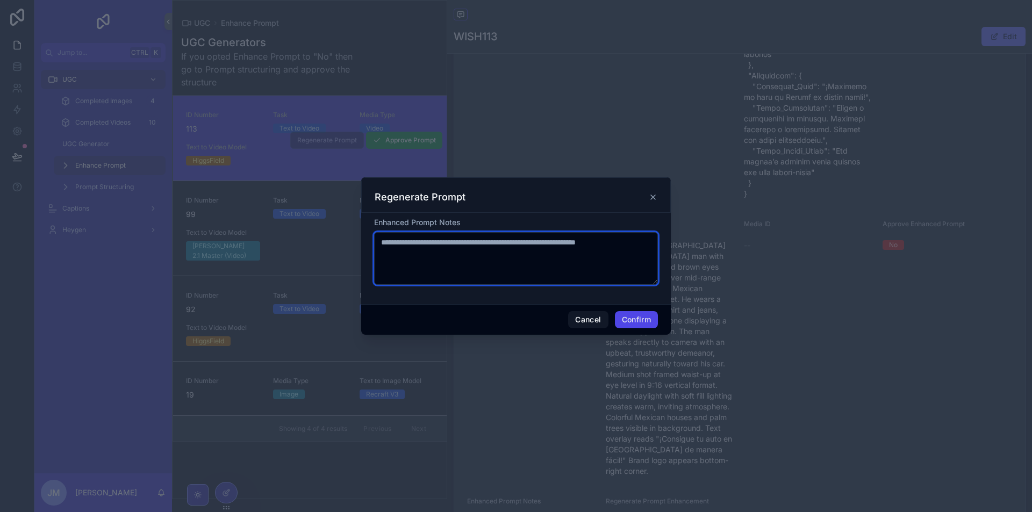
type textarea "**********"
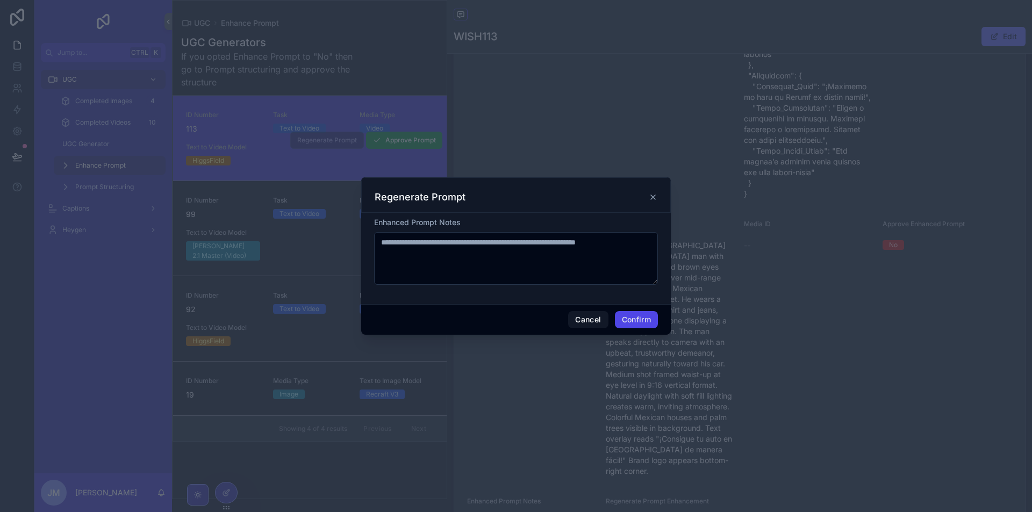
click at [644, 319] on button "Confirm" at bounding box center [636, 319] width 43 height 17
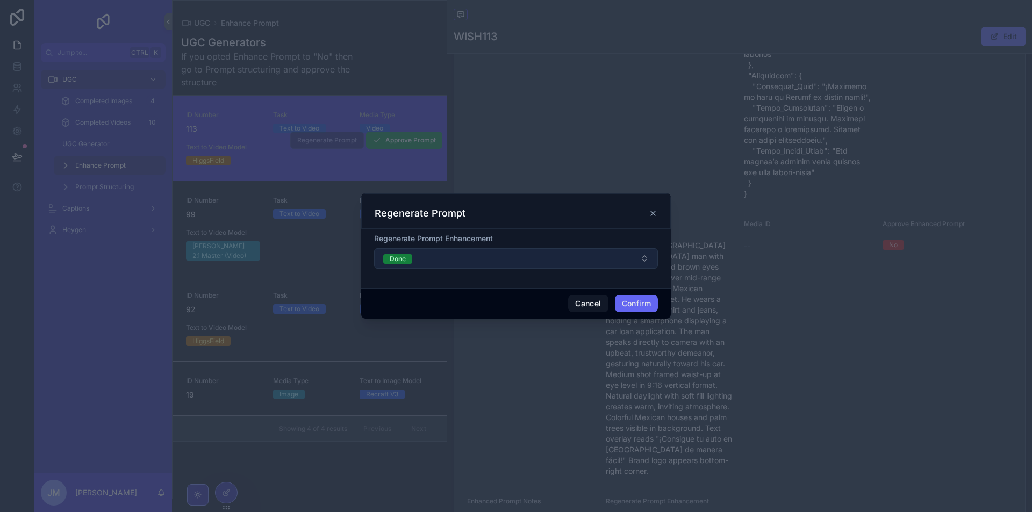
click at [575, 263] on button "Done" at bounding box center [516, 258] width 284 height 20
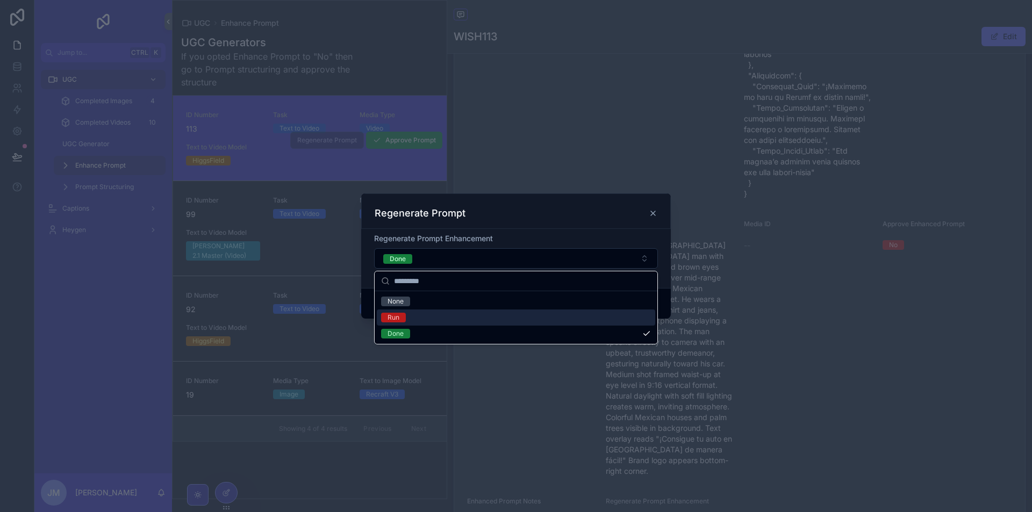
click at [430, 313] on div "Run" at bounding box center [516, 318] width 278 height 16
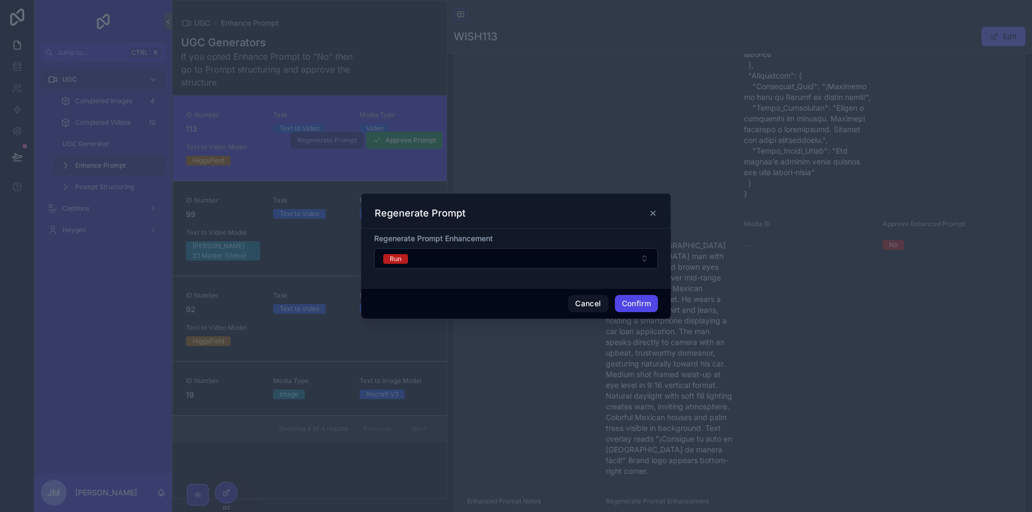
click at [639, 299] on button "Confirm" at bounding box center [636, 303] width 43 height 17
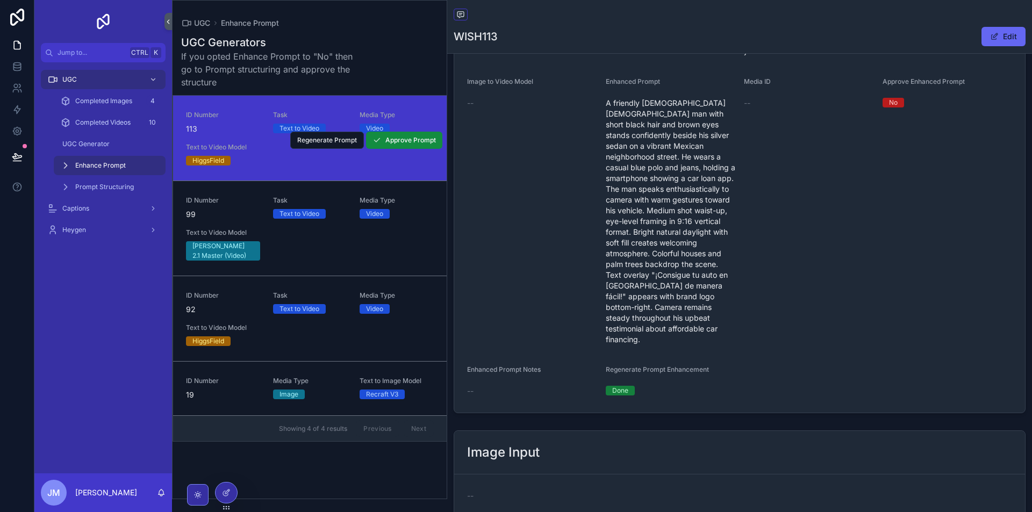
scroll to position [627, 0]
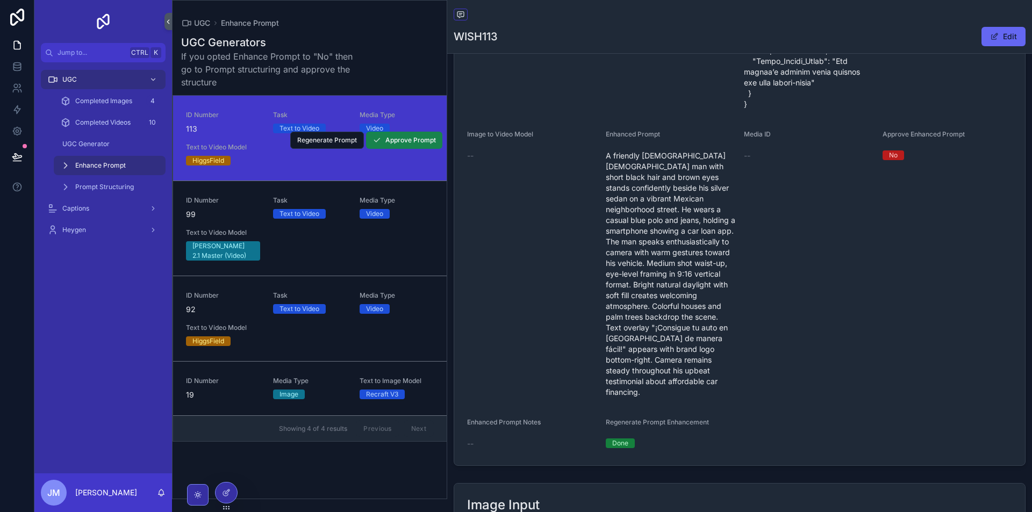
click at [392, 138] on span "Approve Prompt" at bounding box center [410, 140] width 51 height 9
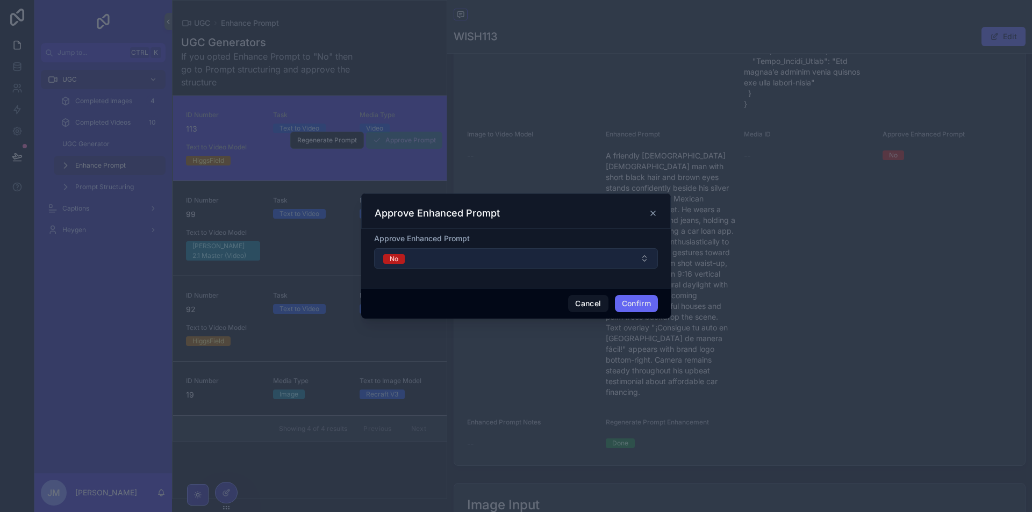
click at [581, 264] on button "No" at bounding box center [516, 258] width 284 height 20
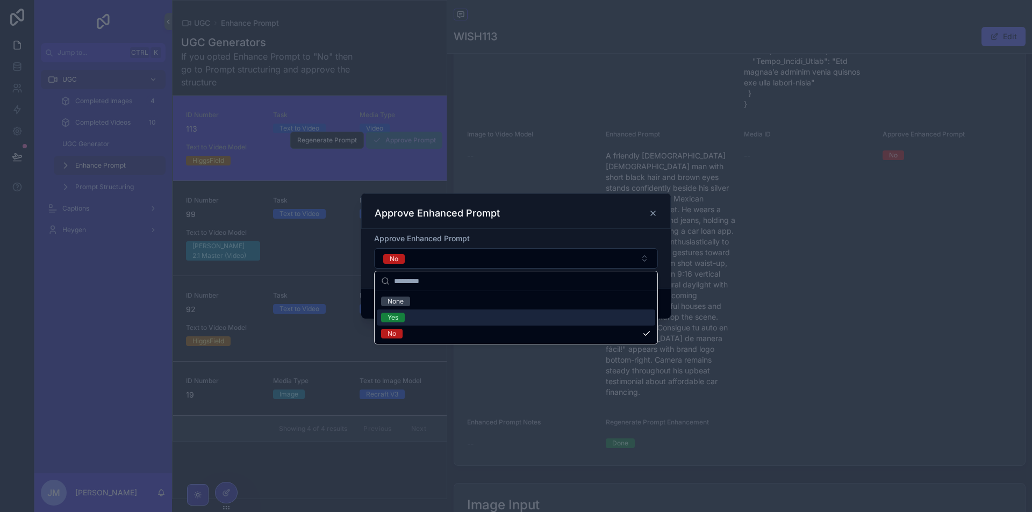
click at [469, 314] on div "Yes" at bounding box center [516, 318] width 278 height 16
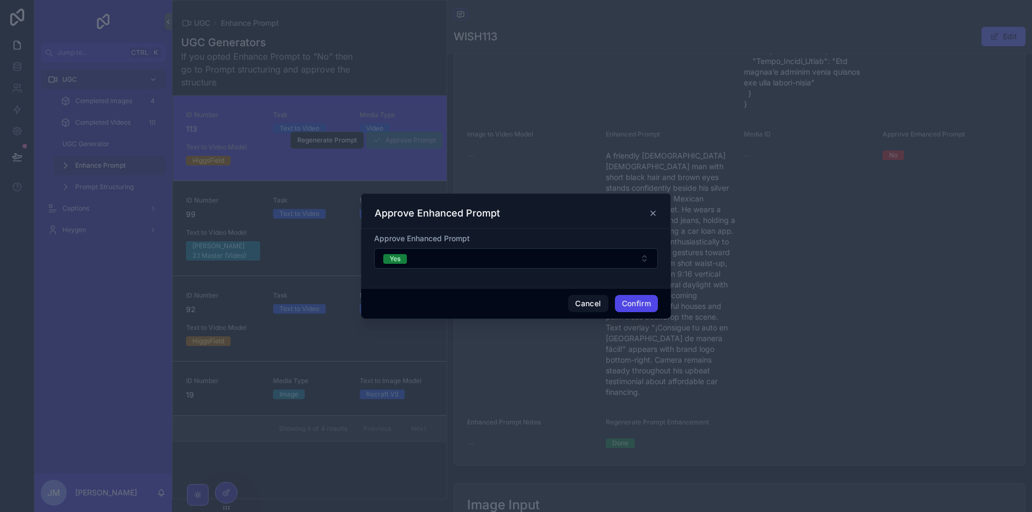
click at [629, 301] on button "Confirm" at bounding box center [636, 303] width 43 height 17
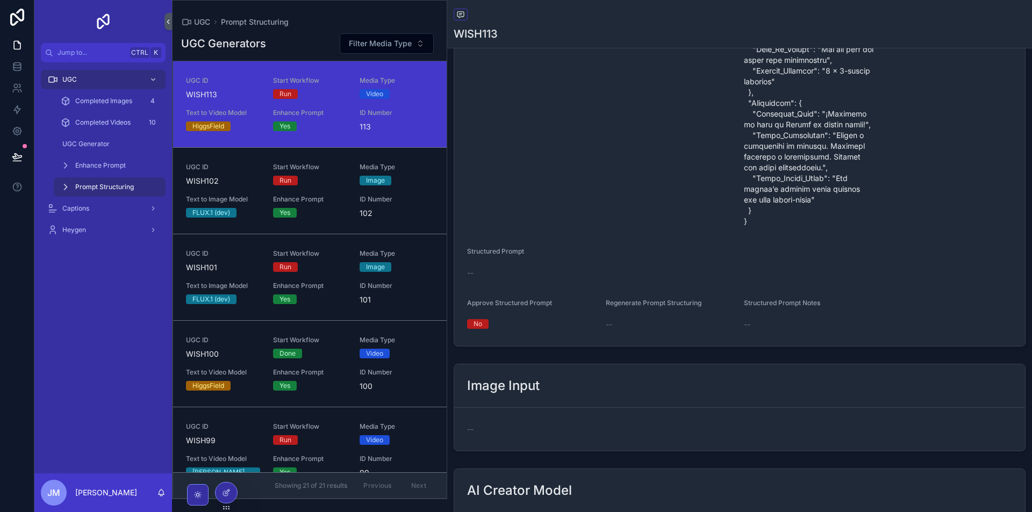
scroll to position [889, 0]
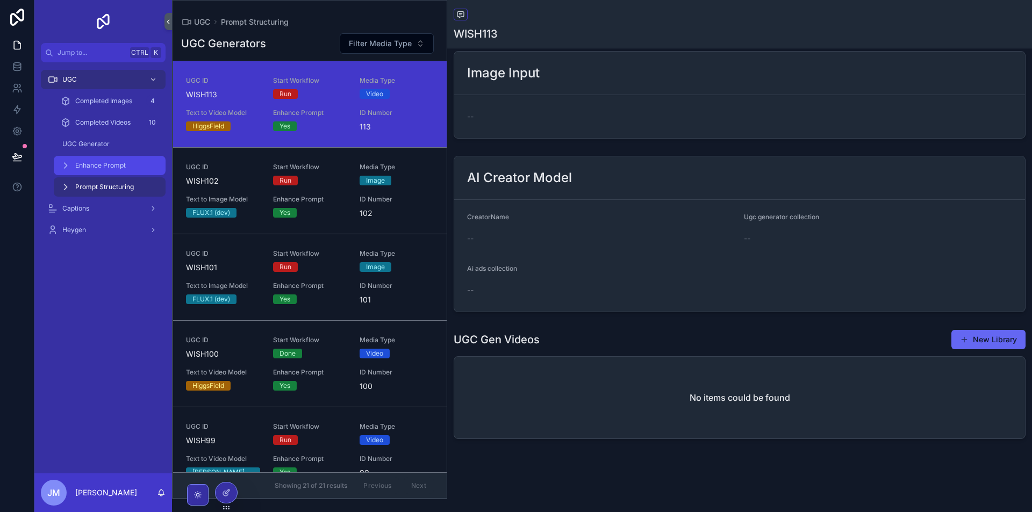
click at [111, 164] on span "Enhance Prompt" at bounding box center [100, 165] width 51 height 9
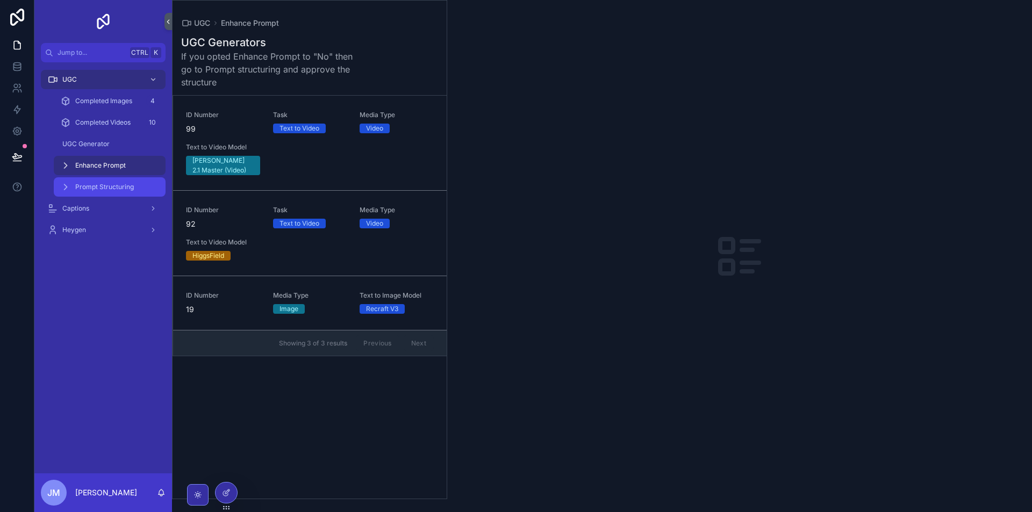
click at [99, 178] on div "Prompt Structuring" at bounding box center [109, 186] width 99 height 17
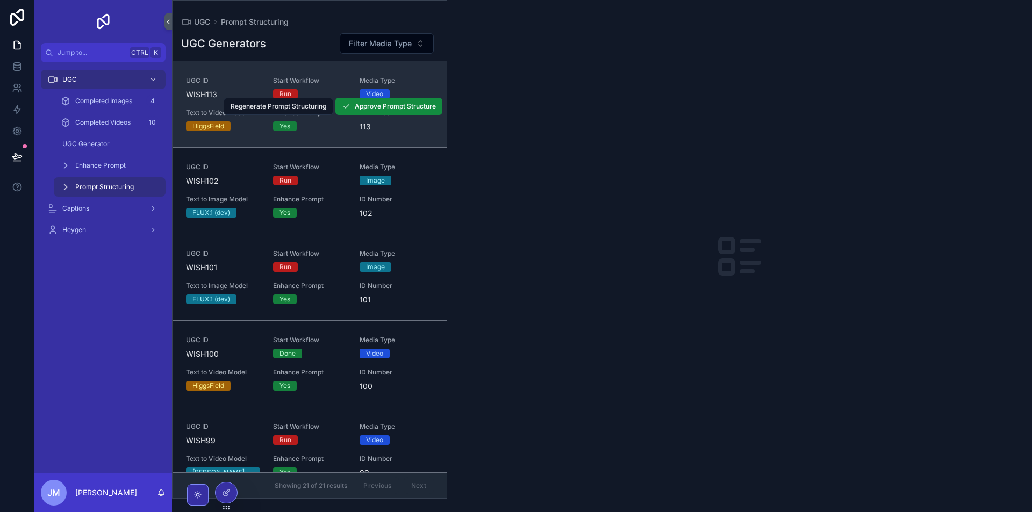
click at [310, 126] on div "Yes" at bounding box center [310, 126] width 74 height 10
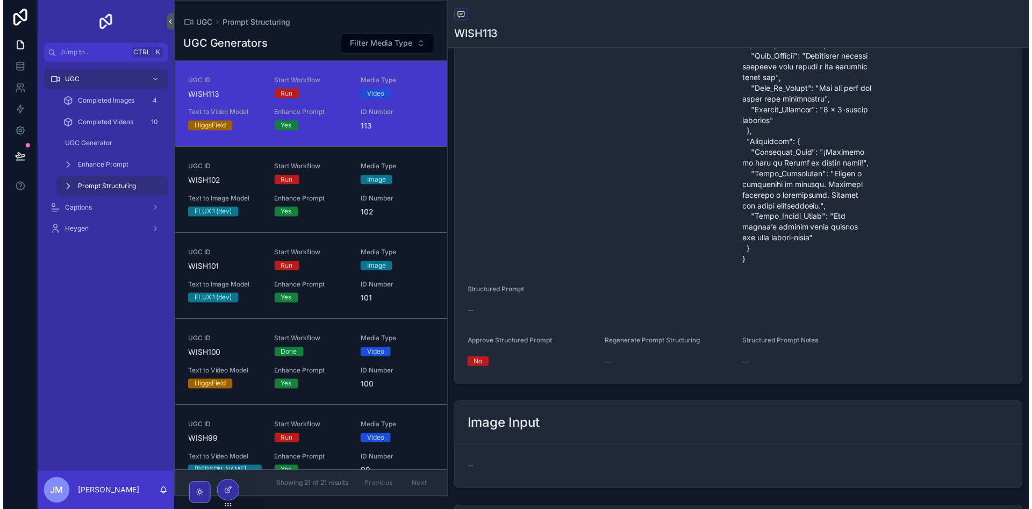
scroll to position [889, 0]
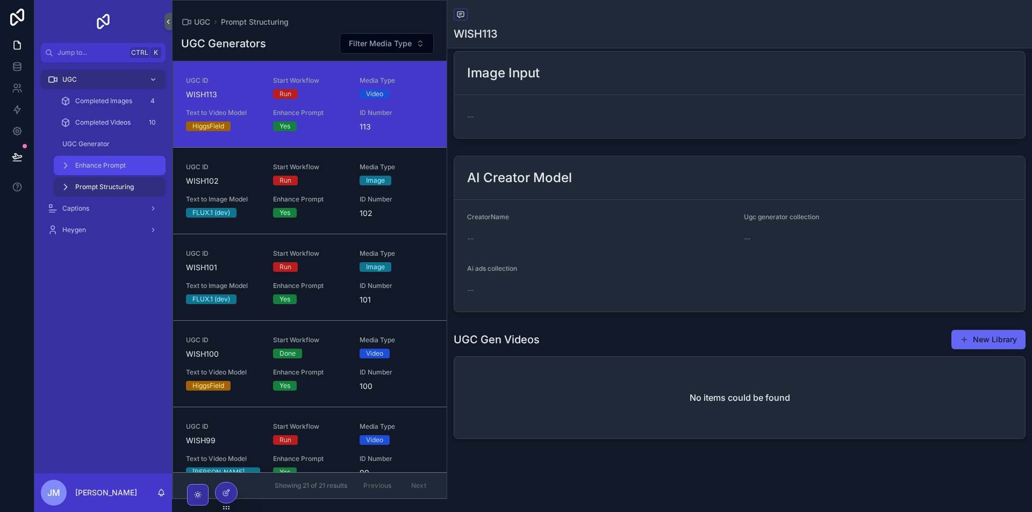
click at [106, 169] on span "Enhance Prompt" at bounding box center [100, 165] width 51 height 9
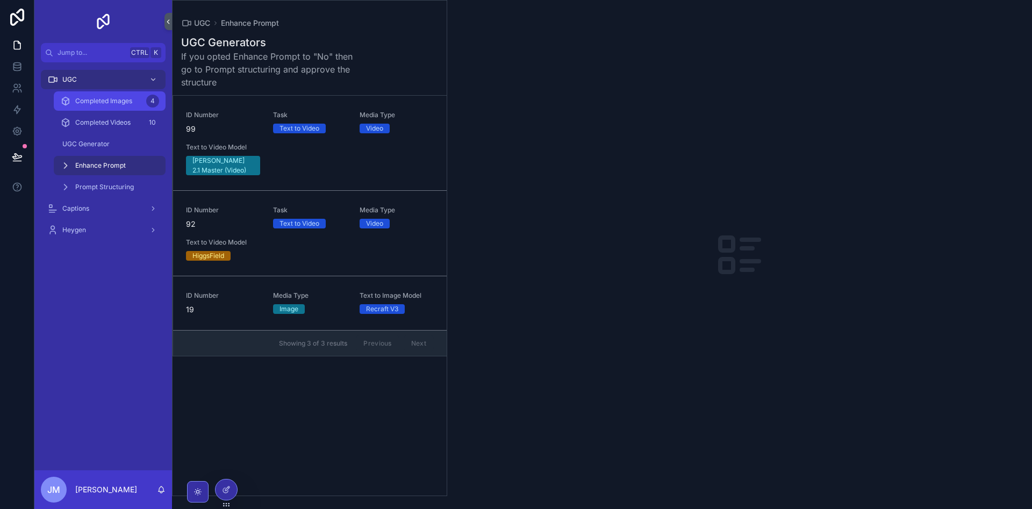
click at [116, 94] on div "Completed Images 4" at bounding box center [109, 100] width 99 height 17
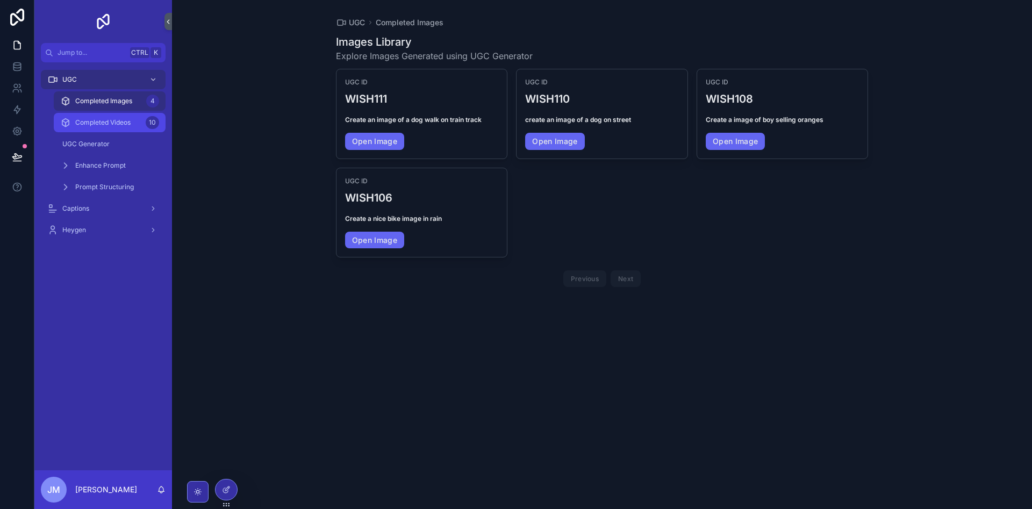
click at [116, 120] on span "Completed Videos" at bounding box center [102, 122] width 55 height 9
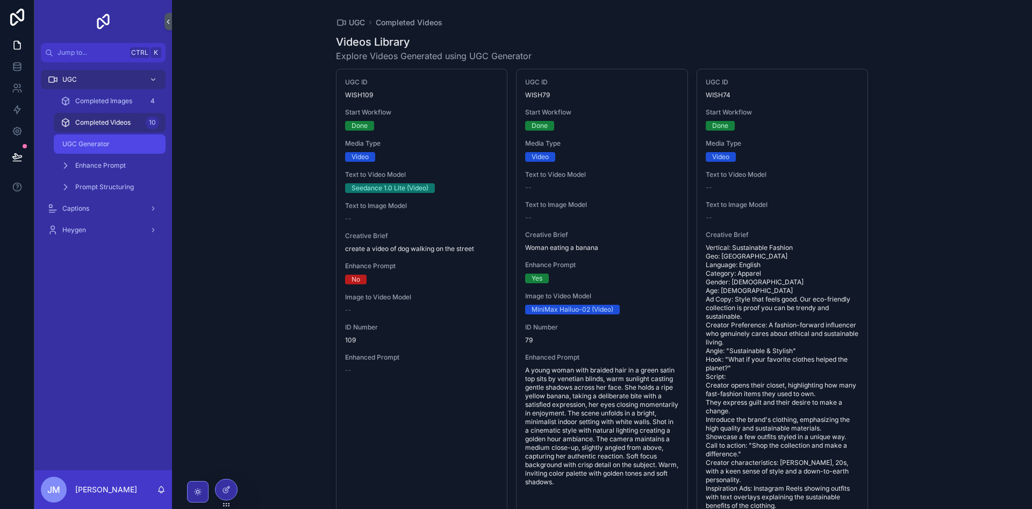
click at [117, 141] on div "UGC Generator" at bounding box center [109, 143] width 99 height 17
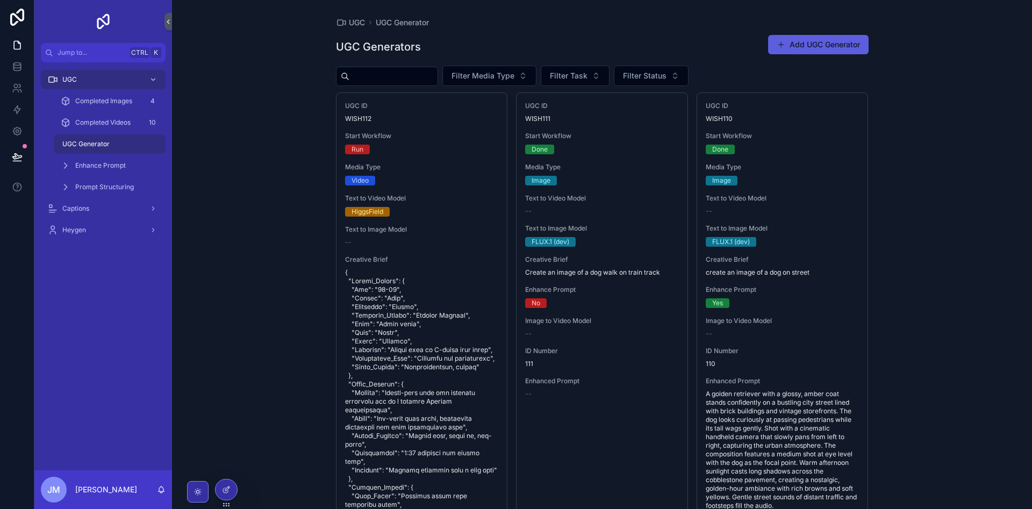
click at [838, 37] on button "Add UGC Generator" at bounding box center [818, 44] width 100 height 19
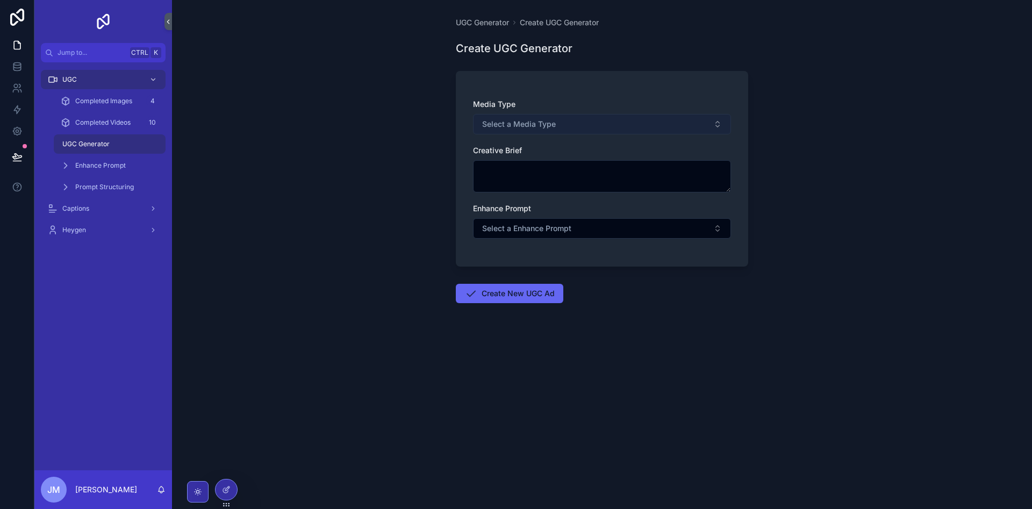
click at [579, 124] on button "Select a Media Type" at bounding box center [602, 124] width 258 height 20
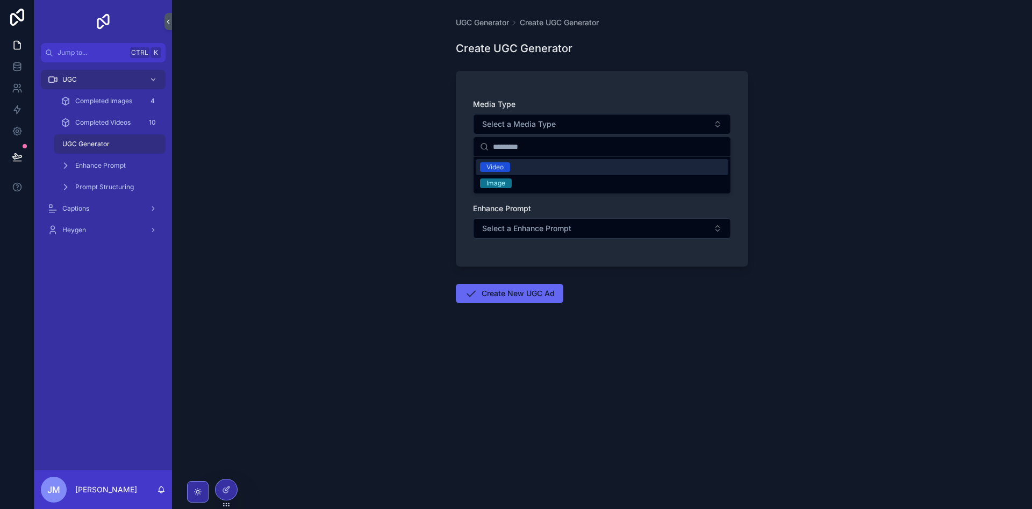
click at [566, 166] on div "Video" at bounding box center [602, 167] width 253 height 16
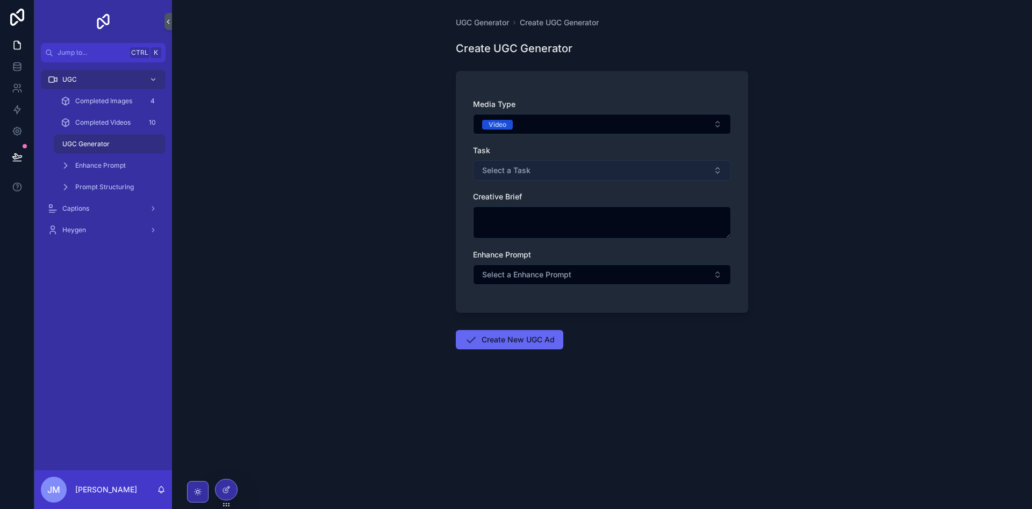
click at [560, 163] on button "Select a Task" at bounding box center [602, 170] width 258 height 20
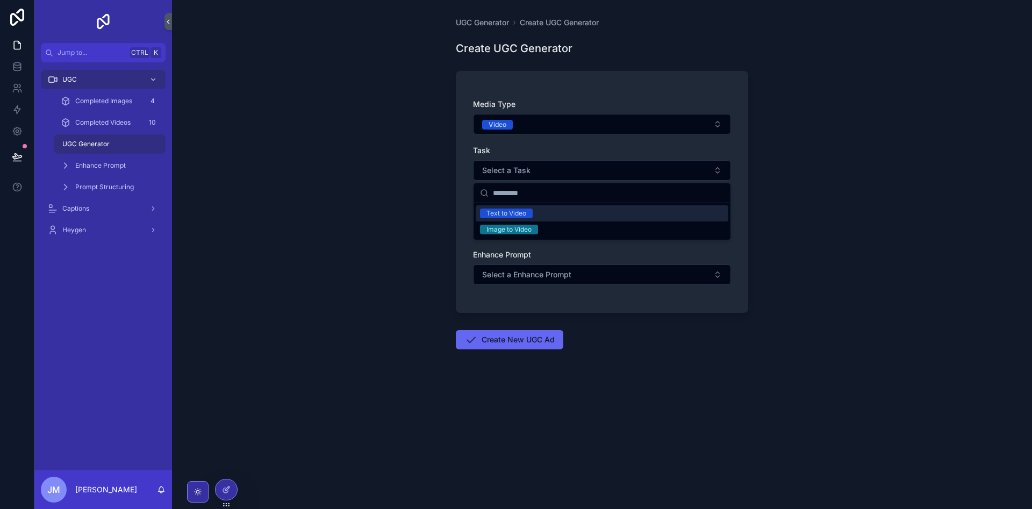
click at [529, 213] on span "Text to Video" at bounding box center [506, 213] width 53 height 10
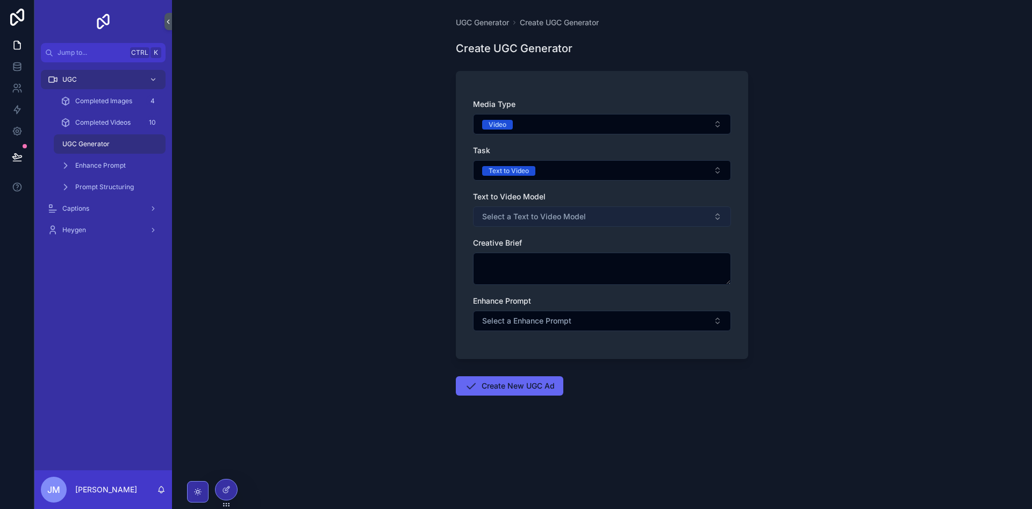
click at [564, 221] on span "Select a Text to Video Model" at bounding box center [534, 216] width 104 height 11
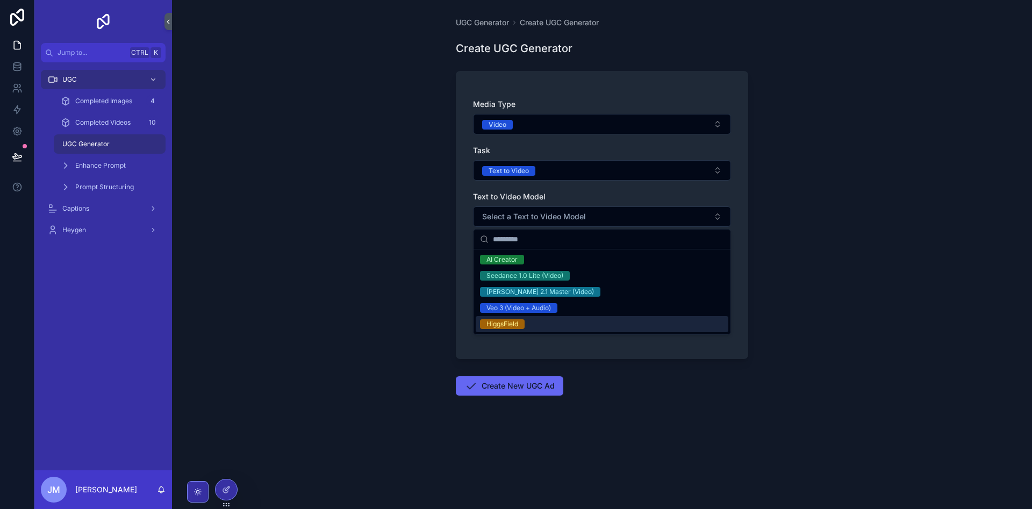
click at [531, 316] on div "HiggsField" at bounding box center [602, 324] width 253 height 16
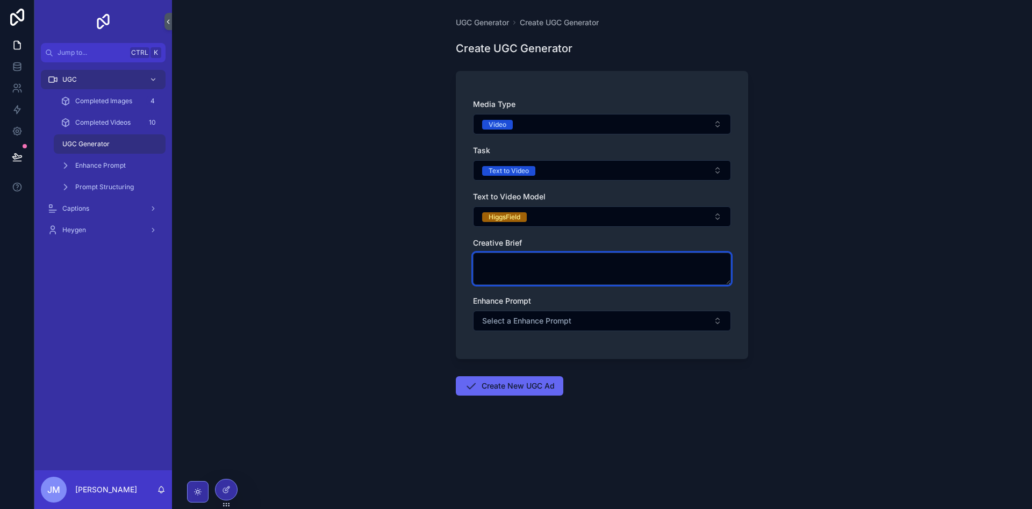
click at [542, 276] on textarea "scrollable content" at bounding box center [602, 269] width 258 height 32
paste textarea "**********"
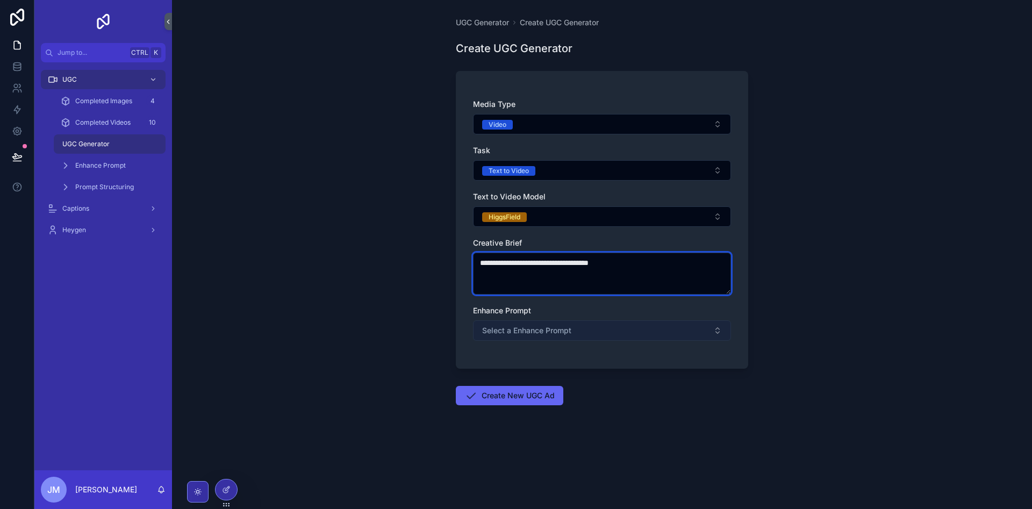
type textarea "**********"
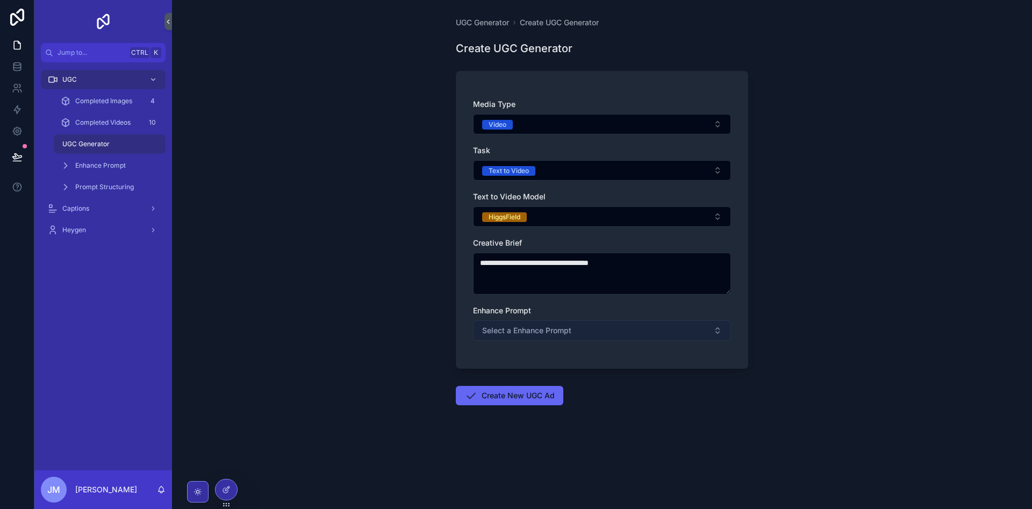
click at [579, 327] on button "Select a Enhance Prompt" at bounding box center [602, 330] width 258 height 20
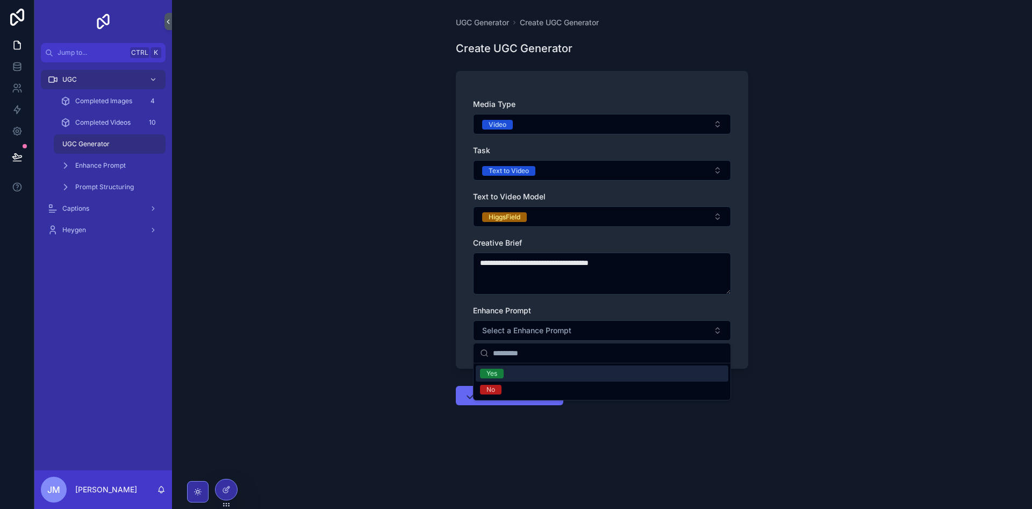
click at [553, 369] on div "Yes" at bounding box center [602, 373] width 253 height 16
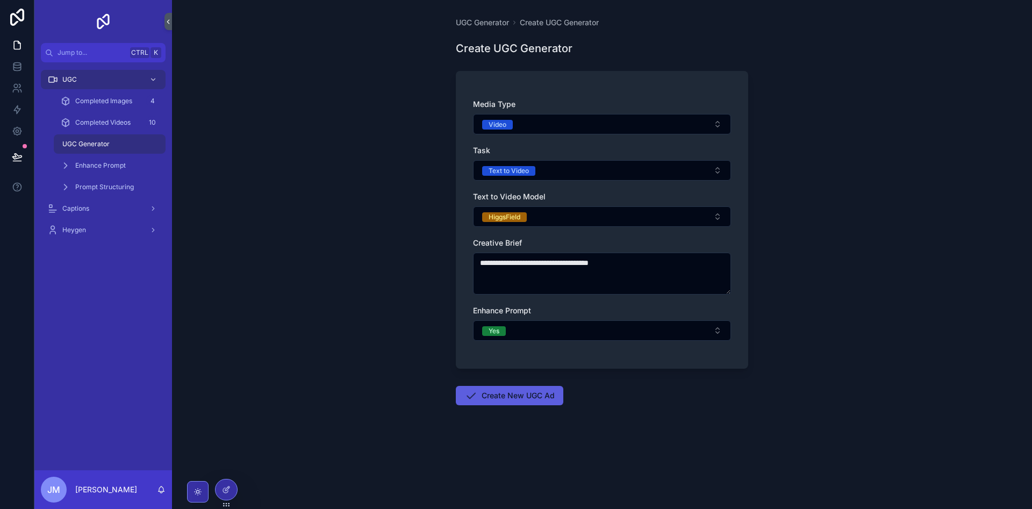
click at [548, 397] on button "Create New UGC Ad" at bounding box center [509, 395] width 107 height 19
click at [102, 161] on div "Enhance Prompt" at bounding box center [109, 165] width 99 height 17
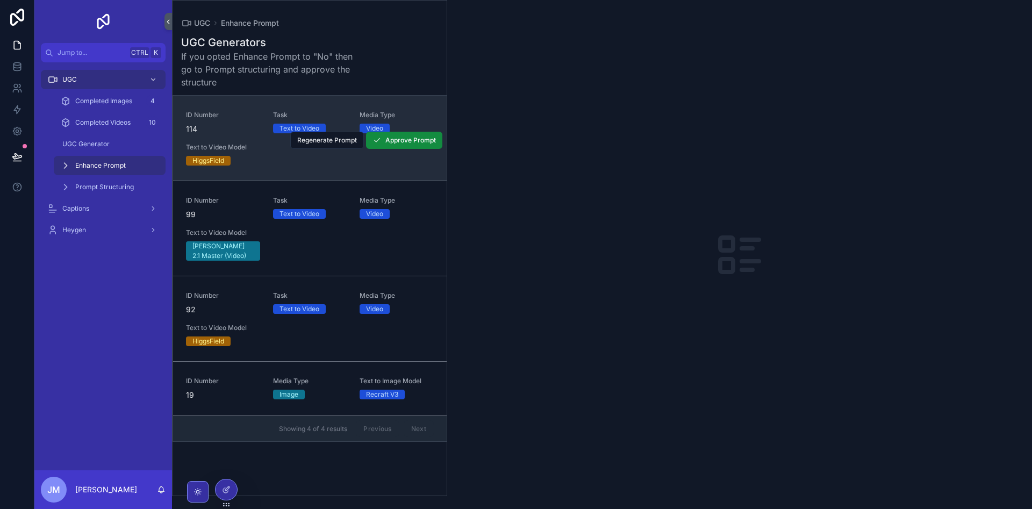
click at [308, 166] on link "ID Number 114 Task Text to Video Media Type Video Text to Video Model HiggsFiel…" at bounding box center [310, 138] width 274 height 85
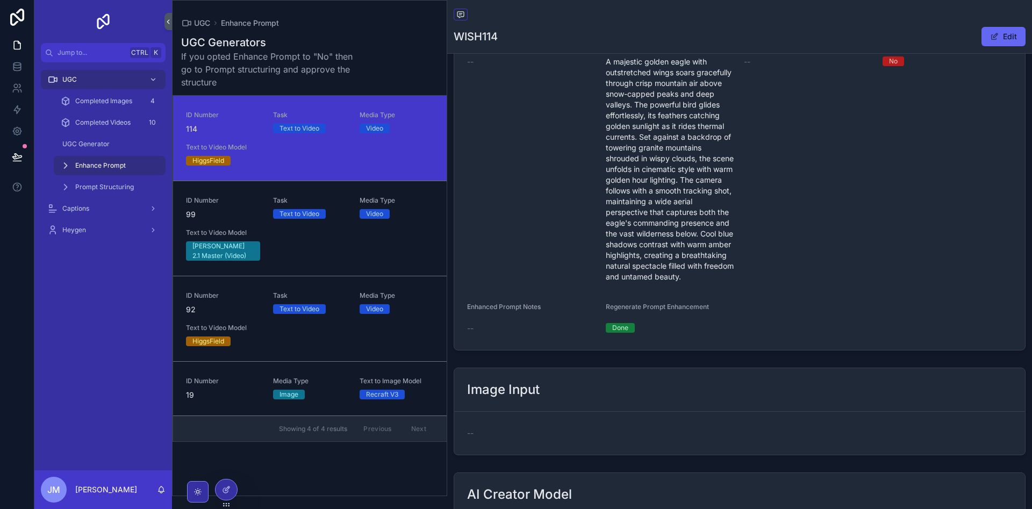
scroll to position [179, 0]
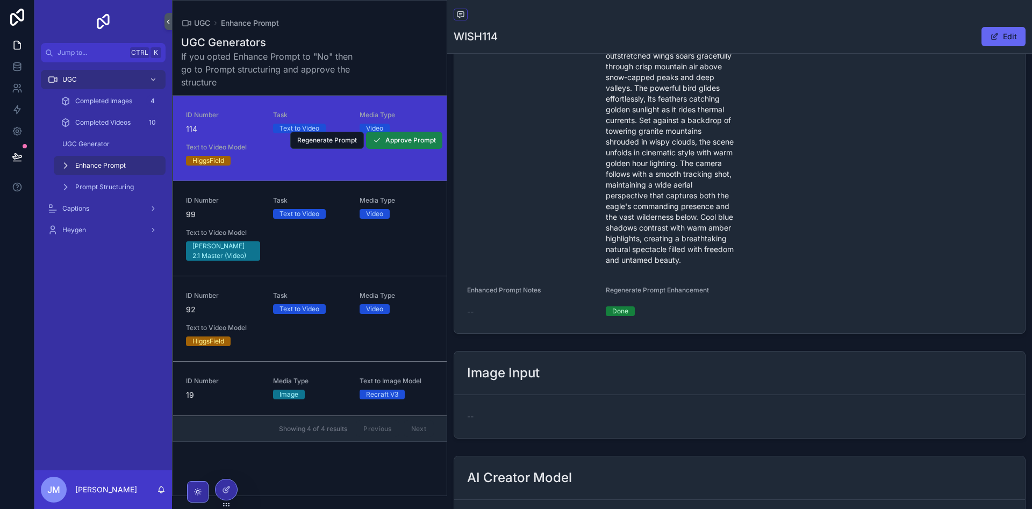
click at [405, 140] on span "Approve Prompt" at bounding box center [410, 140] width 51 height 9
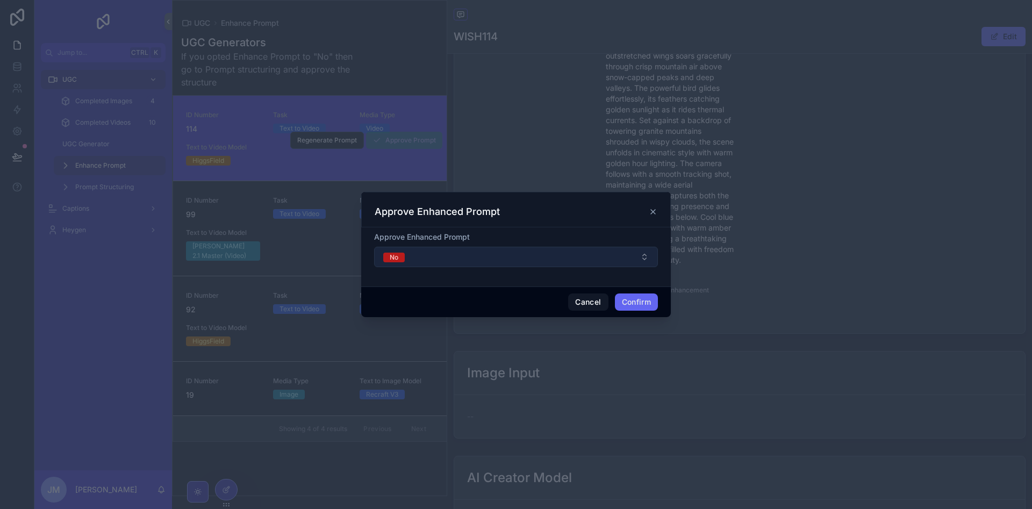
click at [552, 257] on button "No" at bounding box center [516, 257] width 284 height 20
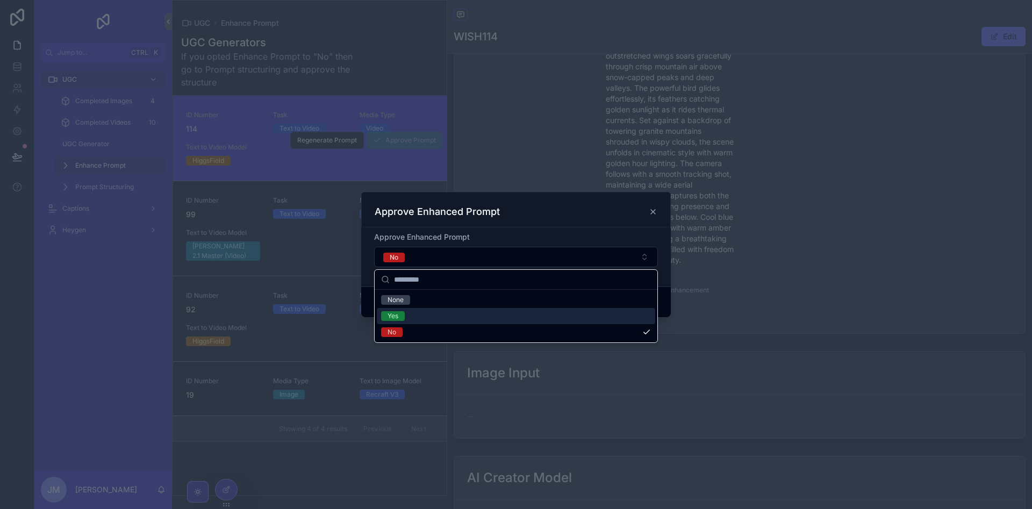
click at [471, 315] on div "Yes" at bounding box center [516, 316] width 278 height 16
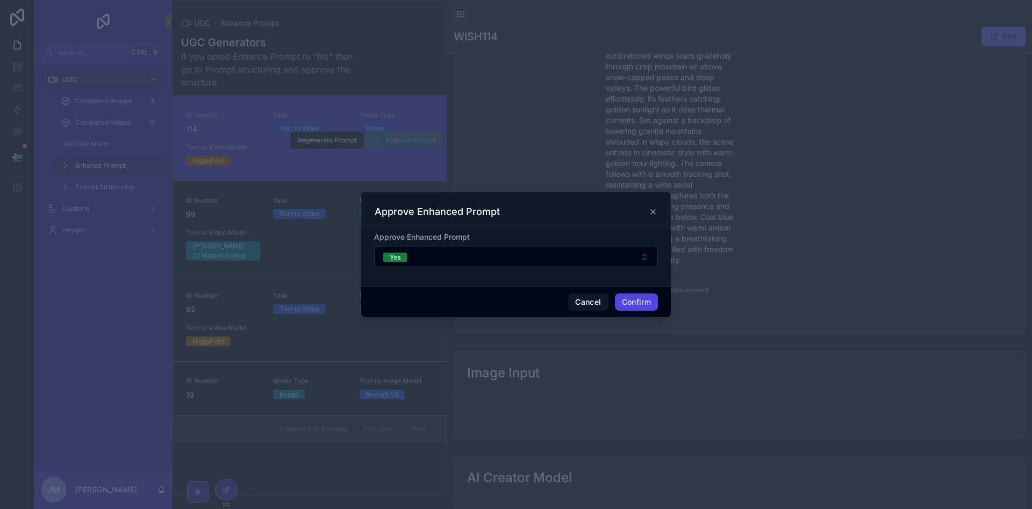
click at [640, 299] on button "Confirm" at bounding box center [636, 301] width 43 height 17
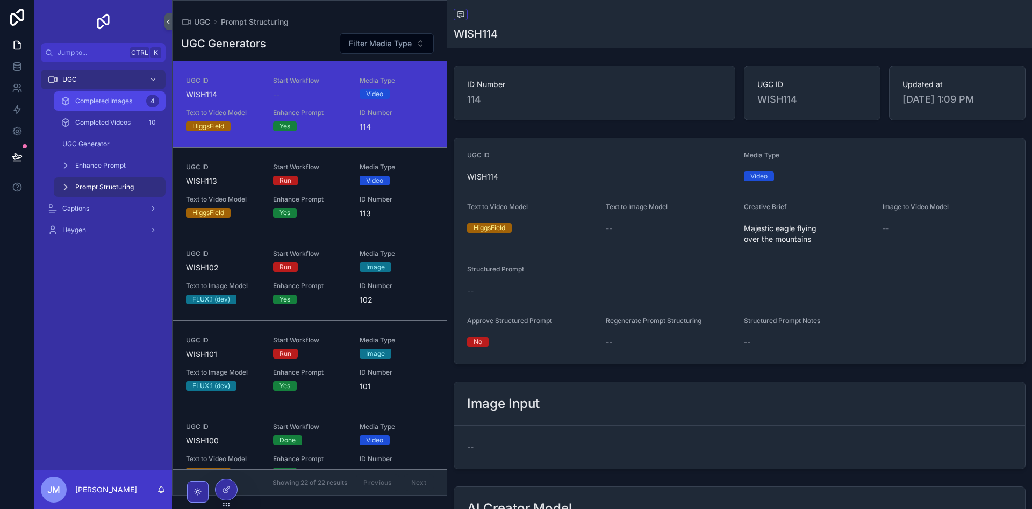
click at [123, 104] on span "Completed Images" at bounding box center [103, 101] width 57 height 9
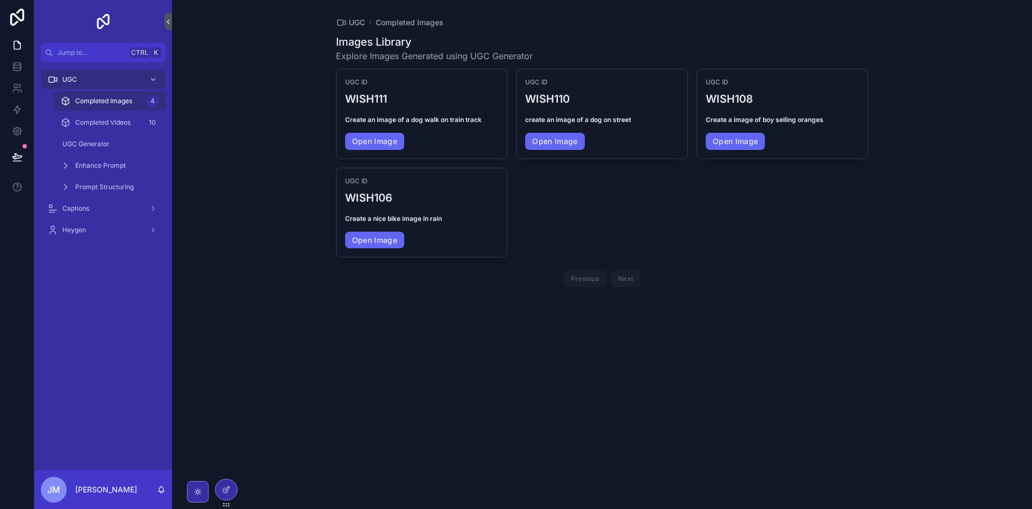
click at [138, 133] on div "Completed Videos 10" at bounding box center [109, 122] width 125 height 21
click at [133, 125] on div "Completed Videos 10" at bounding box center [109, 122] width 99 height 17
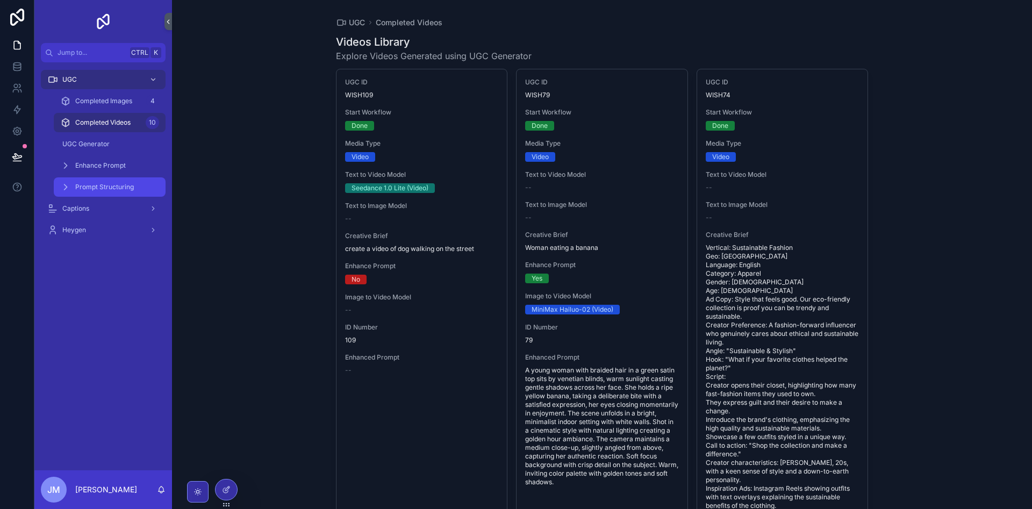
click at [107, 181] on div "Prompt Structuring" at bounding box center [109, 186] width 99 height 17
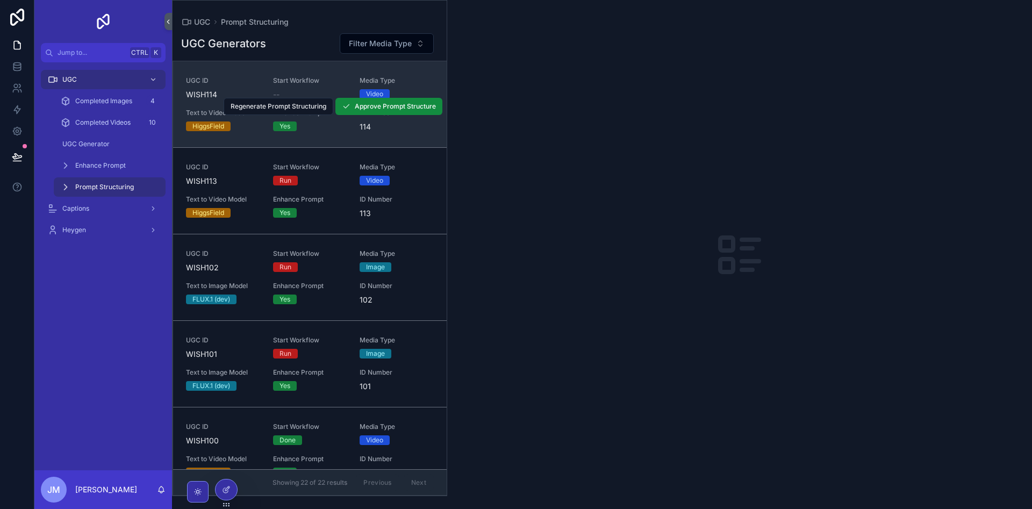
click at [240, 142] on link "UGC ID WISH114 Start Workflow -- Media Type Video Text to Video Model HiggsFiel…" at bounding box center [310, 104] width 274 height 86
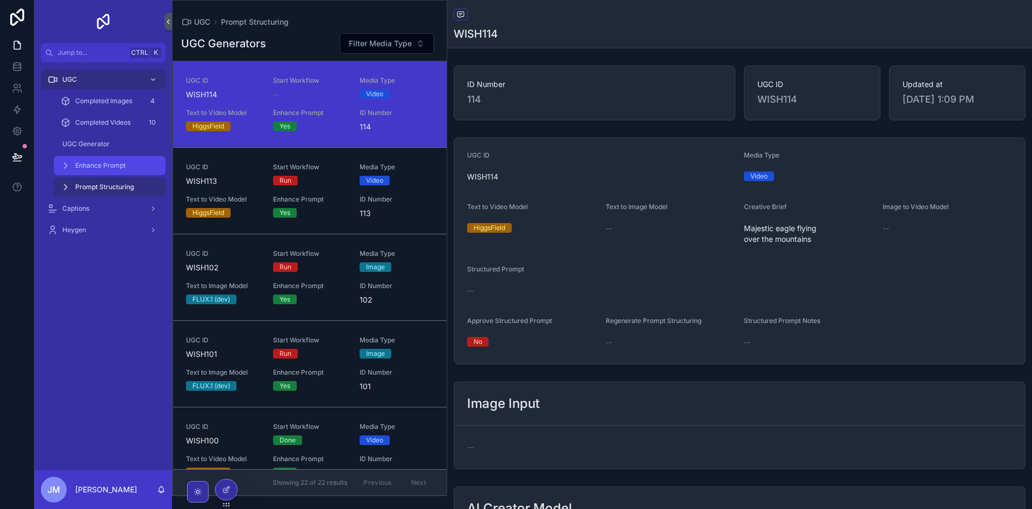
click at [114, 160] on div "Enhance Prompt" at bounding box center [109, 165] width 99 height 17
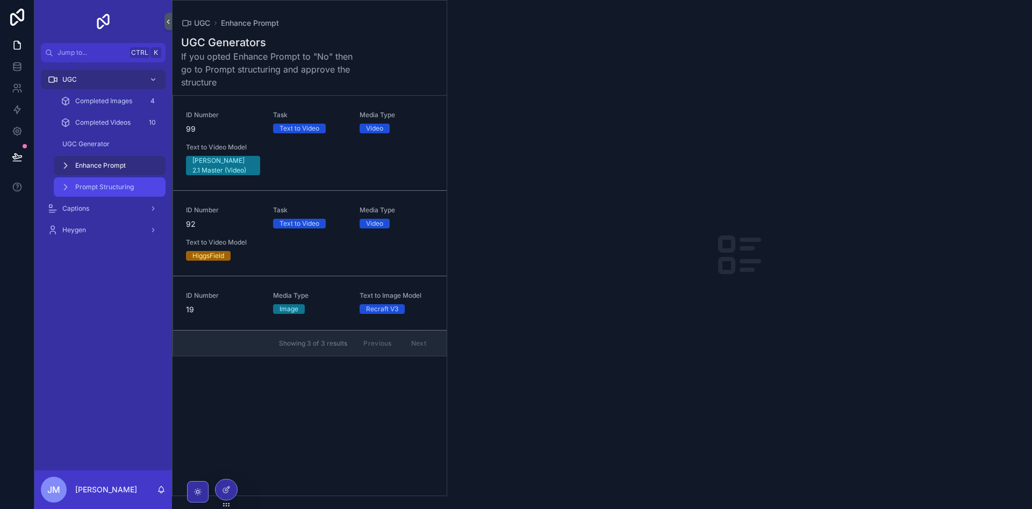
click at [115, 184] on span "Prompt Structuring" at bounding box center [104, 187] width 59 height 9
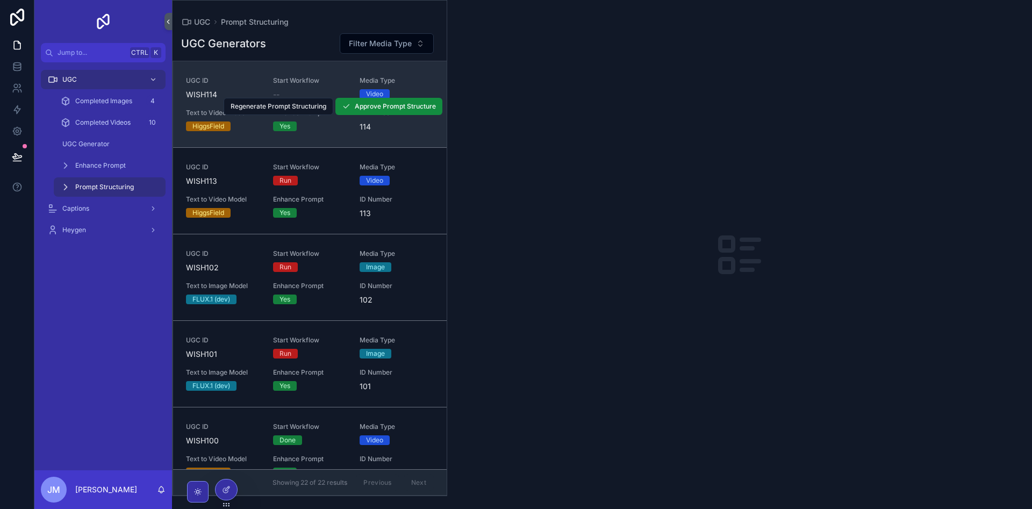
click at [255, 129] on div "HiggsField" at bounding box center [223, 126] width 74 height 10
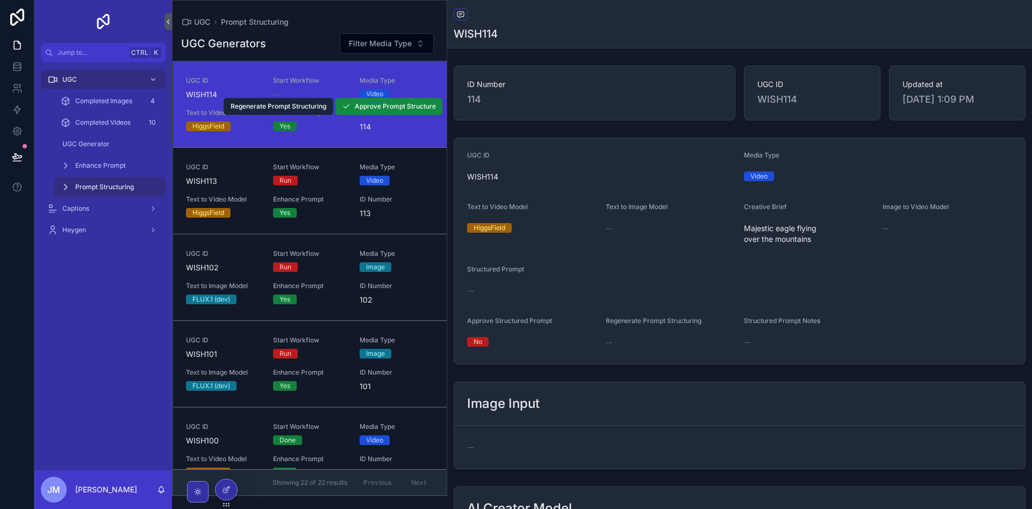
click at [267, 108] on span "Regenerate Prompt Structuring" at bounding box center [279, 106] width 96 height 9
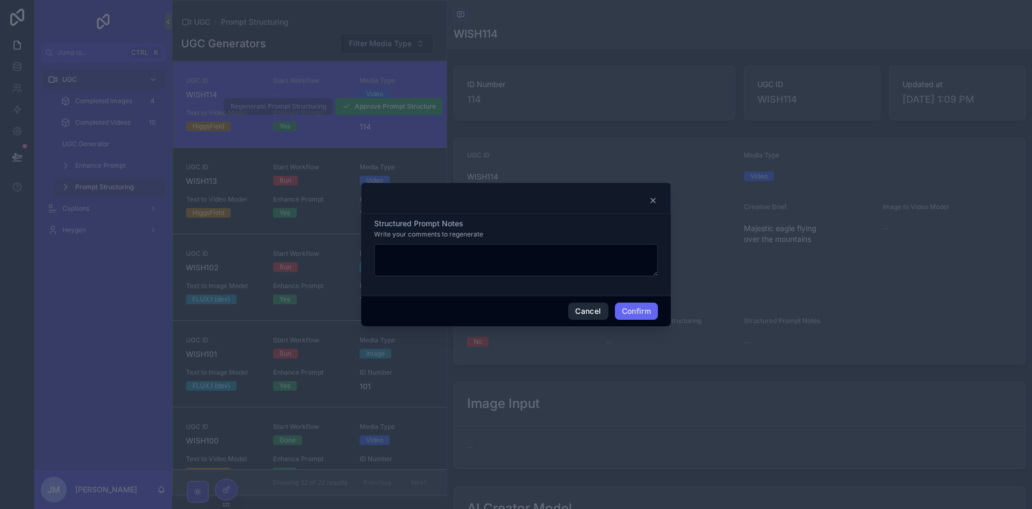
click at [584, 310] on button "Cancel" at bounding box center [588, 311] width 40 height 17
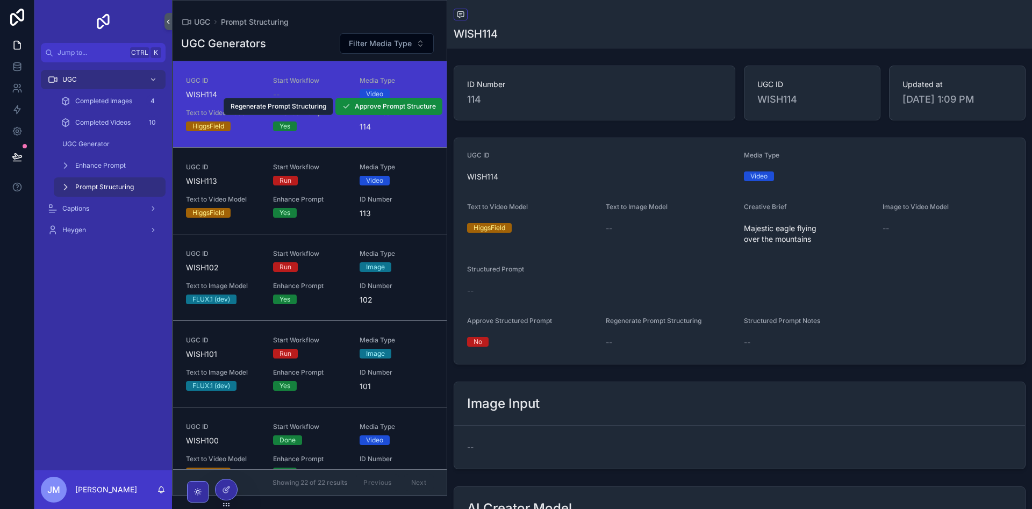
click at [258, 106] on span "Regenerate Prompt Structuring" at bounding box center [279, 106] width 96 height 9
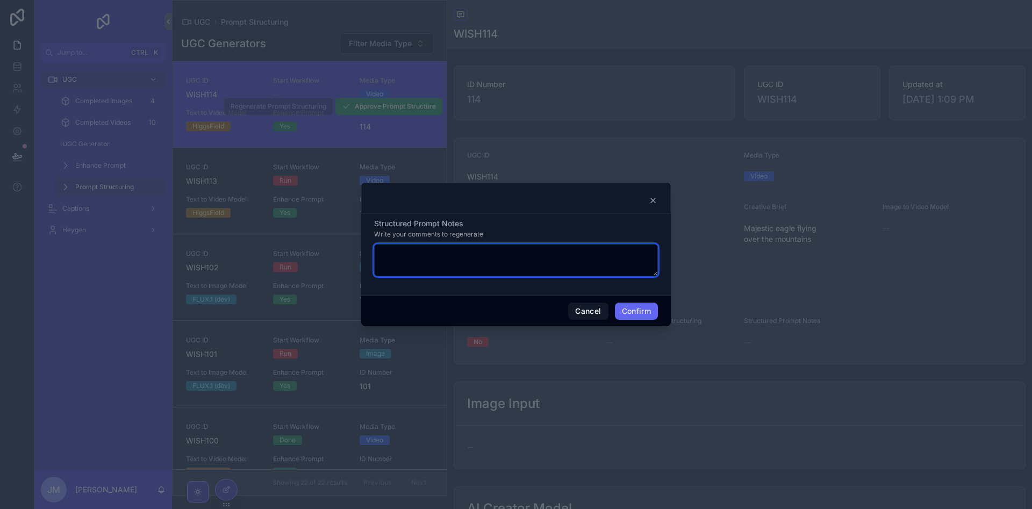
click at [553, 257] on textarea at bounding box center [516, 260] width 284 height 32
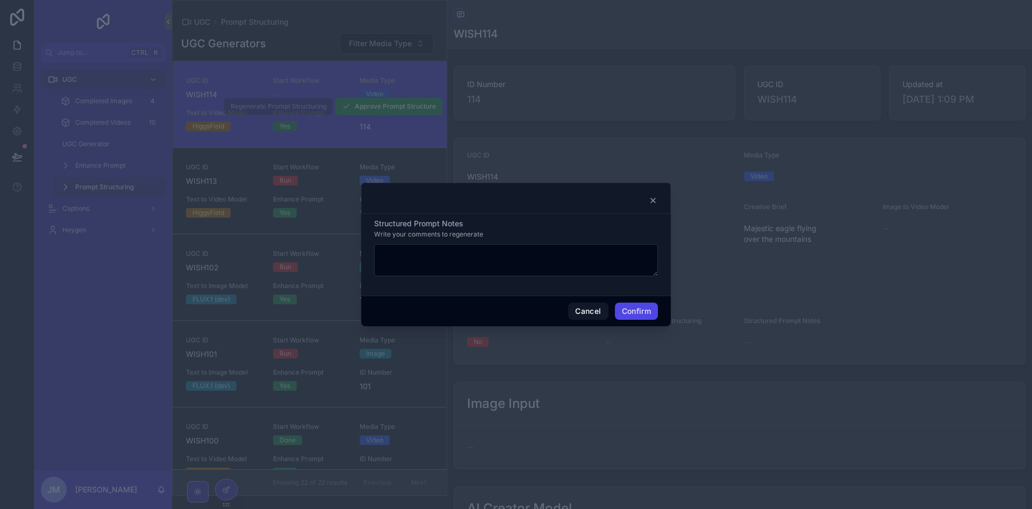
click at [636, 312] on button "Confirm" at bounding box center [636, 311] width 43 height 17
click at [636, 310] on button "Confirm" at bounding box center [636, 311] width 43 height 17
click at [514, 290] on div "Structured Prompt Notes Write your comments to regenerate" at bounding box center [516, 255] width 310 height 82
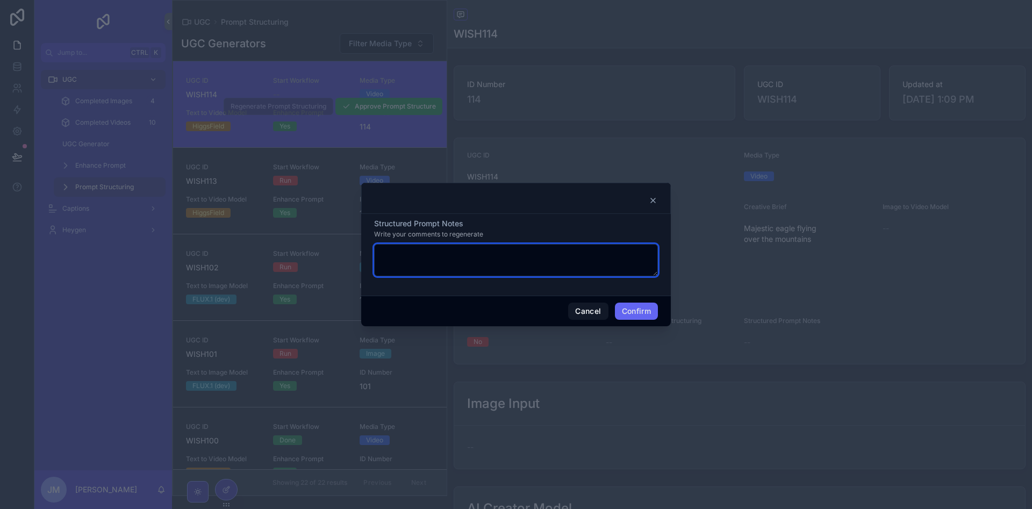
click at [513, 254] on textarea at bounding box center [516, 260] width 284 height 32
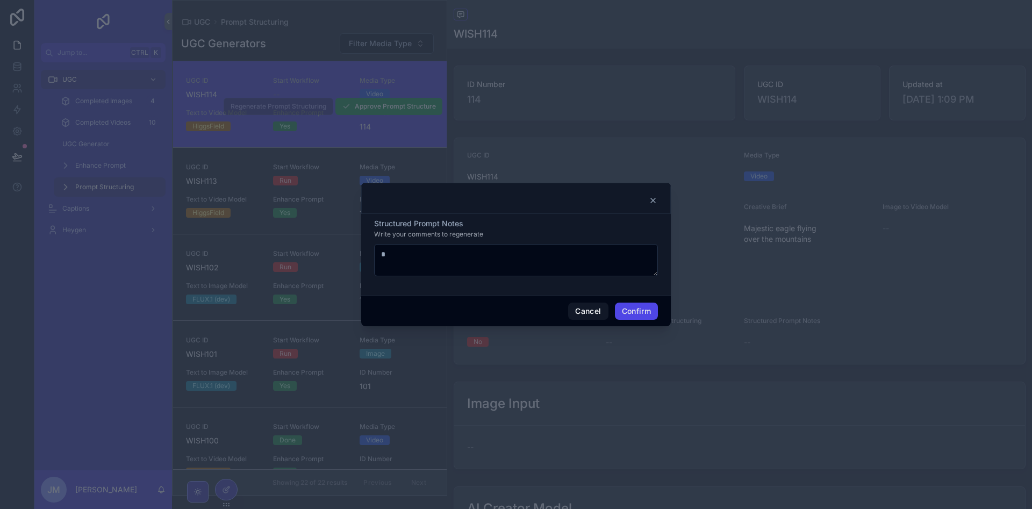
click at [643, 311] on button "Confirm" at bounding box center [636, 311] width 43 height 17
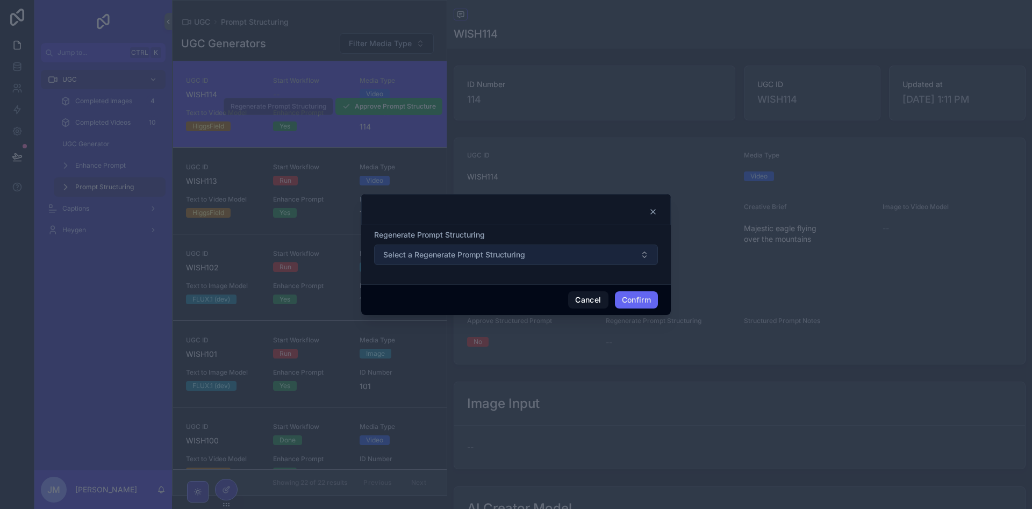
click at [582, 262] on button "Select a Regenerate Prompt Structuring" at bounding box center [516, 254] width 284 height 20
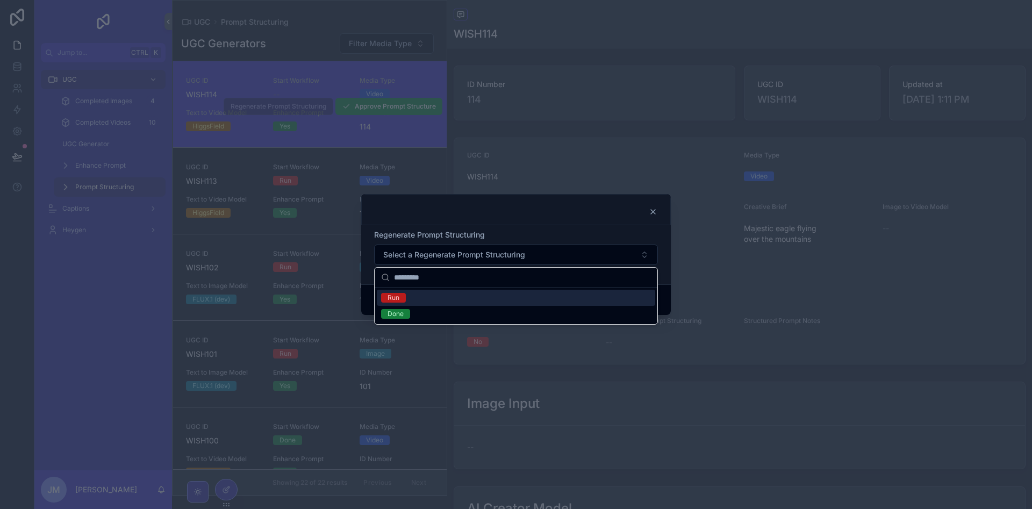
click at [436, 293] on div "Run" at bounding box center [516, 298] width 278 height 16
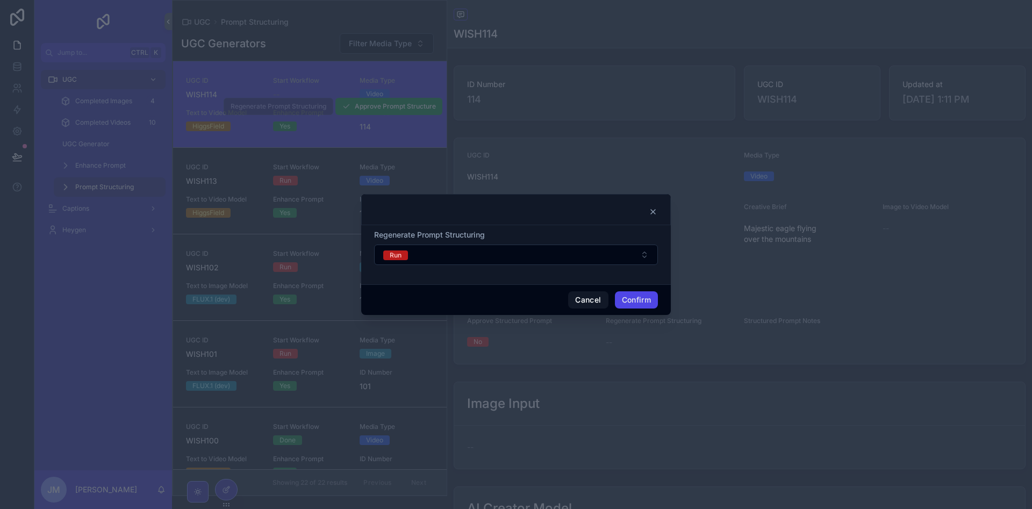
click at [620, 298] on button "Confirm" at bounding box center [636, 299] width 43 height 17
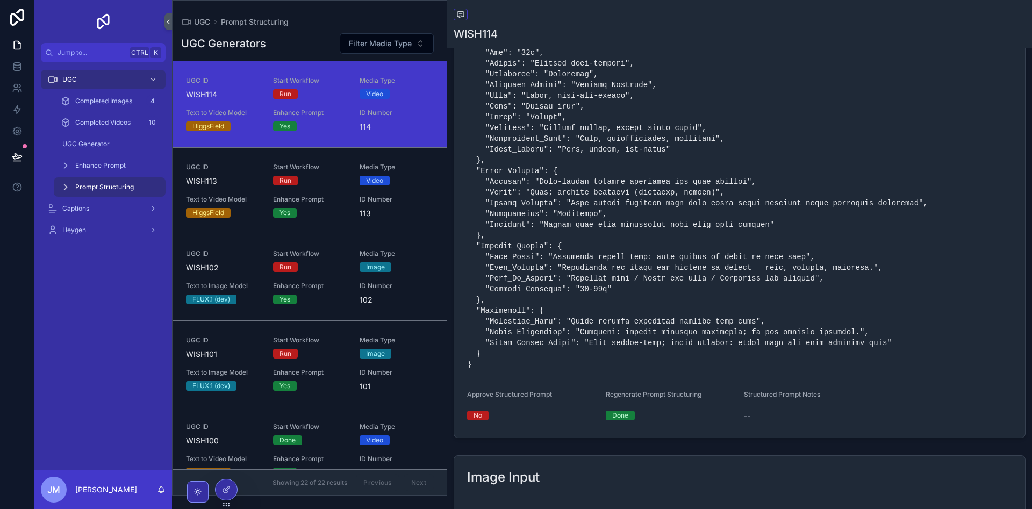
scroll to position [269, 0]
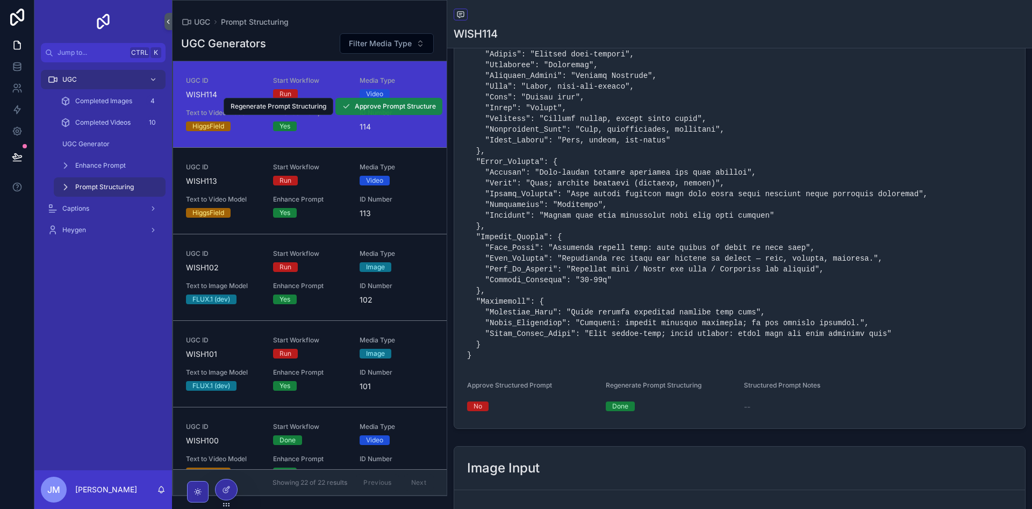
click at [387, 110] on span "Approve Prompt Structure" at bounding box center [395, 106] width 81 height 9
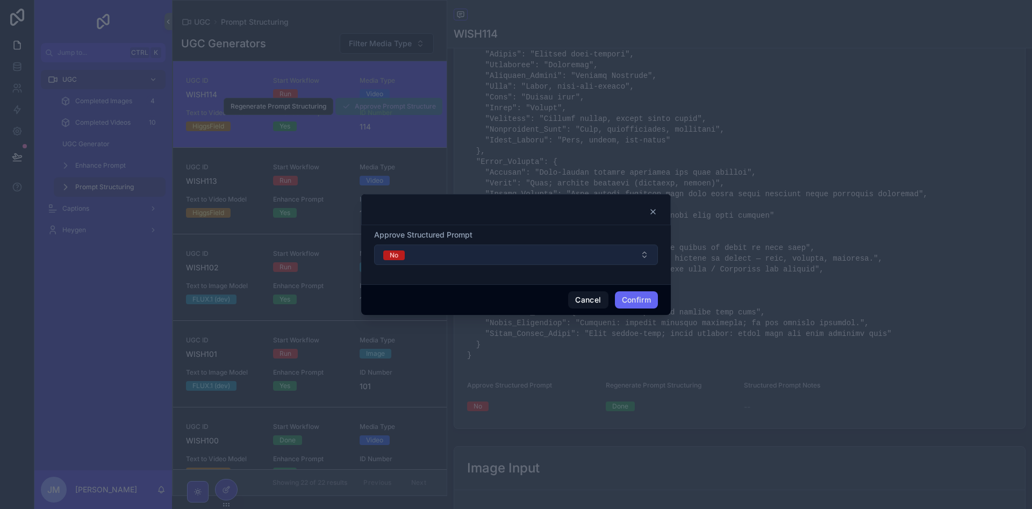
click at [544, 254] on button "No" at bounding box center [516, 254] width 284 height 20
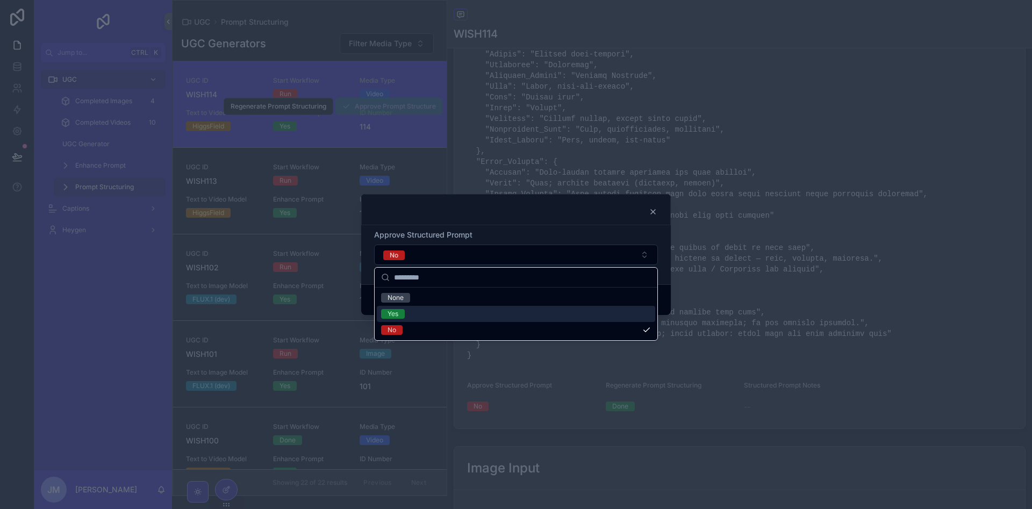
click at [496, 313] on div "Yes" at bounding box center [516, 314] width 278 height 16
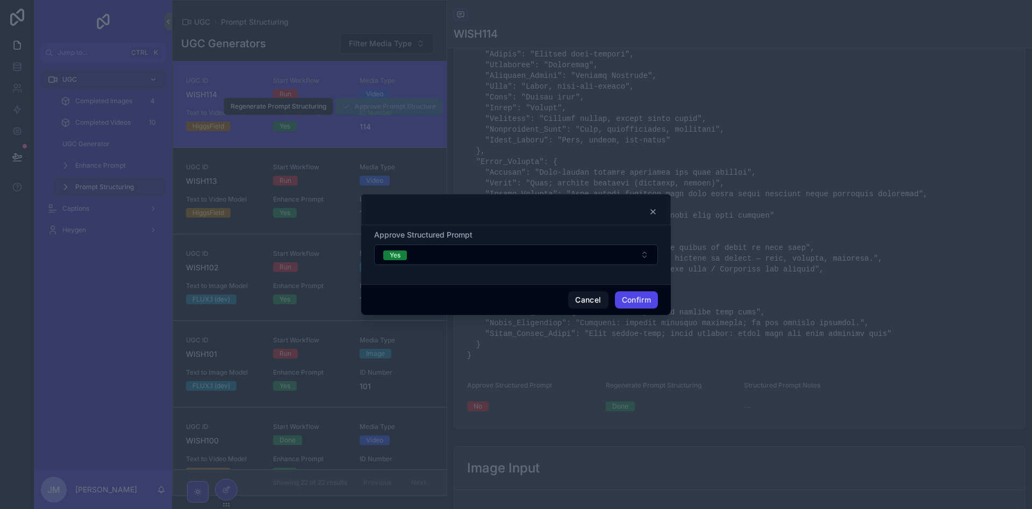
click at [648, 302] on button "Confirm" at bounding box center [636, 299] width 43 height 17
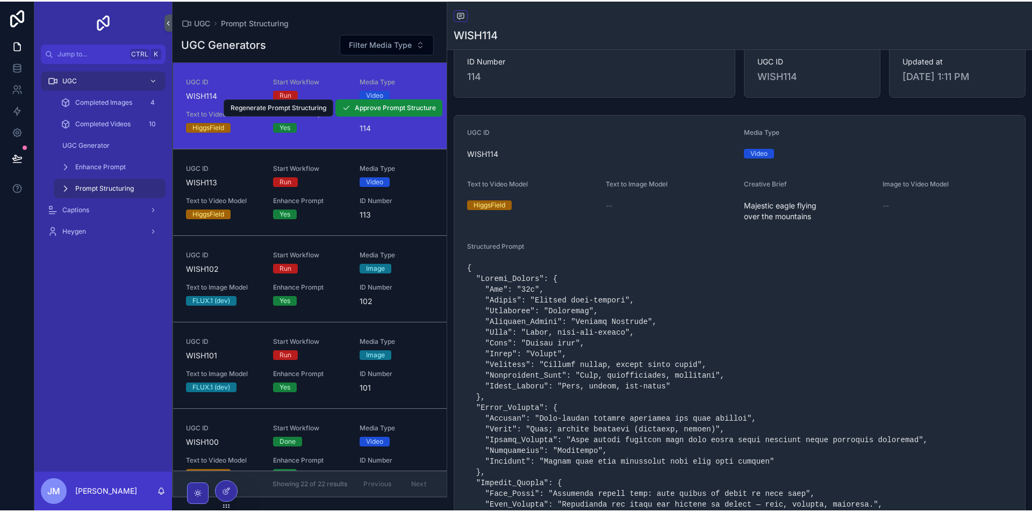
scroll to position [0, 0]
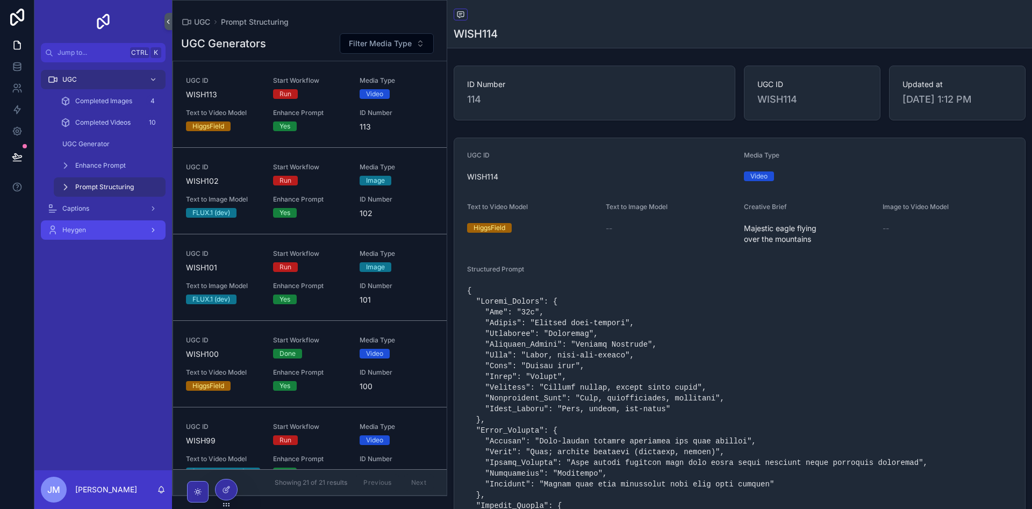
click at [100, 232] on div "Heygen" at bounding box center [103, 229] width 112 height 17
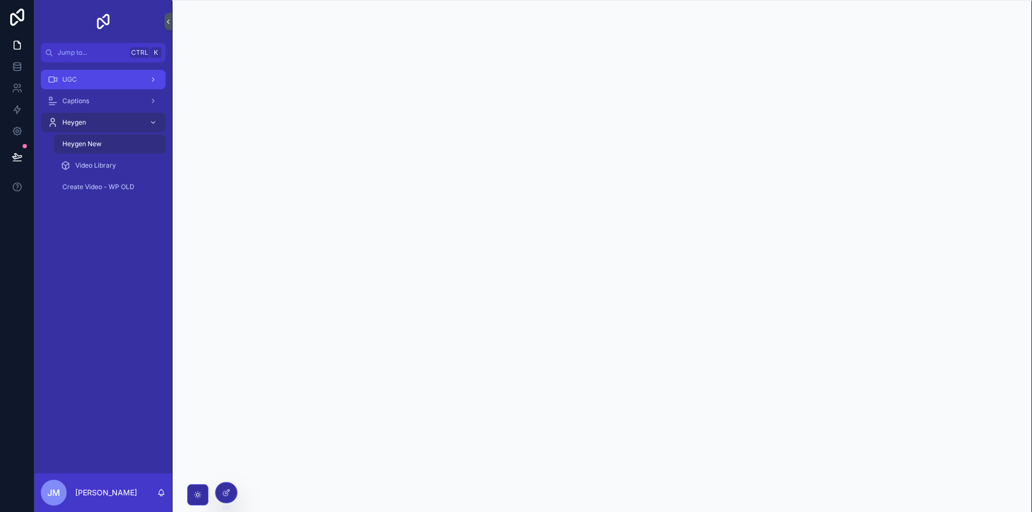
click at [105, 79] on div "UGC" at bounding box center [103, 79] width 112 height 17
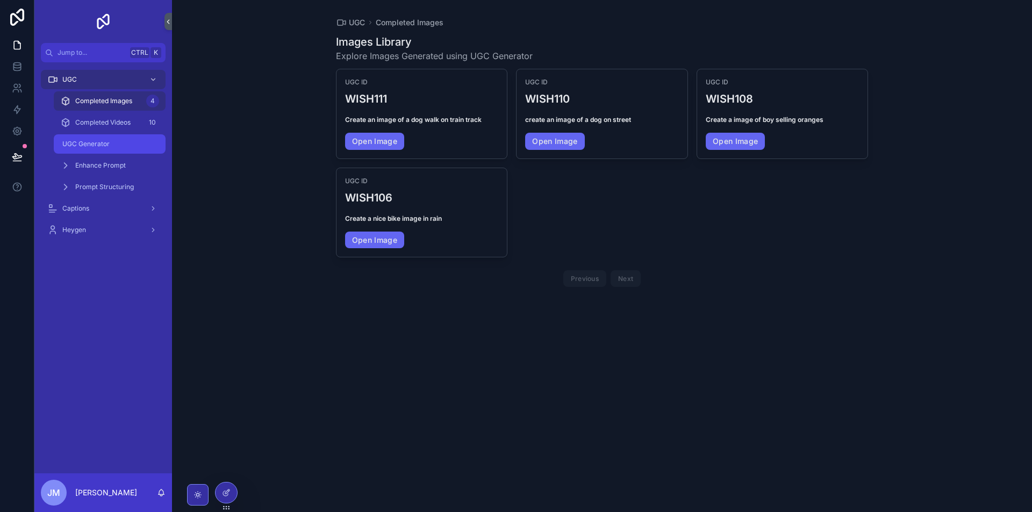
click at [110, 144] on div "UGC Generator" at bounding box center [109, 143] width 99 height 17
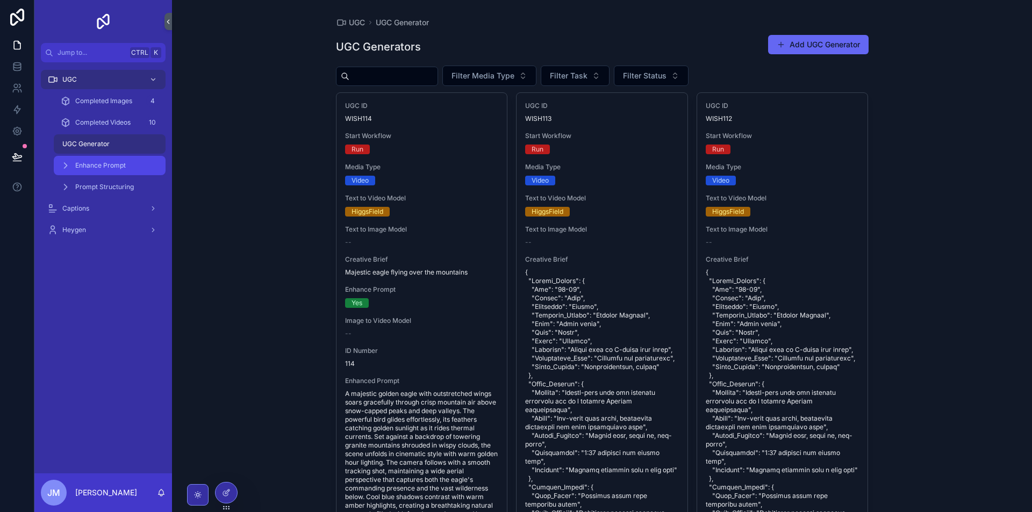
click at [107, 169] on span "Enhance Prompt" at bounding box center [100, 165] width 51 height 9
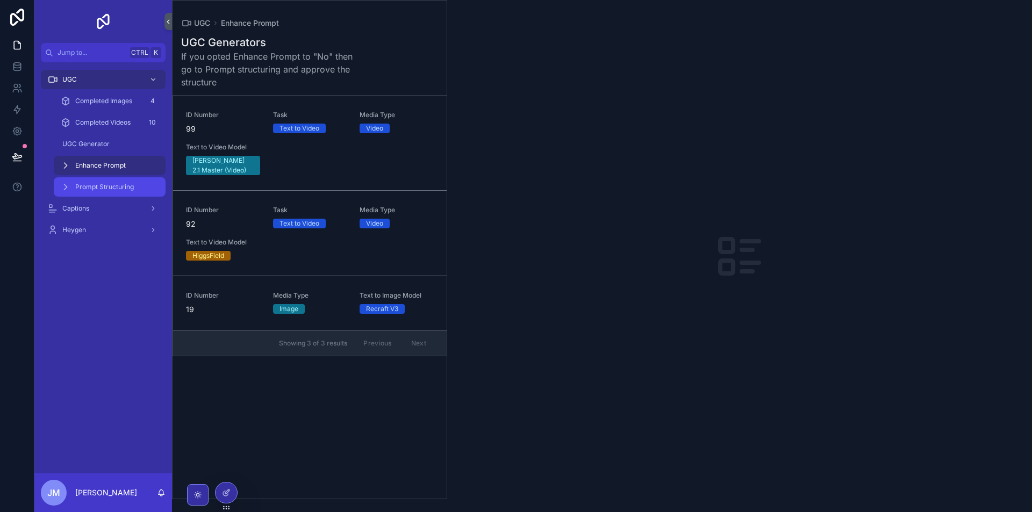
click at [107, 188] on span "Prompt Structuring" at bounding box center [104, 187] width 59 height 9
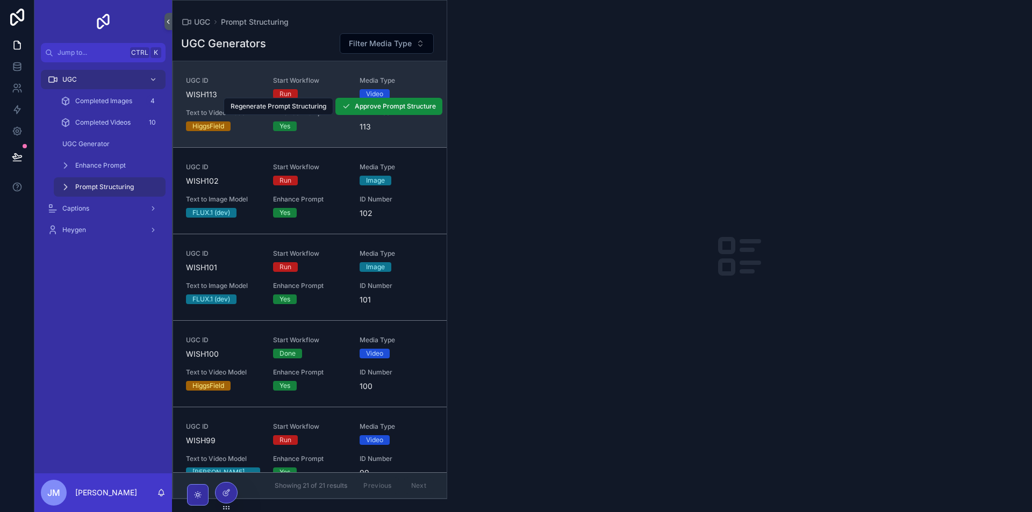
click at [247, 134] on link "UGC ID WISH113 Start Workflow Run Media Type Video Text to Video Model HiggsFie…" at bounding box center [310, 104] width 274 height 86
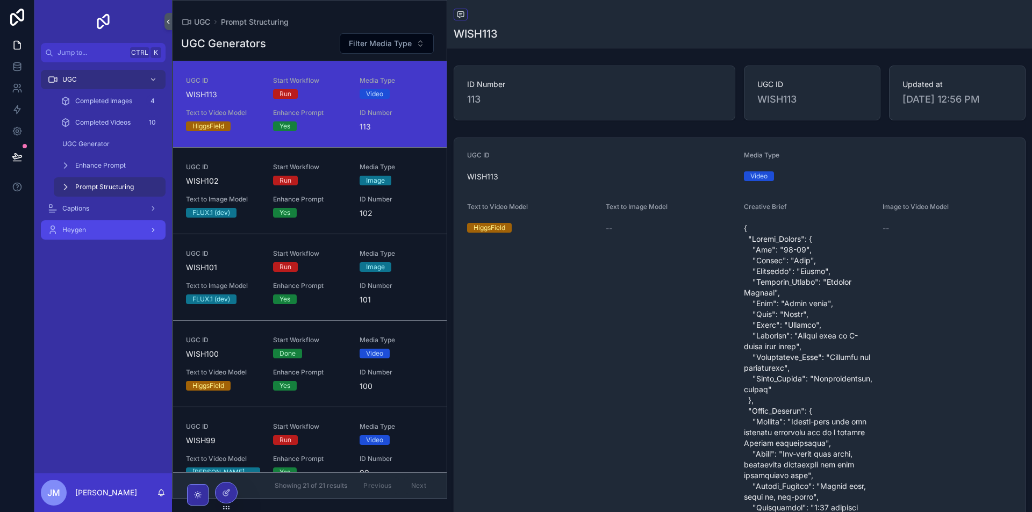
click at [107, 229] on div "Heygen" at bounding box center [103, 229] width 112 height 17
